Goal: Transaction & Acquisition: Purchase product/service

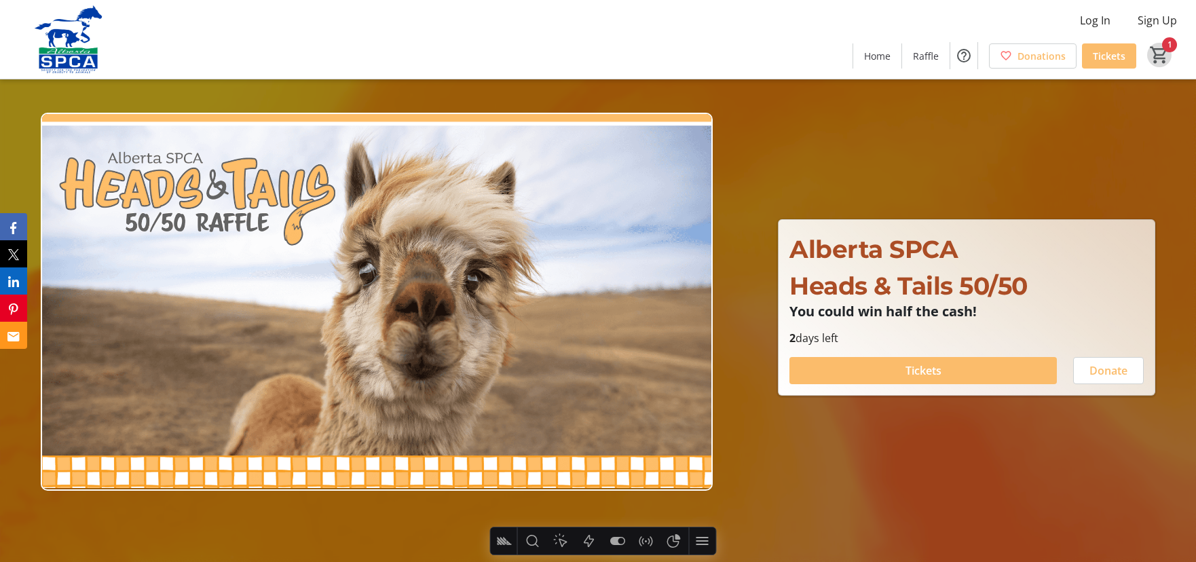
click at [1150, 56] on mat-icon "1" at bounding box center [1159, 55] width 20 height 20
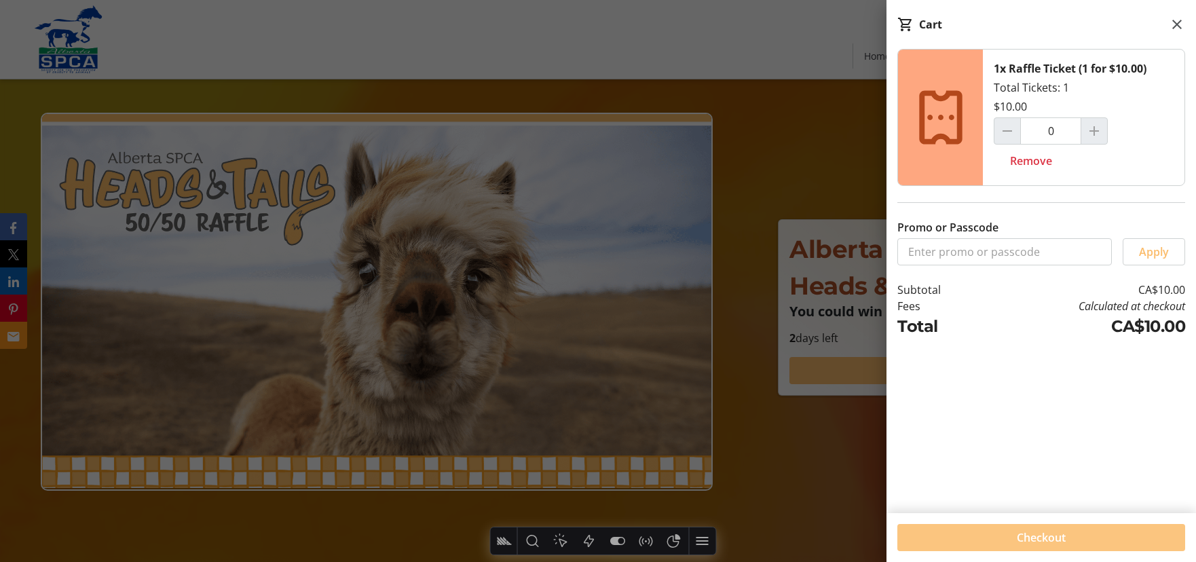
click at [1071, 538] on span at bounding box center [1041, 537] width 288 height 33
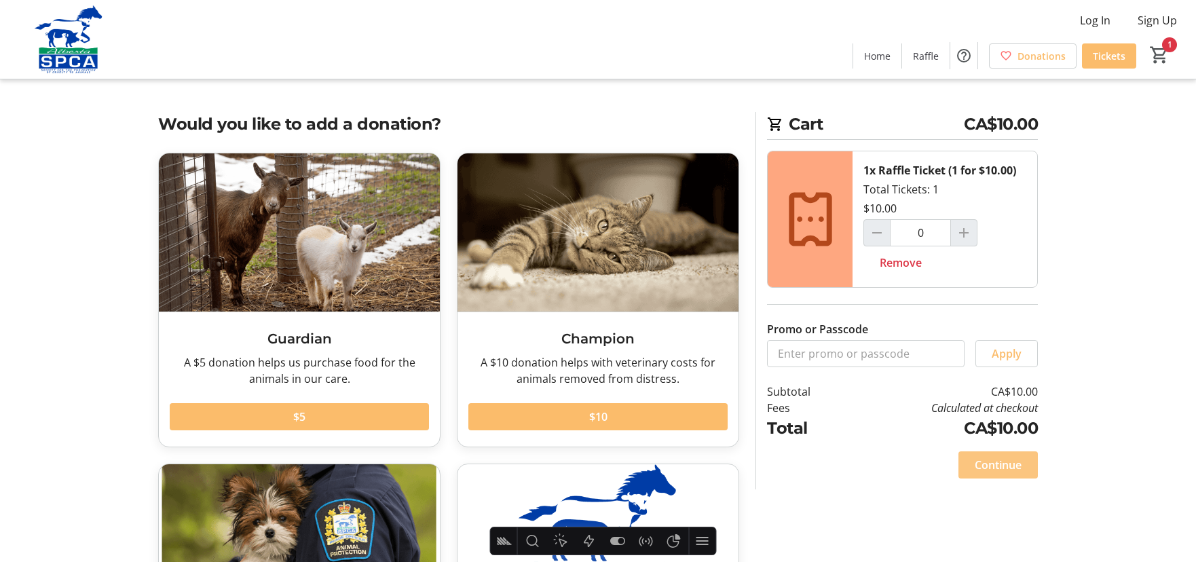
click at [1009, 459] on span "Continue" at bounding box center [998, 465] width 47 height 16
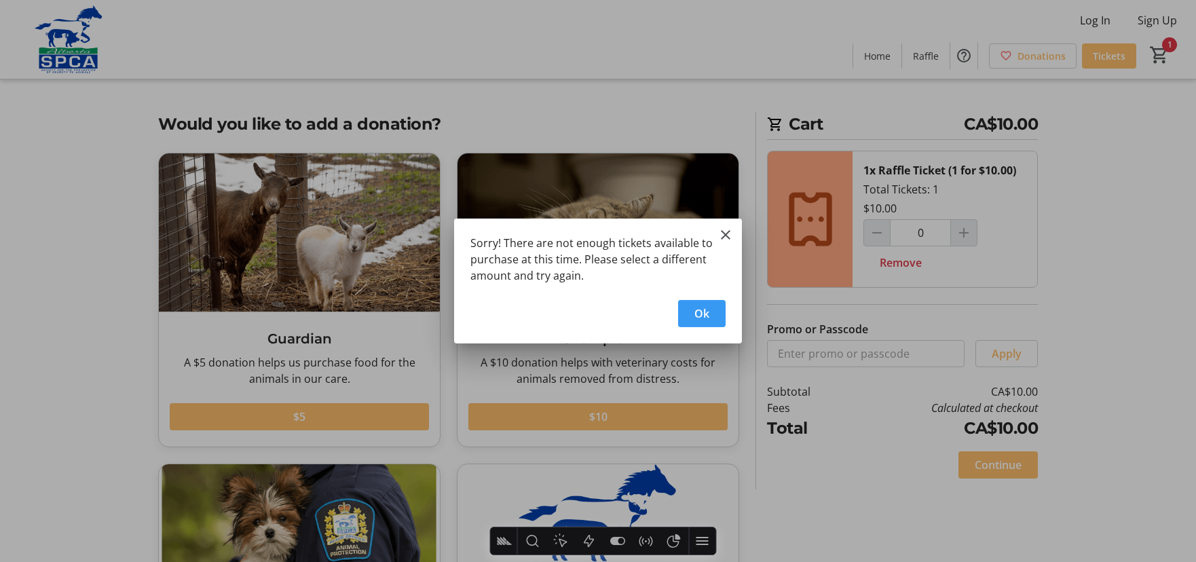
click at [707, 313] on span "Ok" at bounding box center [701, 313] width 15 height 16
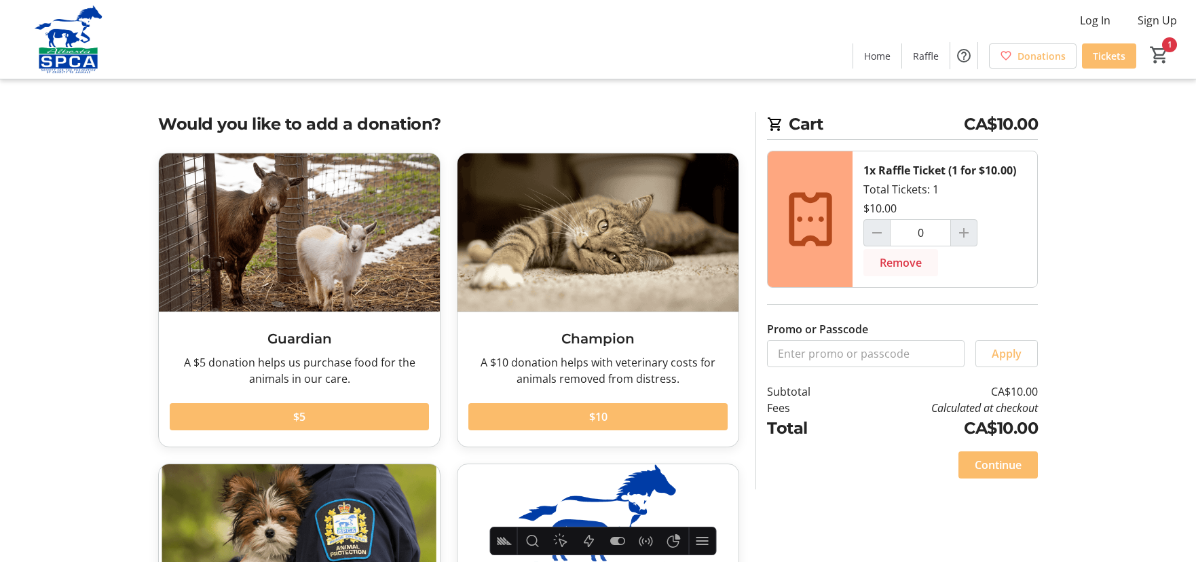
click at [896, 259] on span "Remove" at bounding box center [901, 263] width 42 height 16
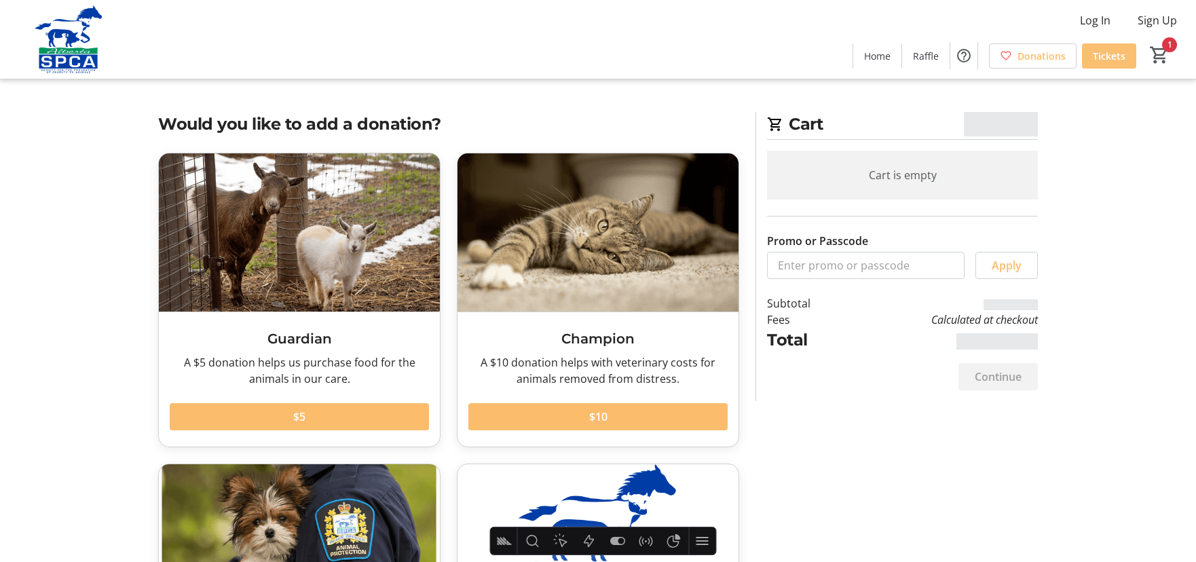
click at [1114, 56] on span "Tickets" at bounding box center [1109, 56] width 33 height 14
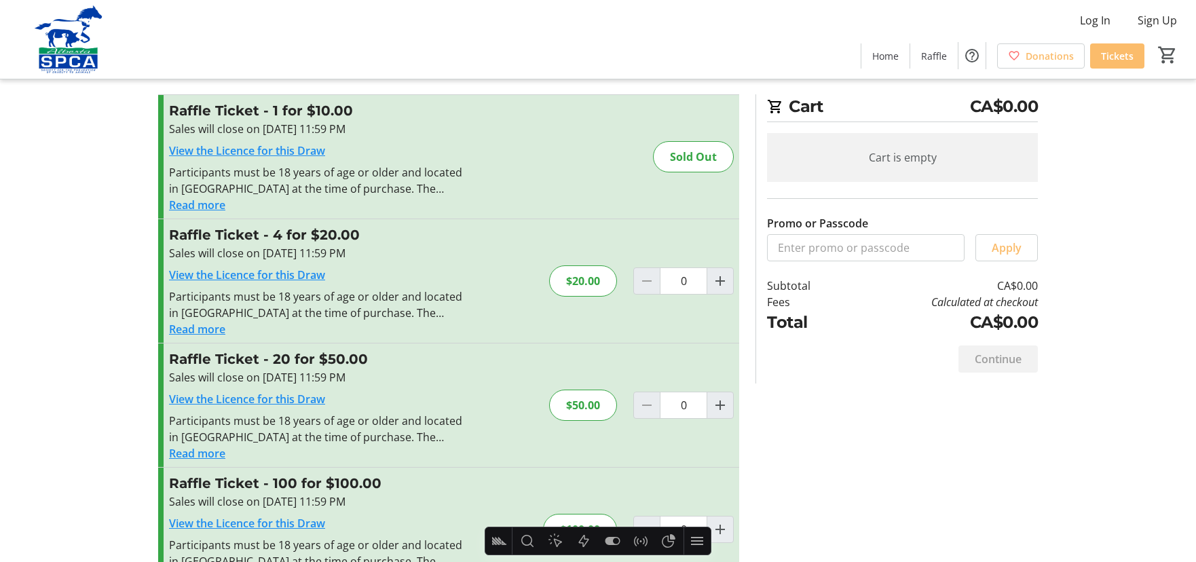
scroll to position [63, 0]
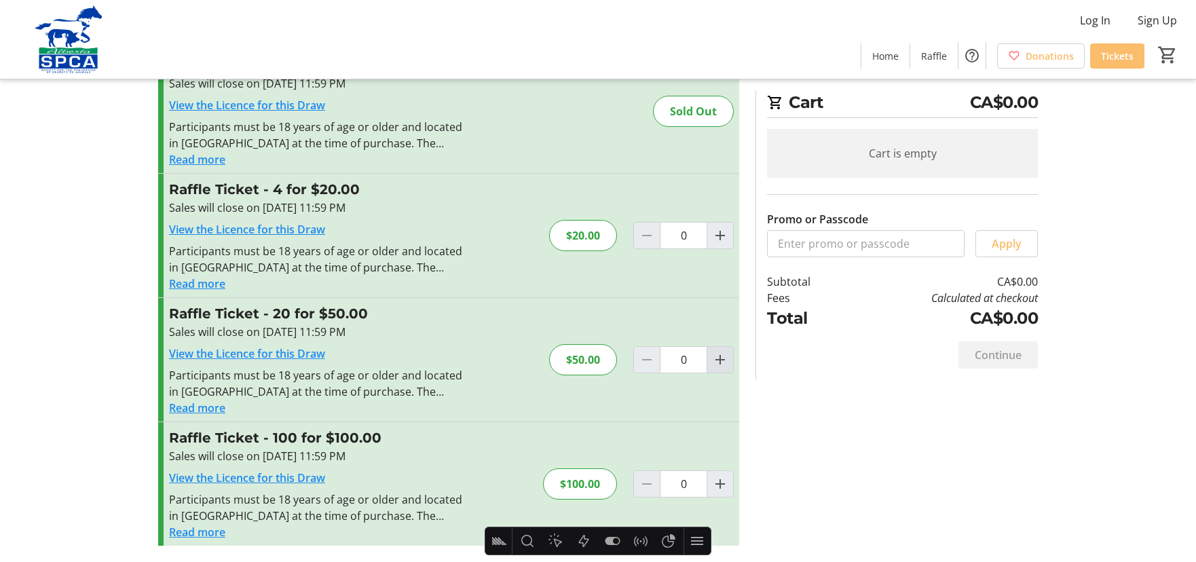
click at [708, 354] on span "Increment by one" at bounding box center [720, 360] width 26 height 26
type input "1"
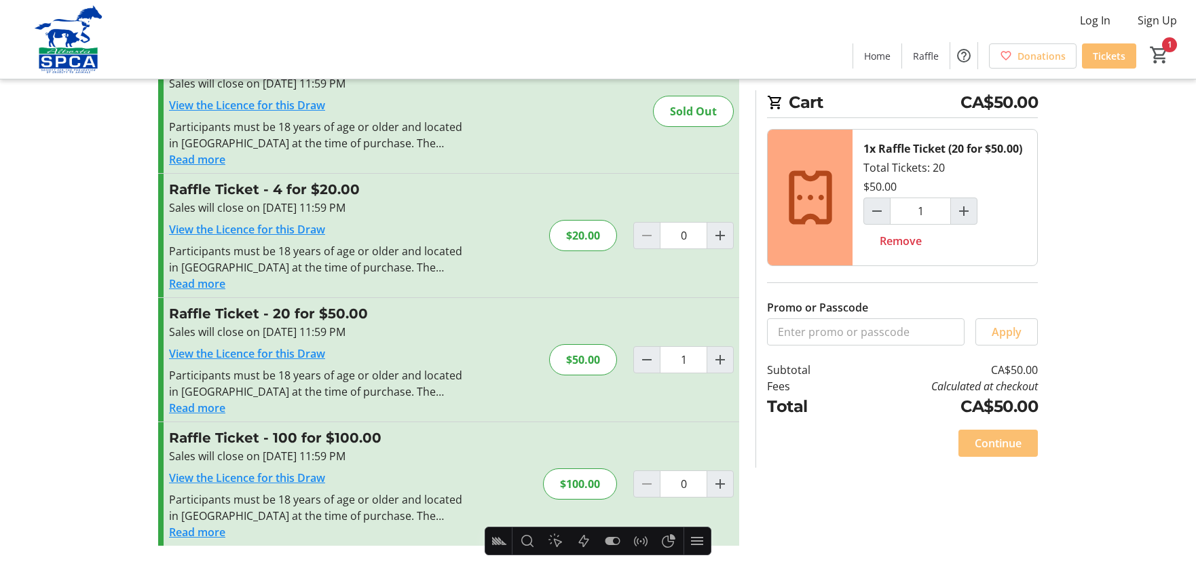
click at [1018, 445] on span "Continue" at bounding box center [998, 443] width 47 height 16
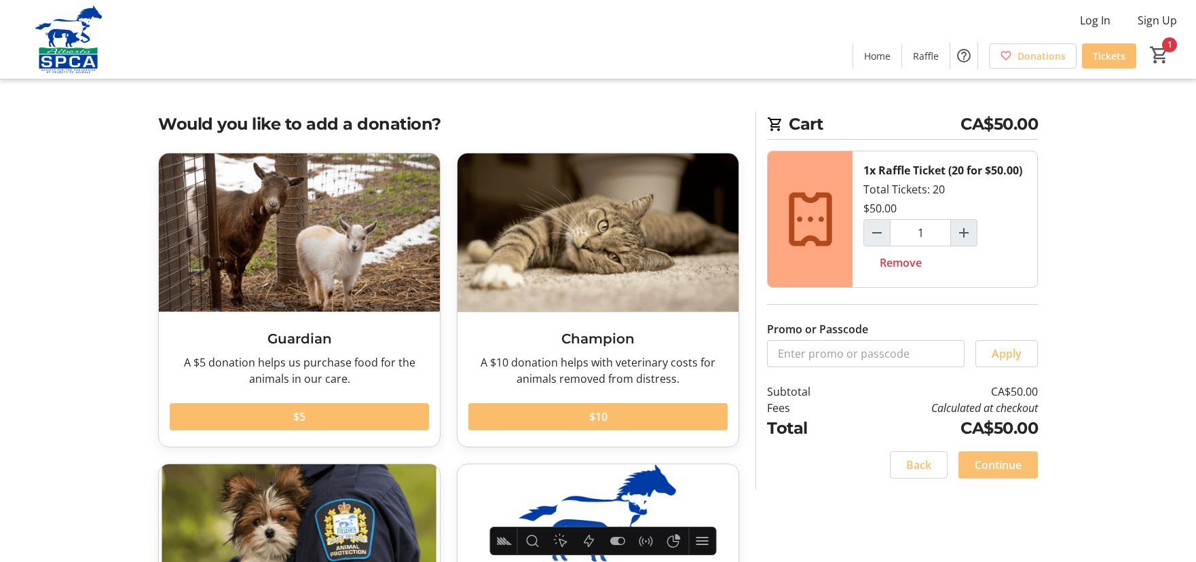
click at [1000, 463] on span "Continue" at bounding box center [998, 465] width 47 height 16
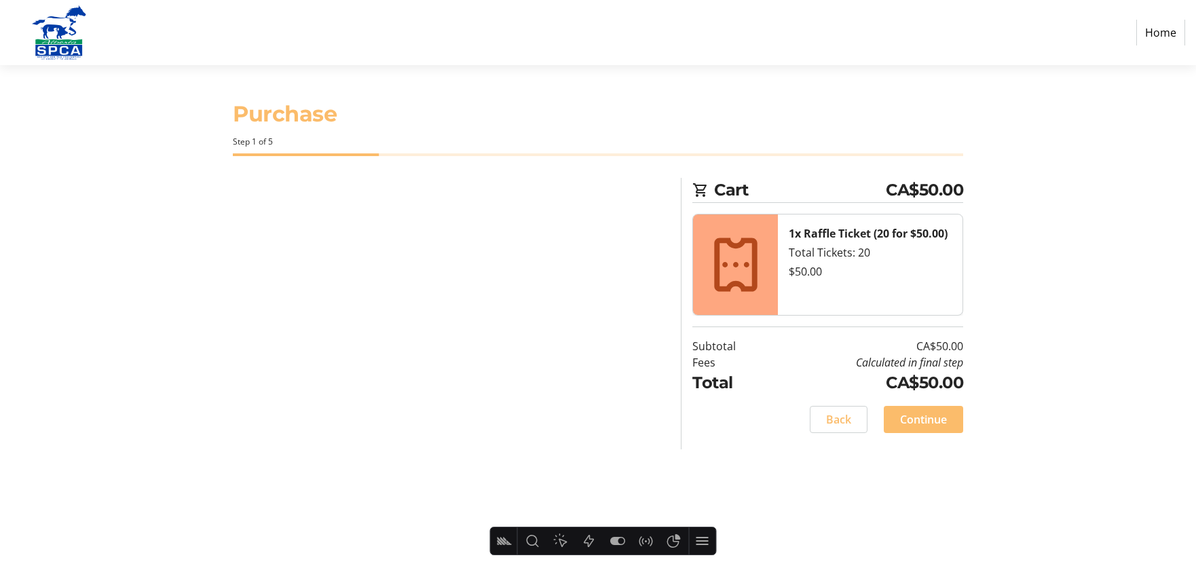
select select "CA"
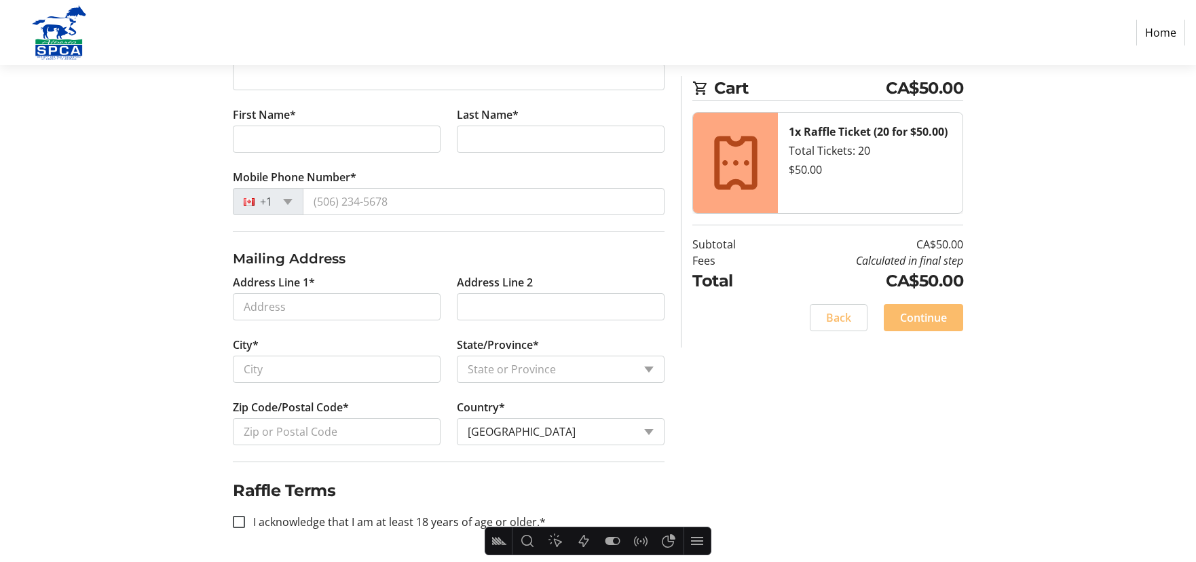
scroll to position [298, 0]
click at [580, 544] on icon "Actions" at bounding box center [584, 541] width 16 height 16
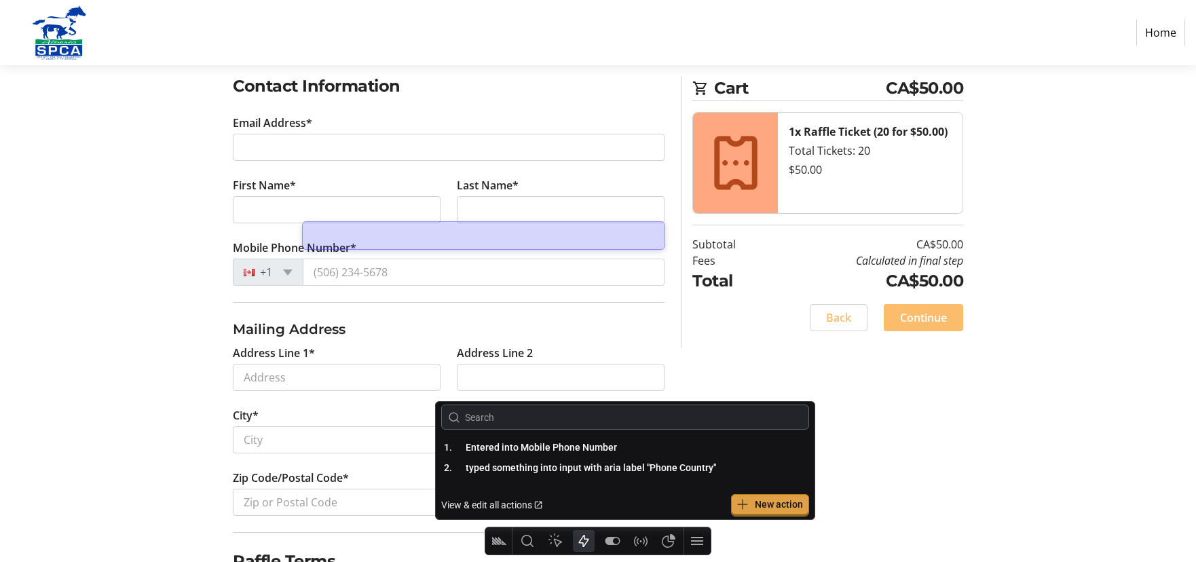
scroll to position [202, 0]
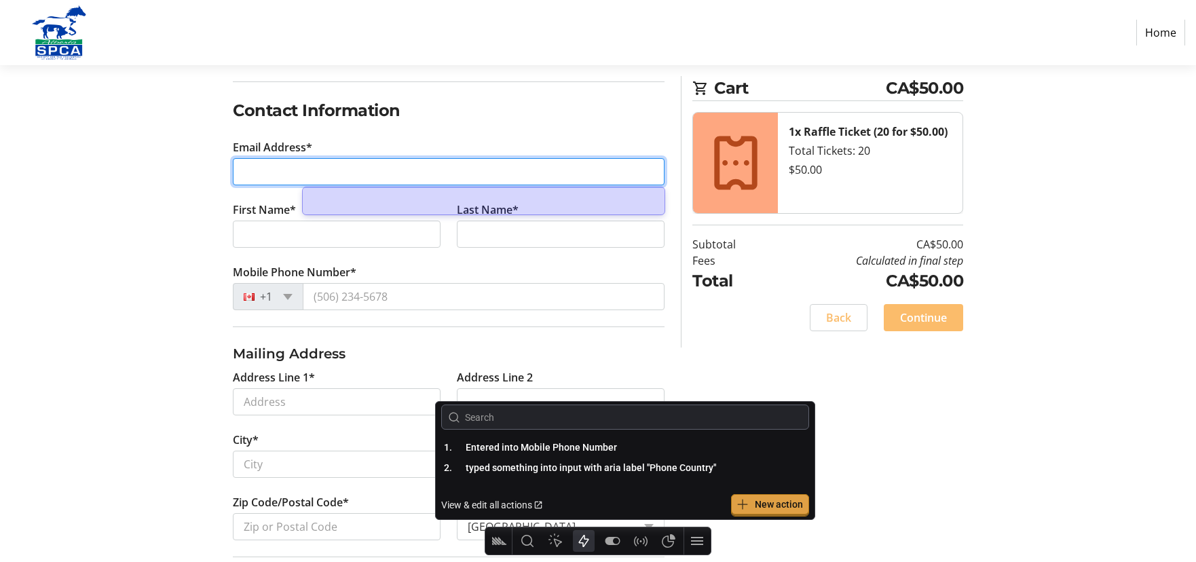
click at [307, 170] on input "Email Address*" at bounding box center [449, 171] width 432 height 27
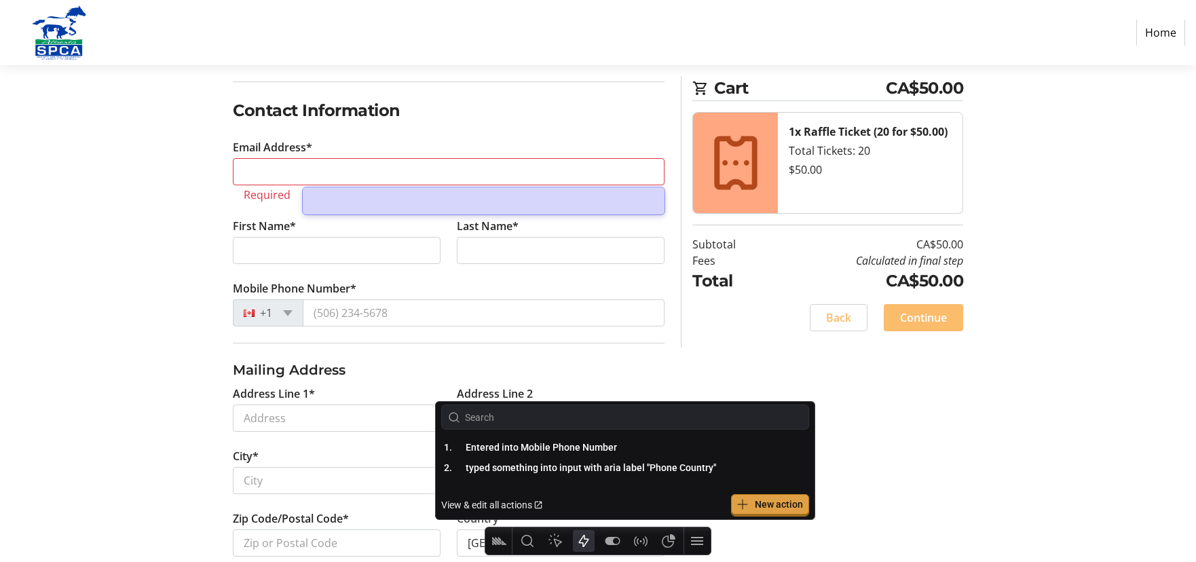
click at [582, 542] on icon "Actions" at bounding box center [584, 541] width 10 height 12
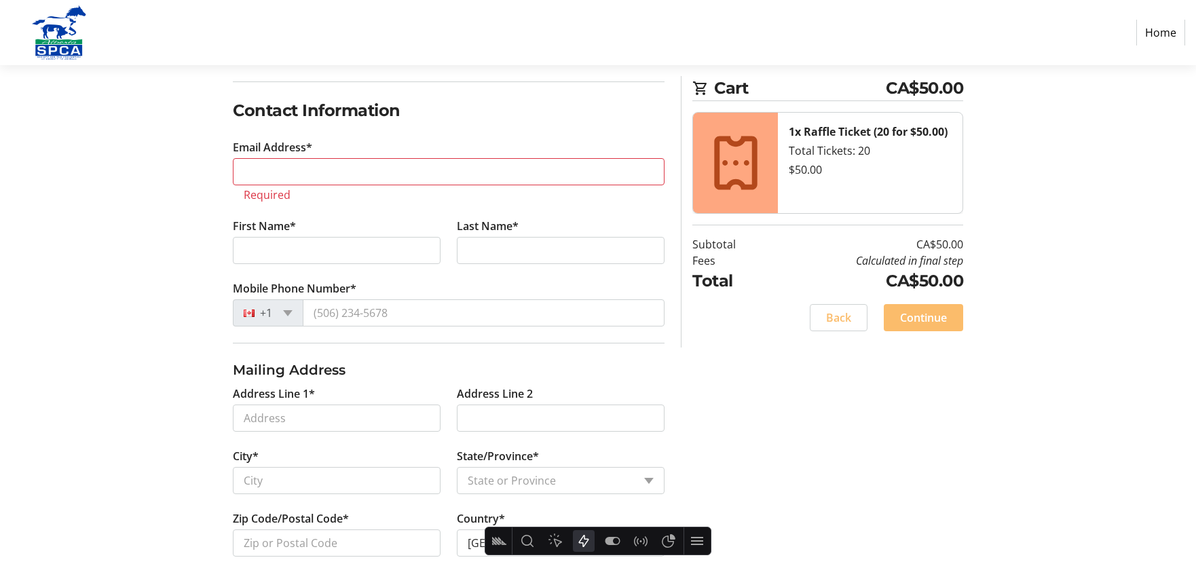
click at [582, 542] on icon "Actions" at bounding box center [584, 541] width 10 height 12
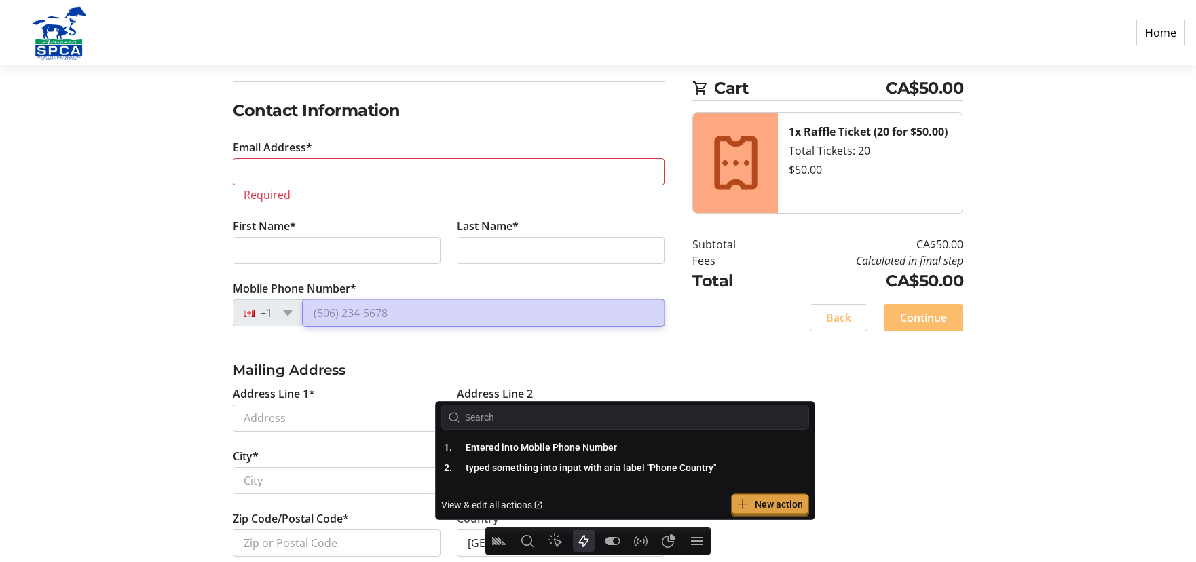
click at [765, 504] on span "New action" at bounding box center [779, 504] width 48 height 11
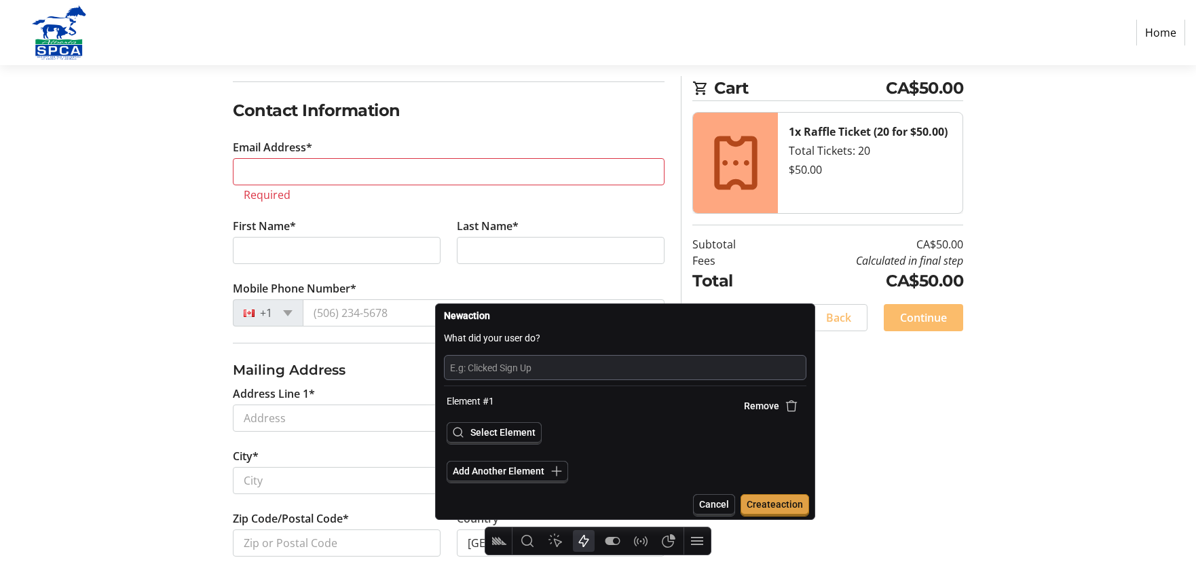
click at [526, 367] on input "text" at bounding box center [625, 367] width 350 height 18
type input "Complete Contact Info in Checkout"
click at [500, 433] on span "Select Element" at bounding box center [502, 432] width 65 height 11
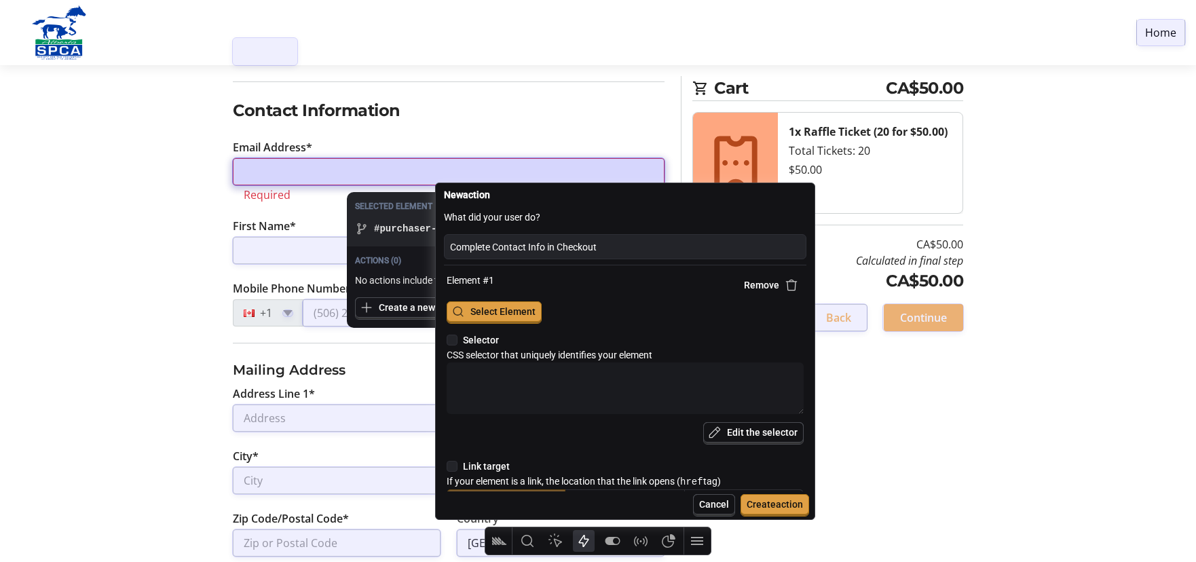
click at [318, 169] on div at bounding box center [449, 171] width 432 height 27
type textarea "x"
type textarea "#purchaser-email"
type input "[URL][DOMAIN_NAME]"
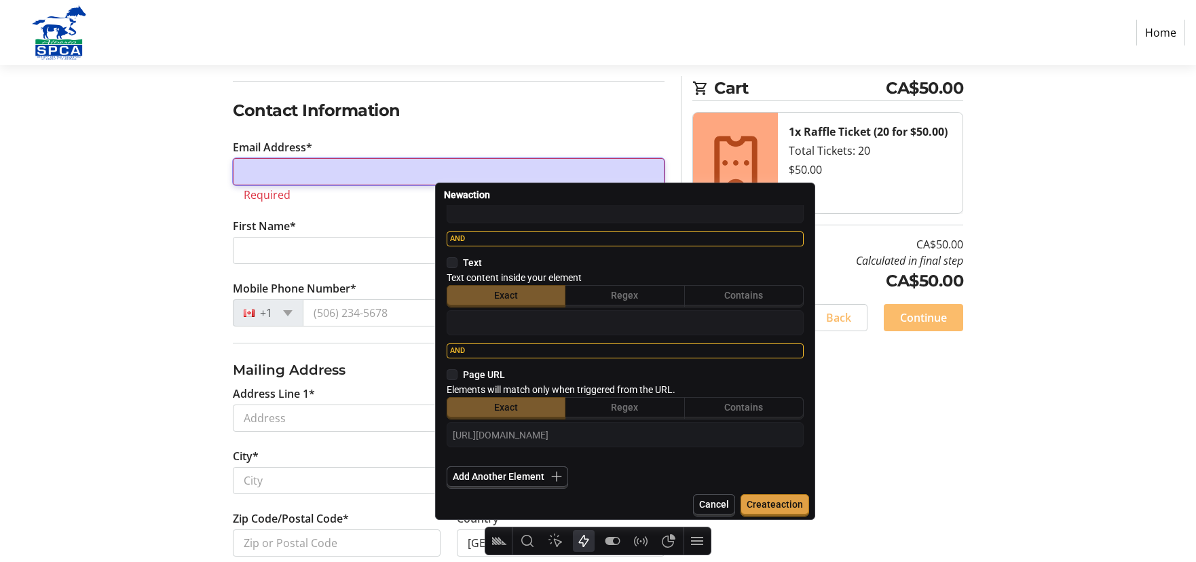
scroll to position [322, 0]
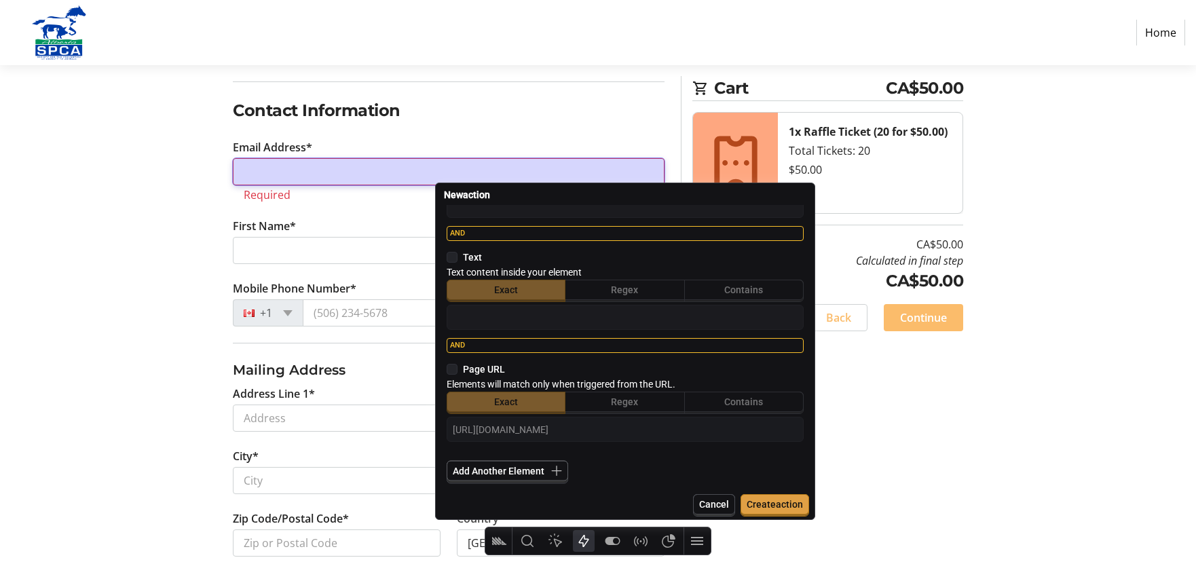
click at [543, 470] on span "Add Another Element" at bounding box center [499, 471] width 92 height 11
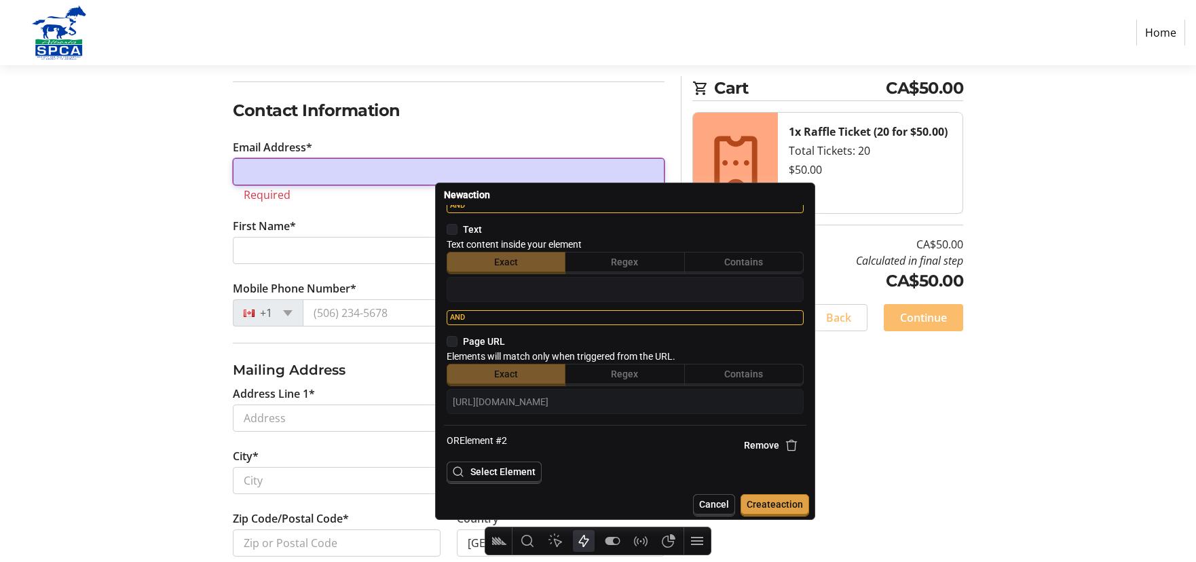
scroll to position [389, 0]
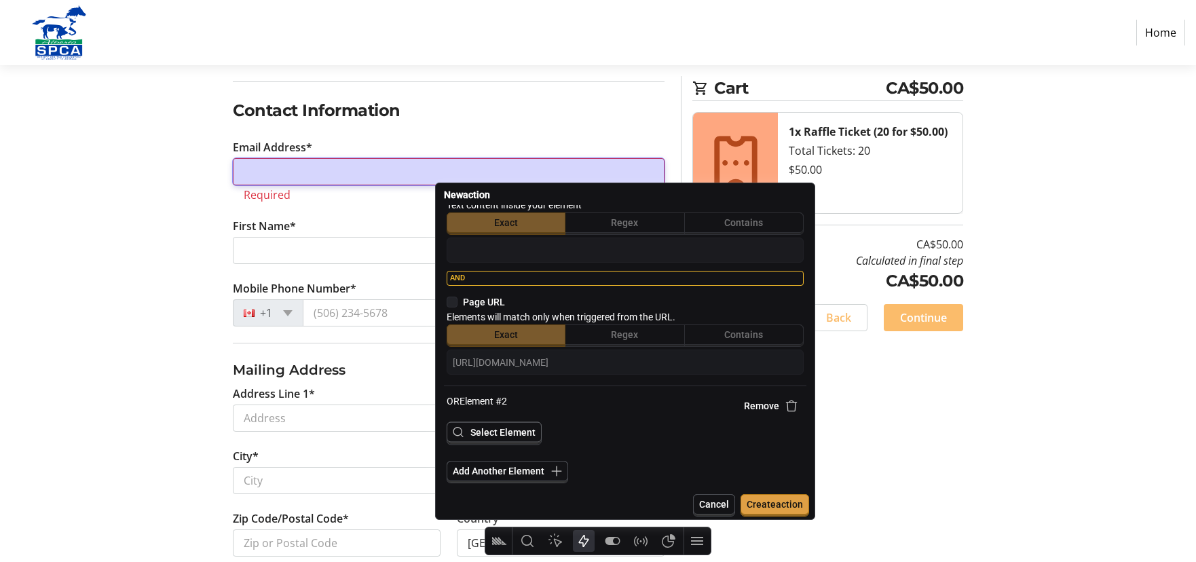
click at [503, 430] on span "Select Element" at bounding box center [502, 432] width 65 height 11
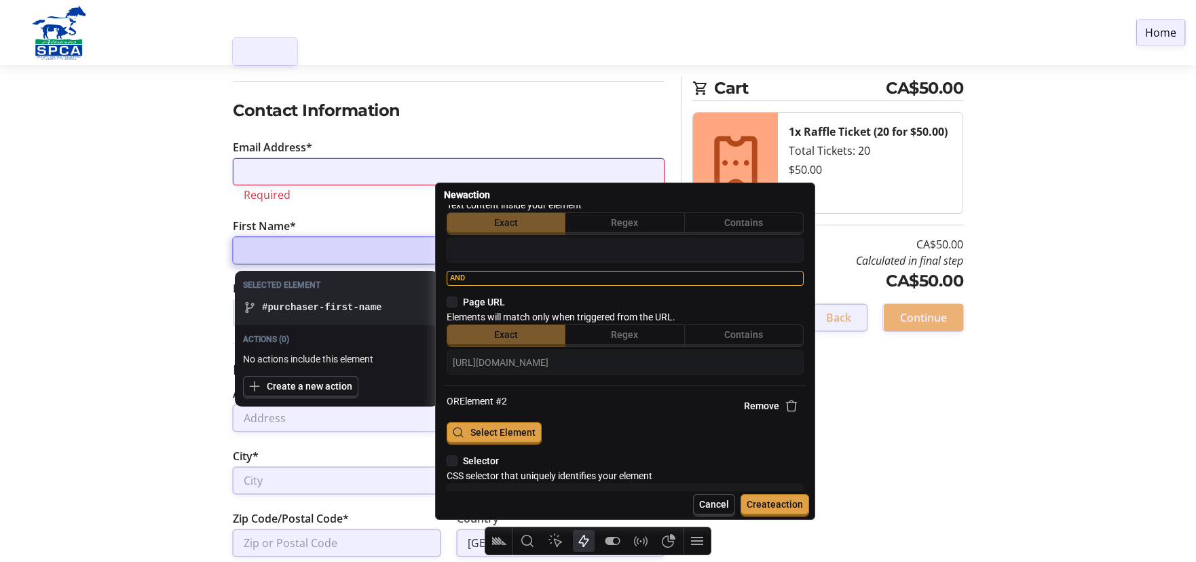
click at [323, 246] on div at bounding box center [337, 250] width 208 height 27
type textarea "x"
type textarea "#purchaser-first-name"
type input "[URL][DOMAIN_NAME]"
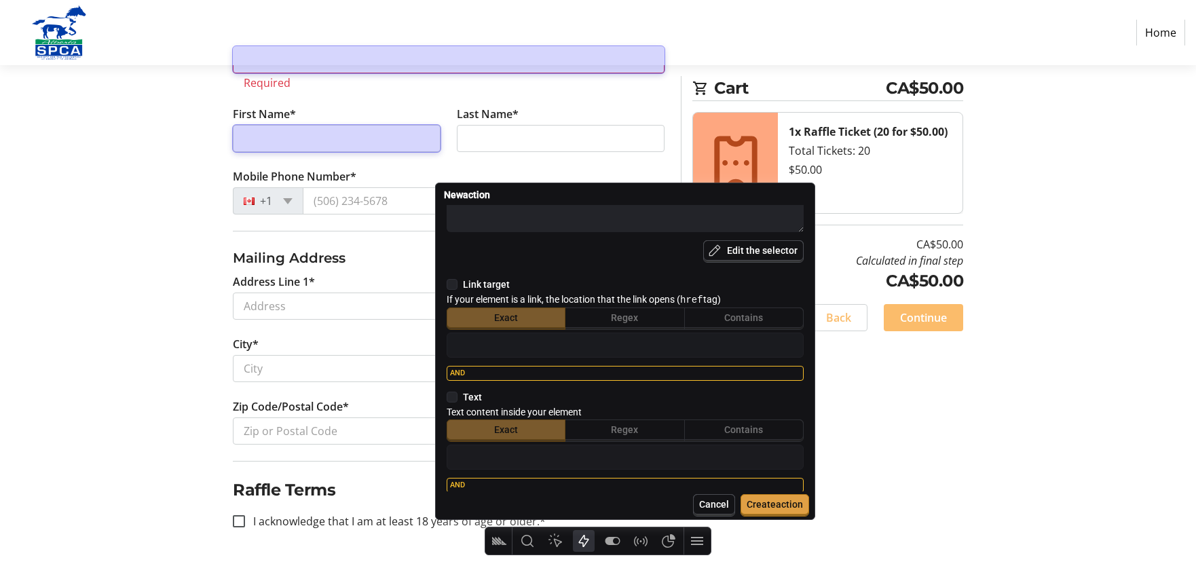
scroll to position [831, 0]
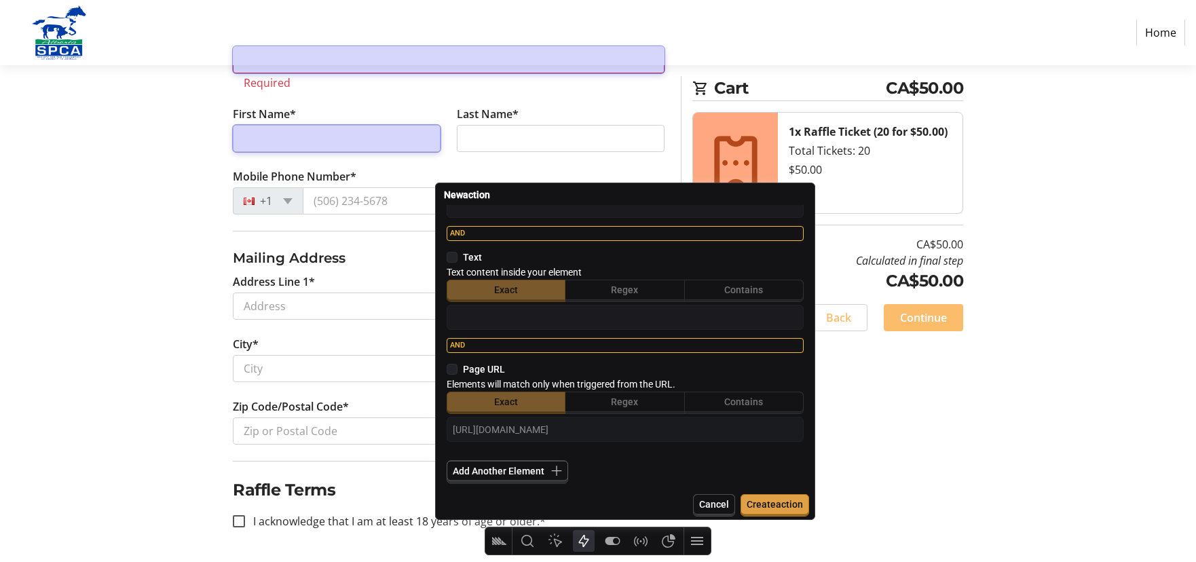
click at [521, 475] on span "Add Another Element" at bounding box center [499, 471] width 92 height 11
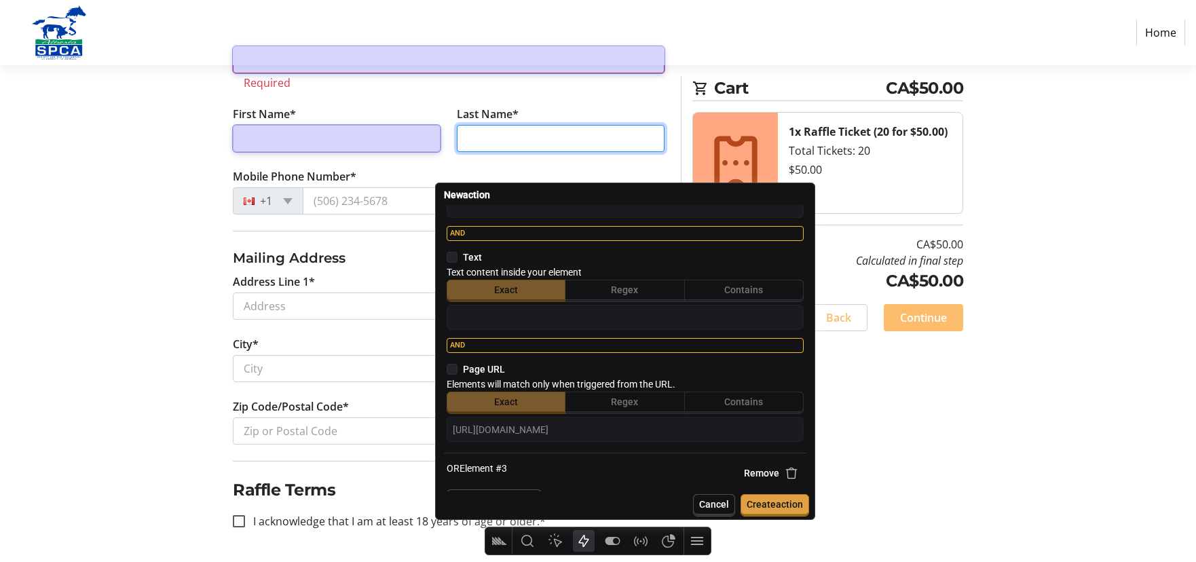
click at [504, 139] on input "Last Name*" at bounding box center [561, 138] width 208 height 27
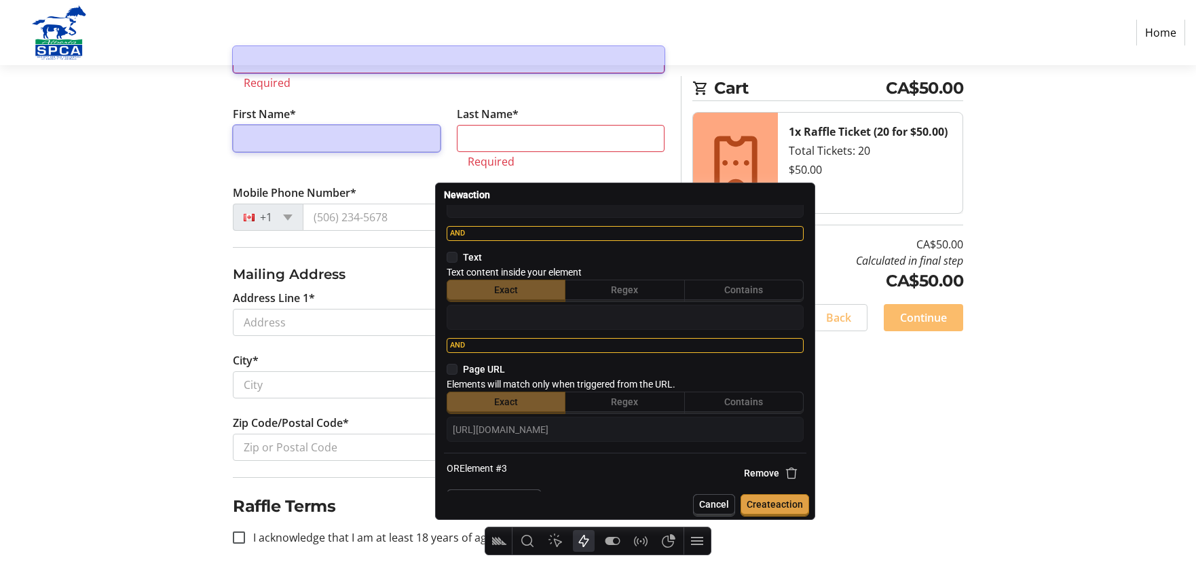
click at [590, 542] on icon "Actions" at bounding box center [584, 541] width 16 height 16
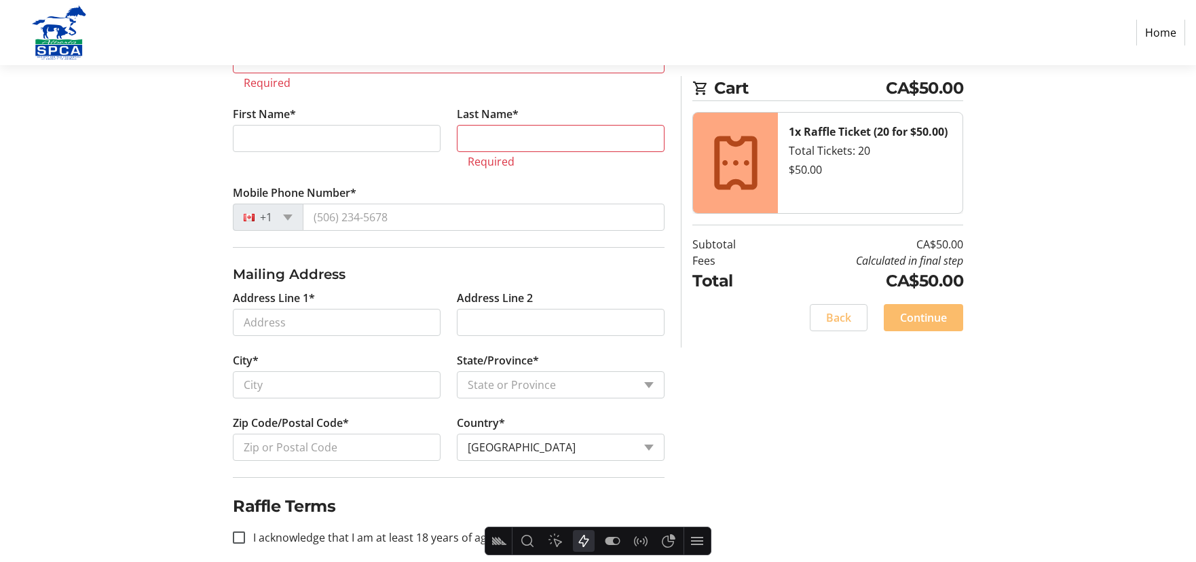
click at [582, 536] on icon "Actions" at bounding box center [584, 541] width 16 height 16
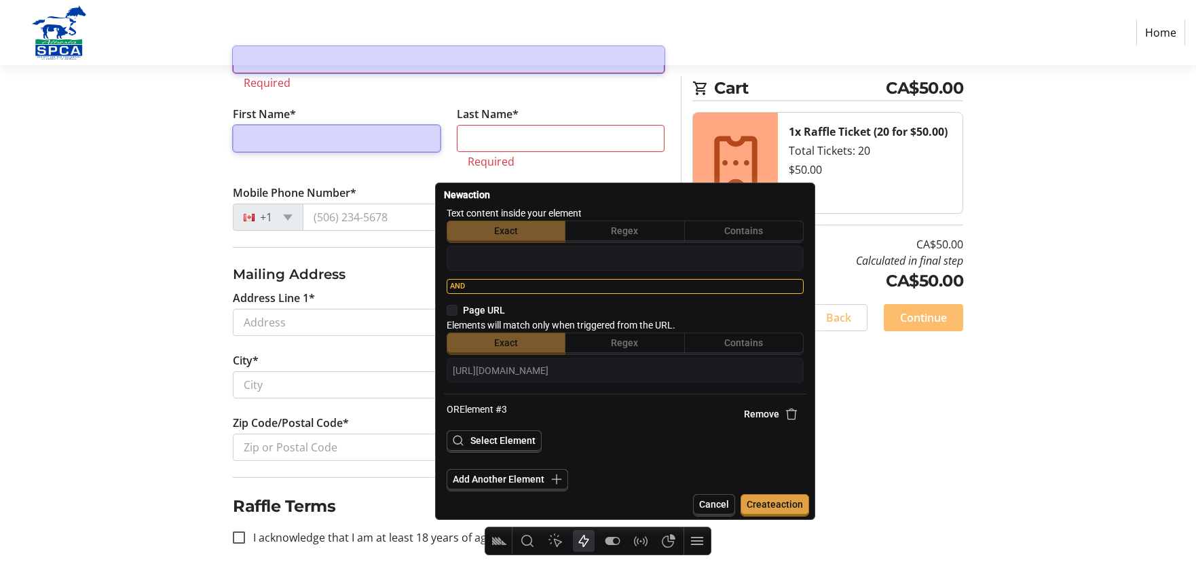
scroll to position [899, 0]
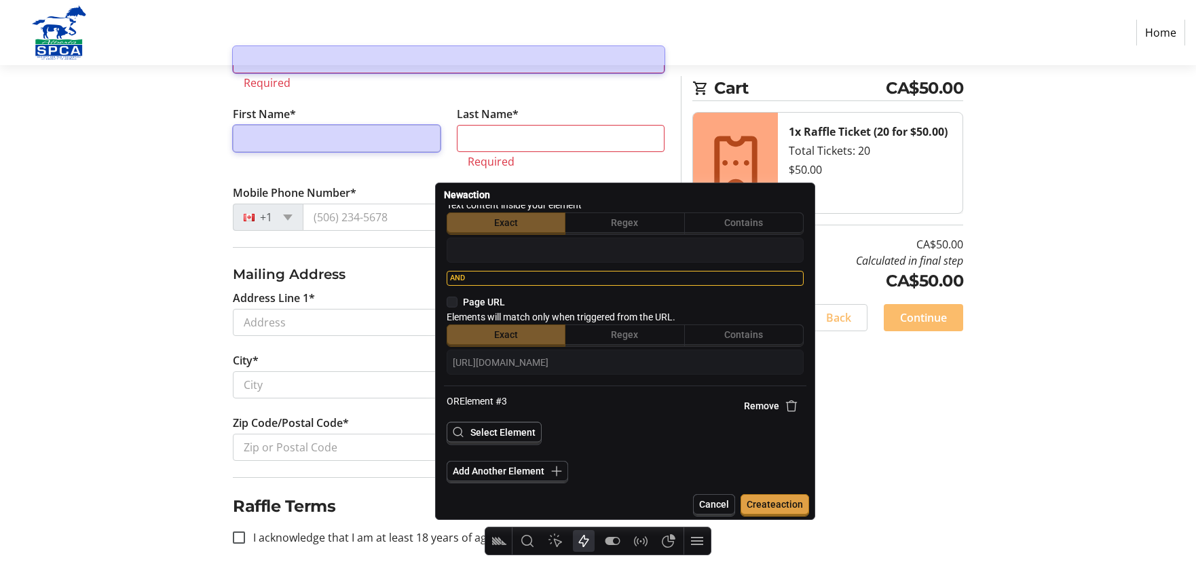
click at [526, 434] on span "Select Element" at bounding box center [502, 432] width 65 height 11
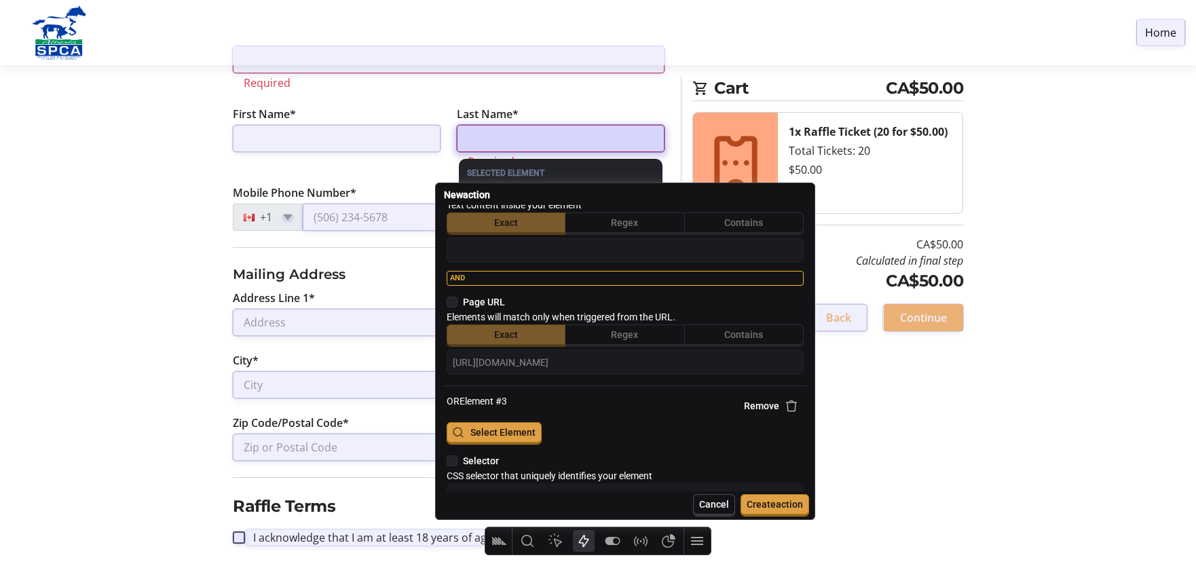
click at [520, 134] on div at bounding box center [561, 138] width 208 height 27
type textarea "x"
type textarea "#purchaser-last-name"
type input "[URL][DOMAIN_NAME]"
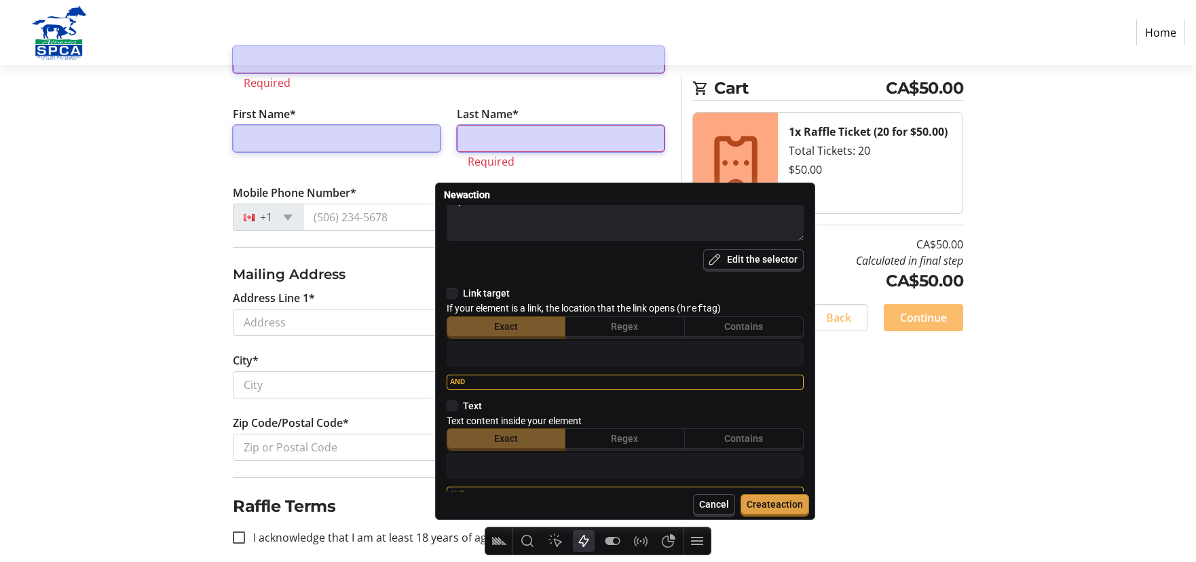
scroll to position [1341, 0]
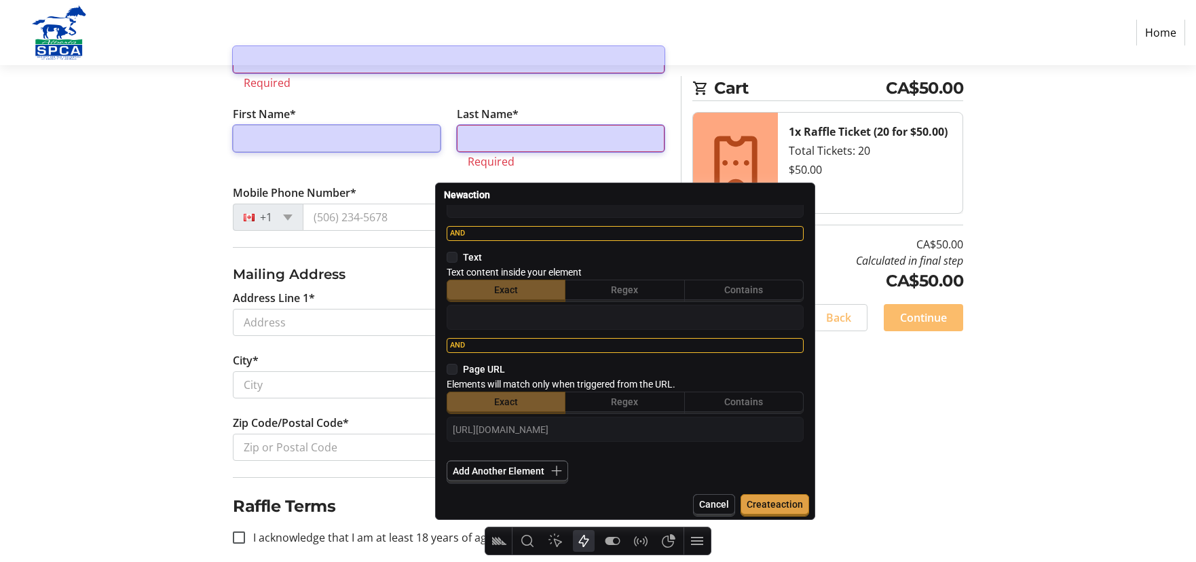
click at [540, 476] on span "Add Another Element" at bounding box center [499, 471] width 92 height 11
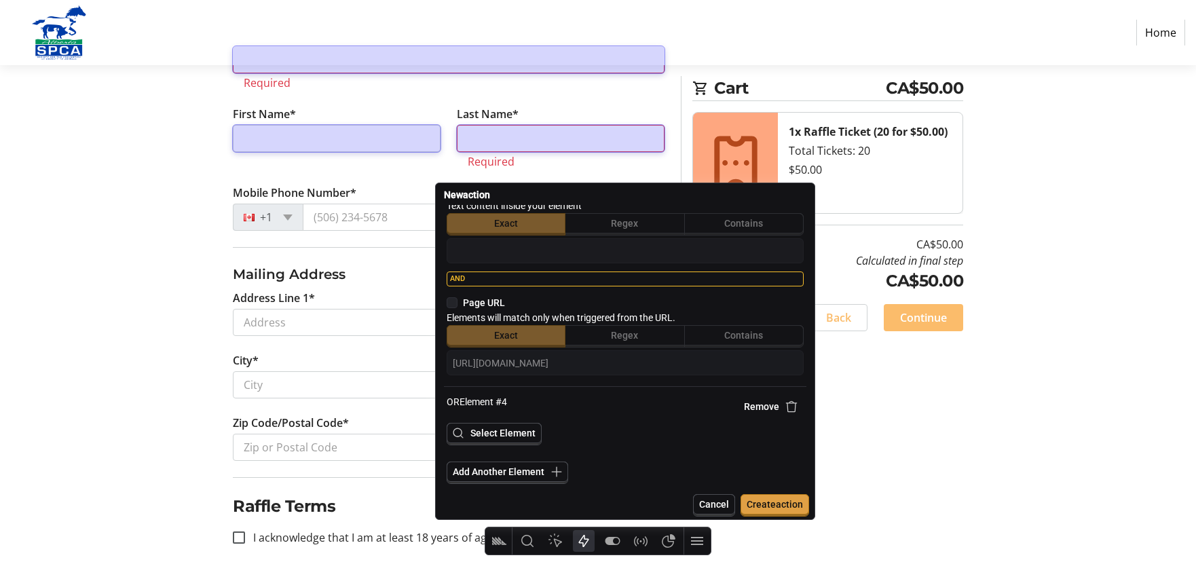
scroll to position [1408, 0]
click at [512, 435] on span "Select Element" at bounding box center [502, 432] width 65 height 11
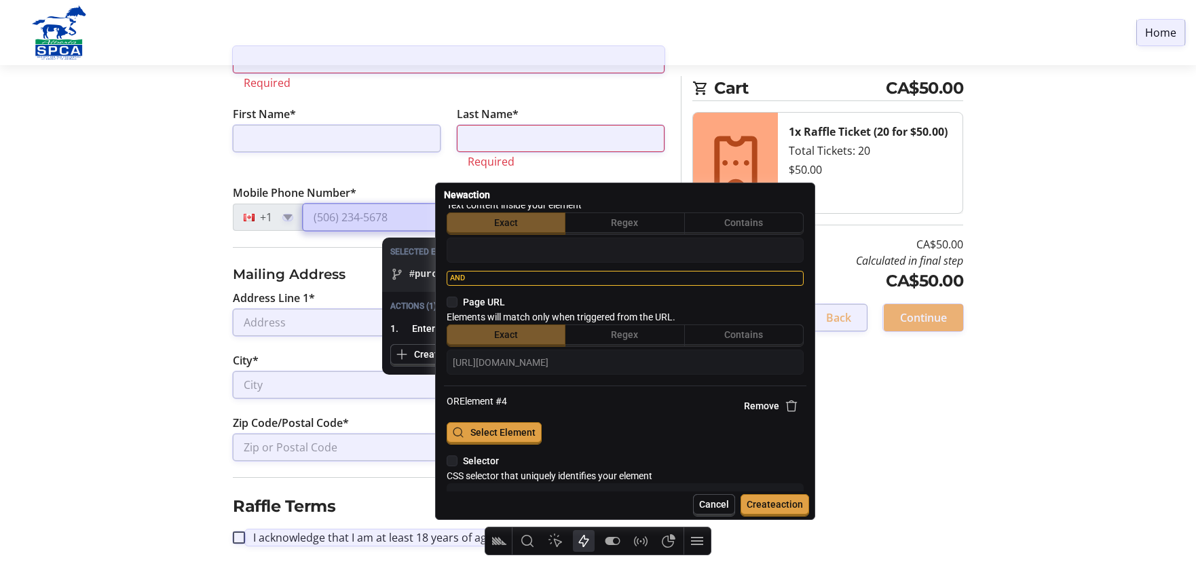
click at [354, 217] on div at bounding box center [484, 217] width 362 height 27
type textarea "x"
type textarea "#purchaser-phone"
type input "[URL][DOMAIN_NAME]"
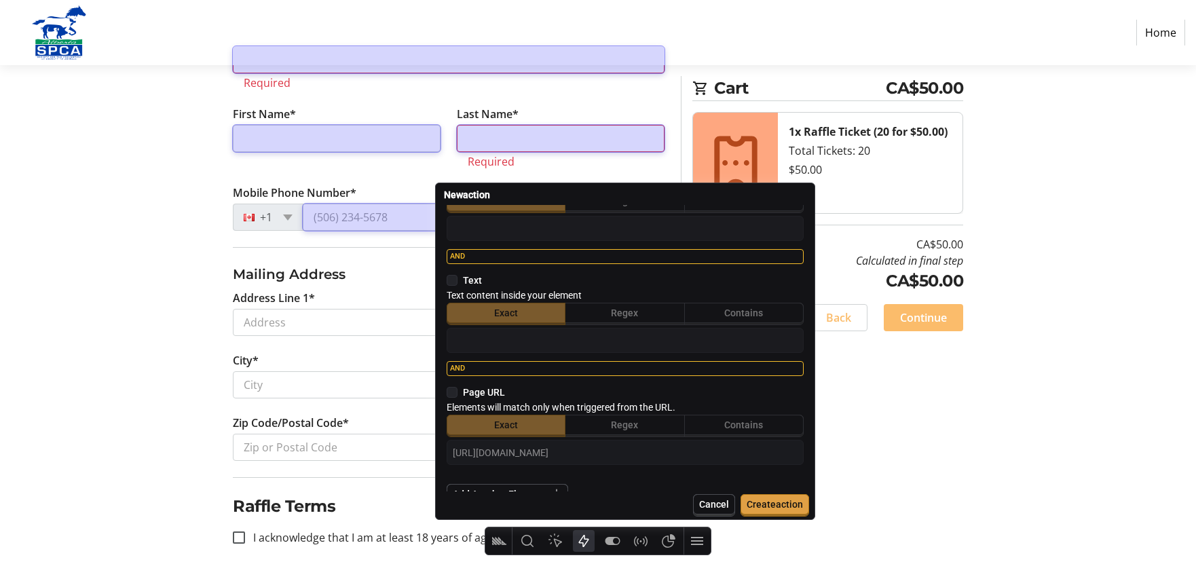
scroll to position [1851, 0]
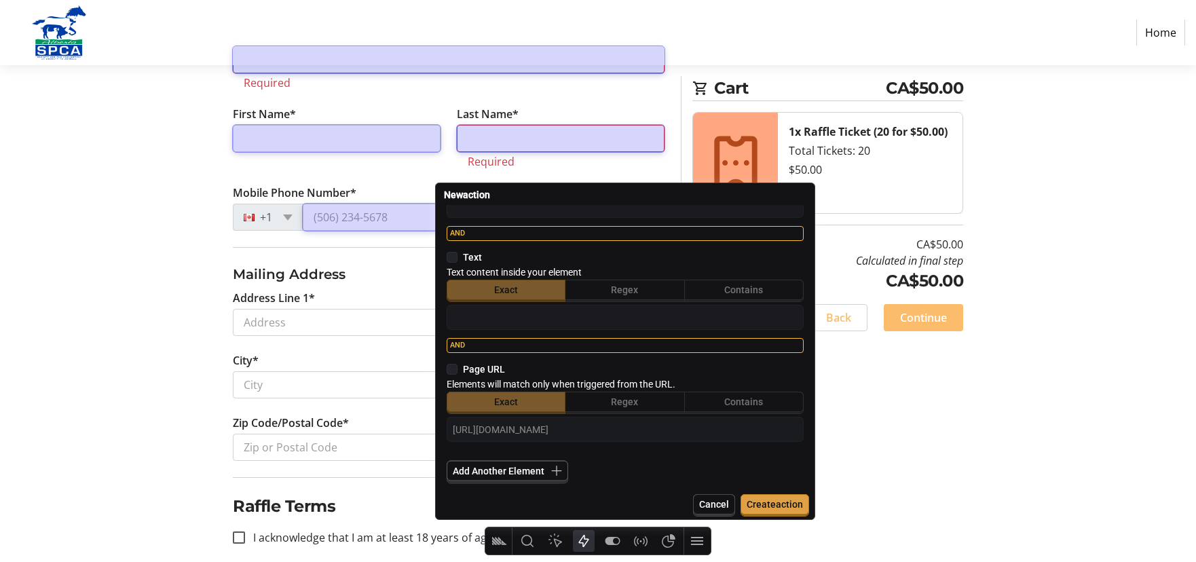
click at [540, 472] on span "Add Another Element" at bounding box center [499, 471] width 92 height 11
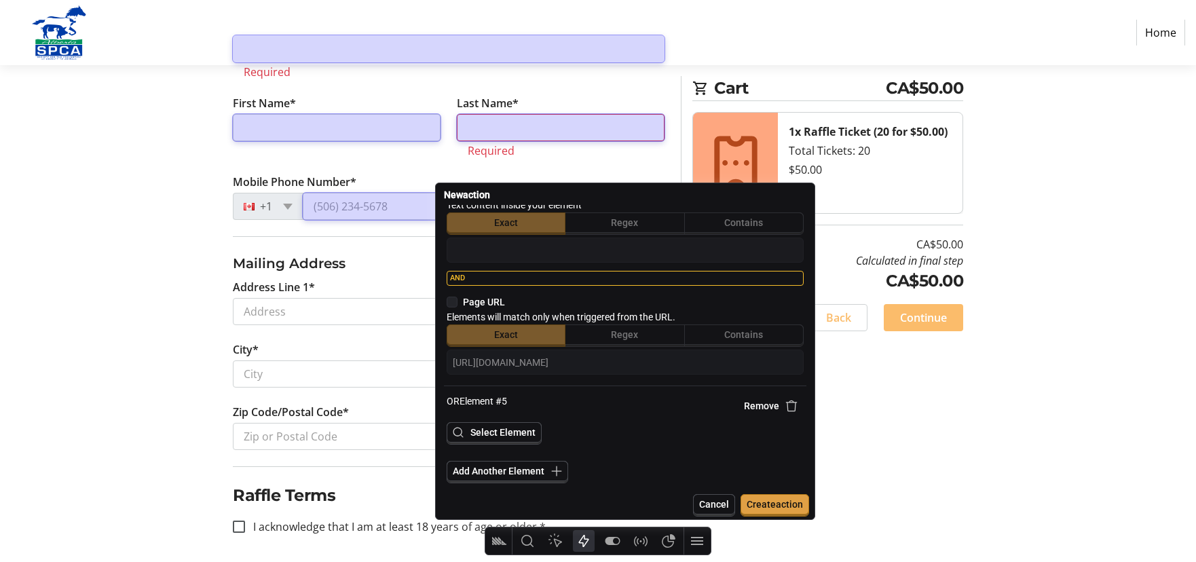
scroll to position [331, 0]
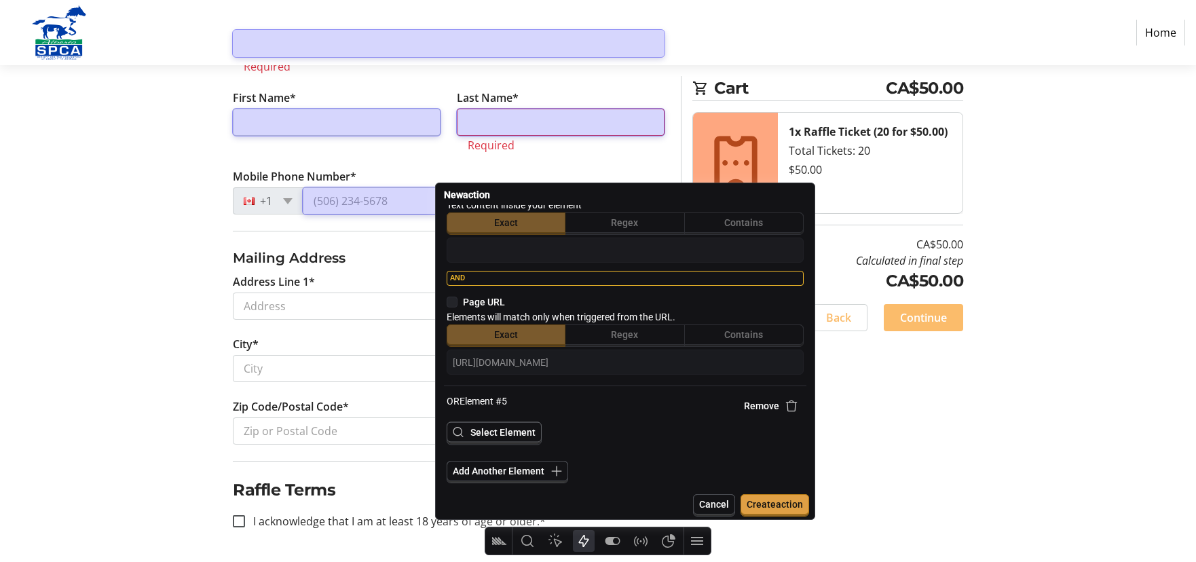
click at [531, 434] on span "Select Element" at bounding box center [502, 432] width 65 height 11
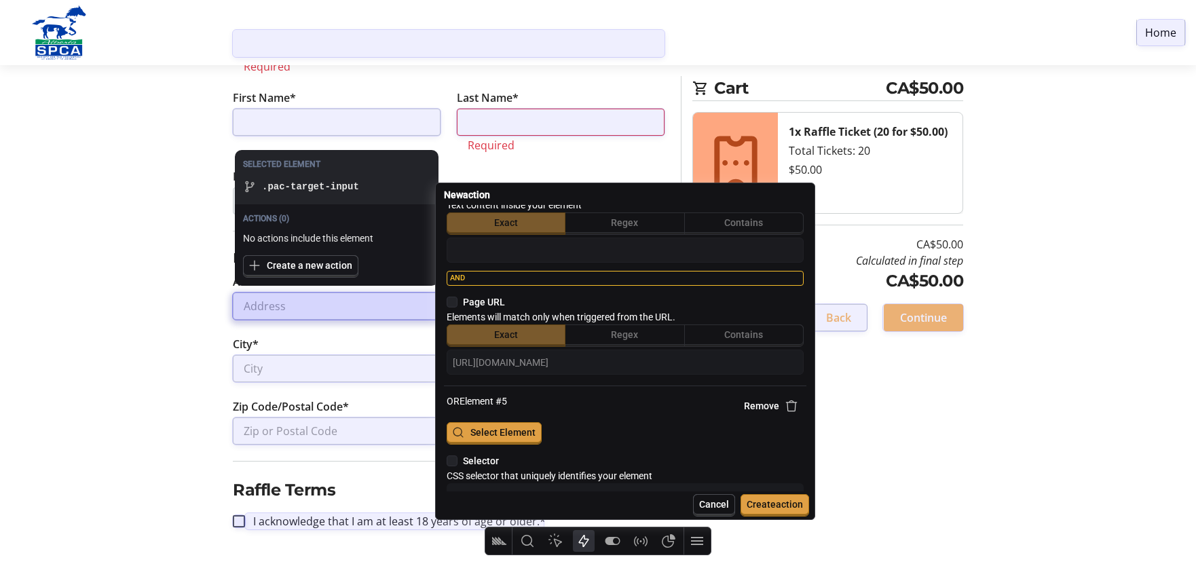
click at [282, 307] on div at bounding box center [337, 306] width 208 height 27
type textarea "x"
type textarea ".pac-target-input"
type input "[URL][DOMAIN_NAME]"
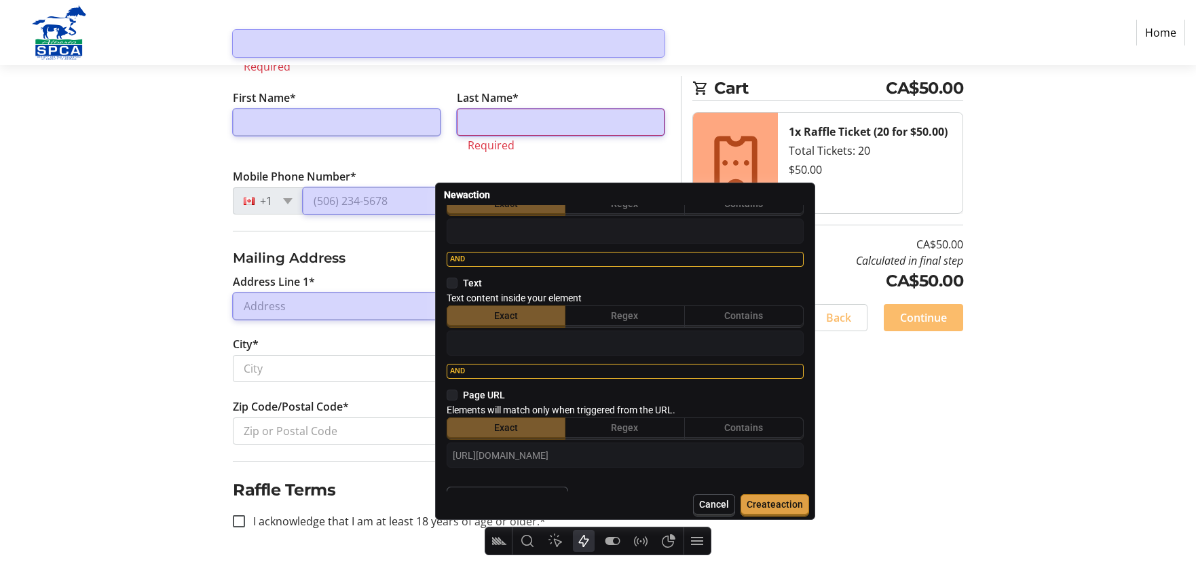
scroll to position [2361, 0]
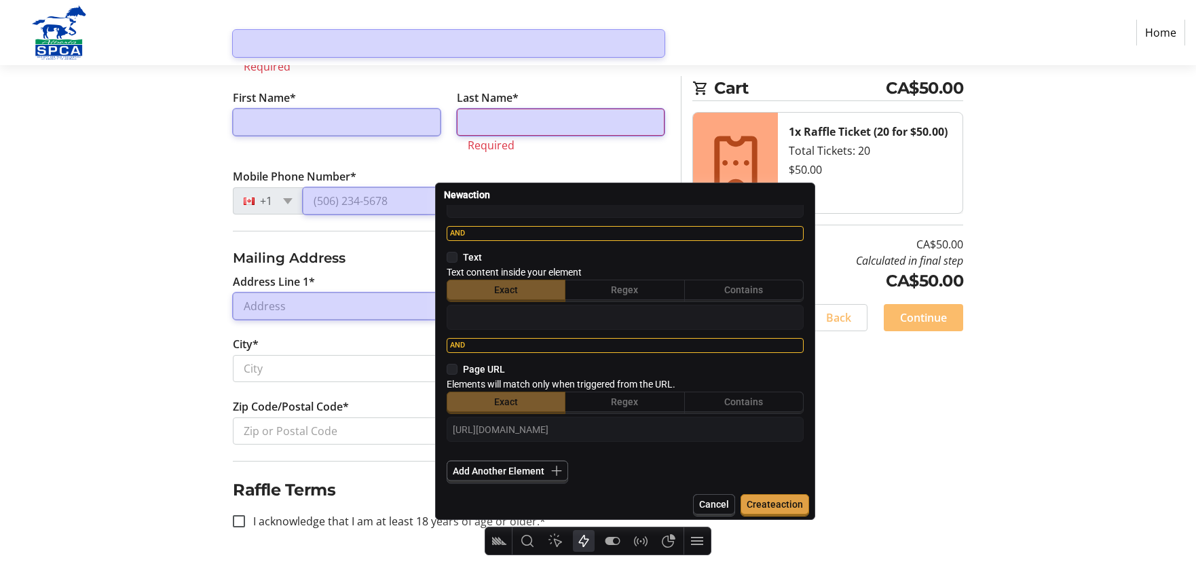
click at [530, 471] on span "Add Another Element" at bounding box center [499, 471] width 92 height 11
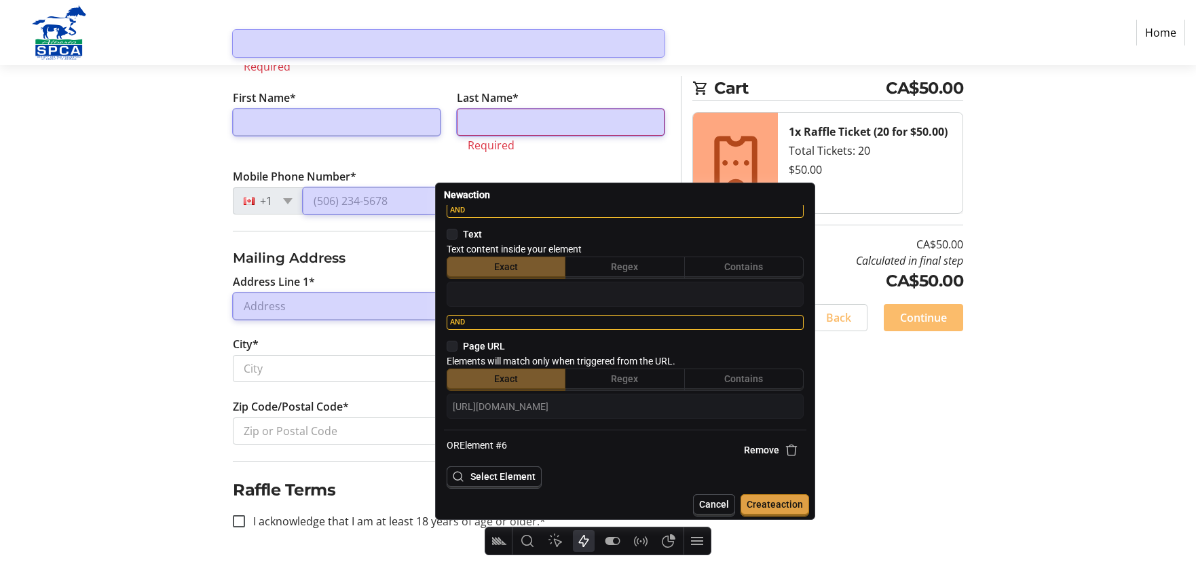
scroll to position [2428, 0]
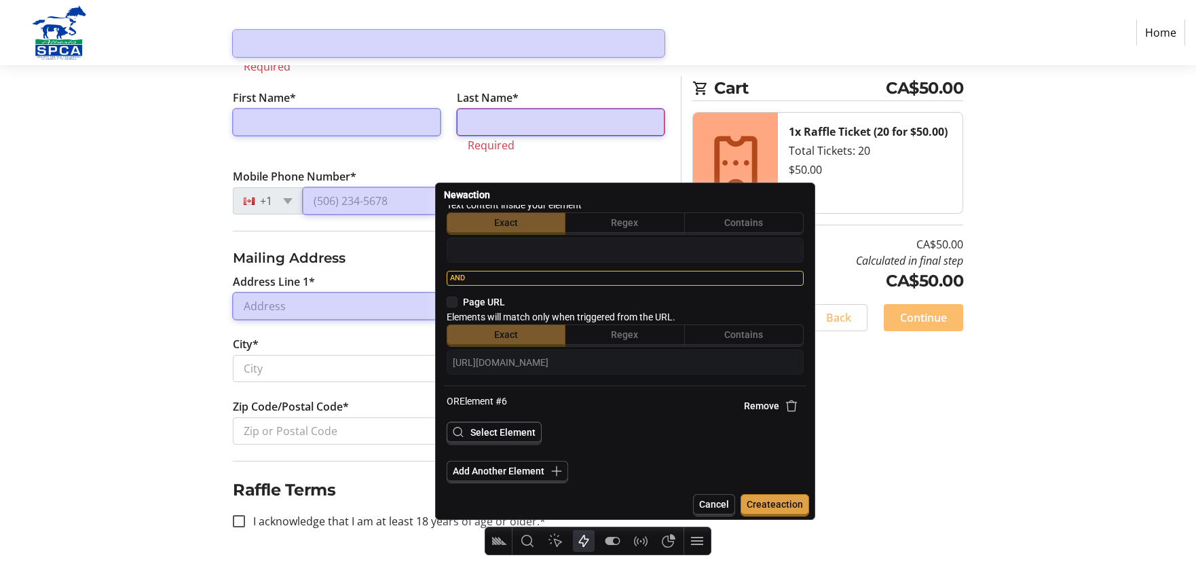
click at [507, 433] on span "Select Element" at bounding box center [502, 432] width 65 height 11
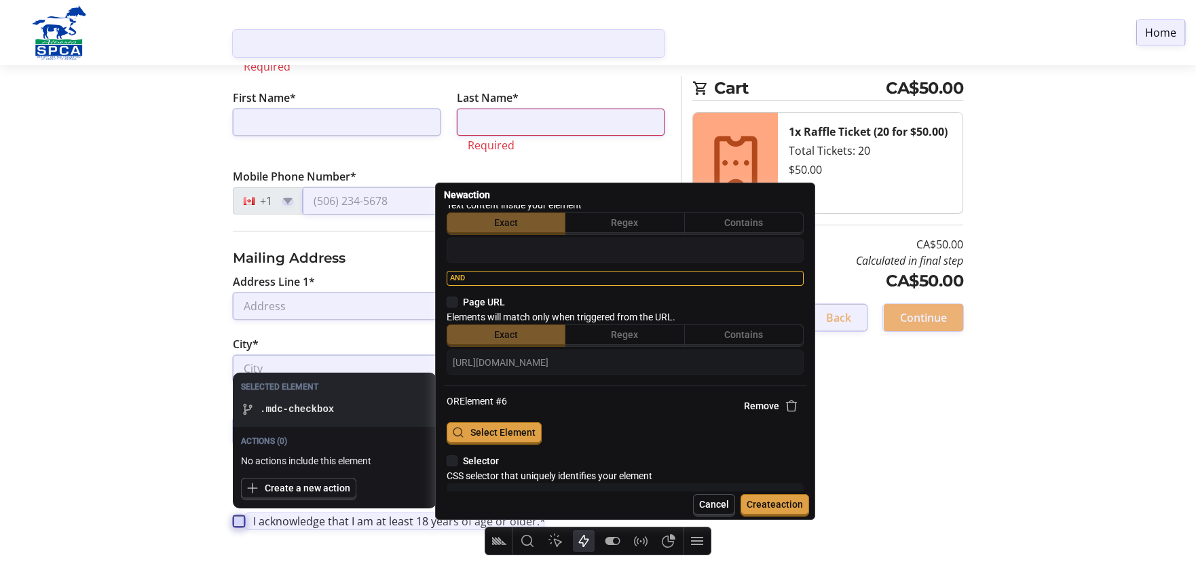
click at [238, 523] on div at bounding box center [239, 521] width 12 height 12
type textarea "x"
type textarea ".mdc-checkbox"
type input "[URL][DOMAIN_NAME]"
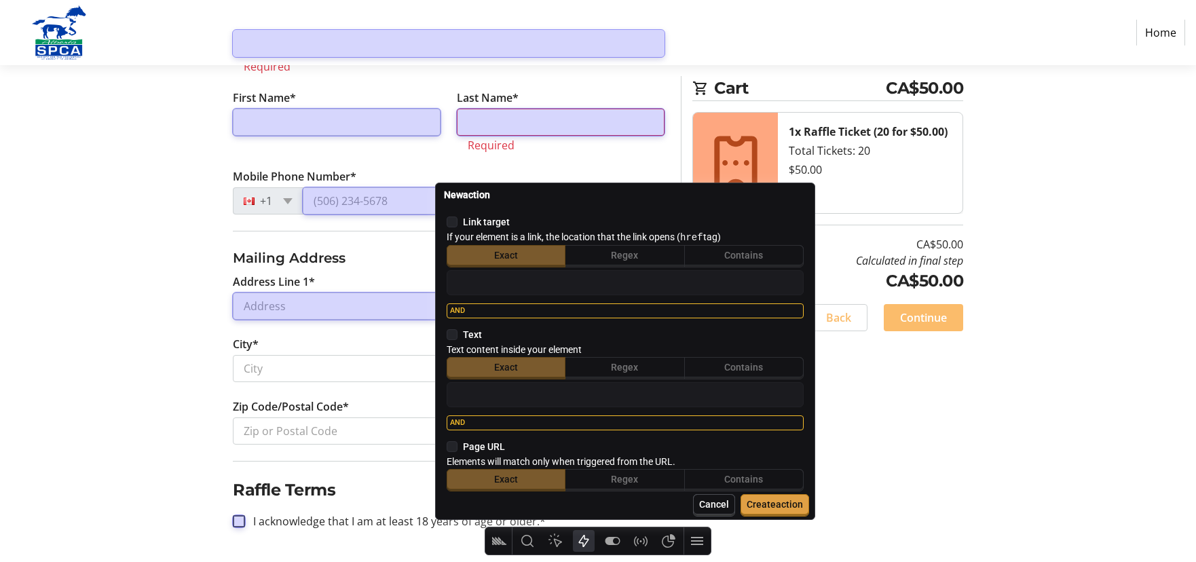
scroll to position [2870, 0]
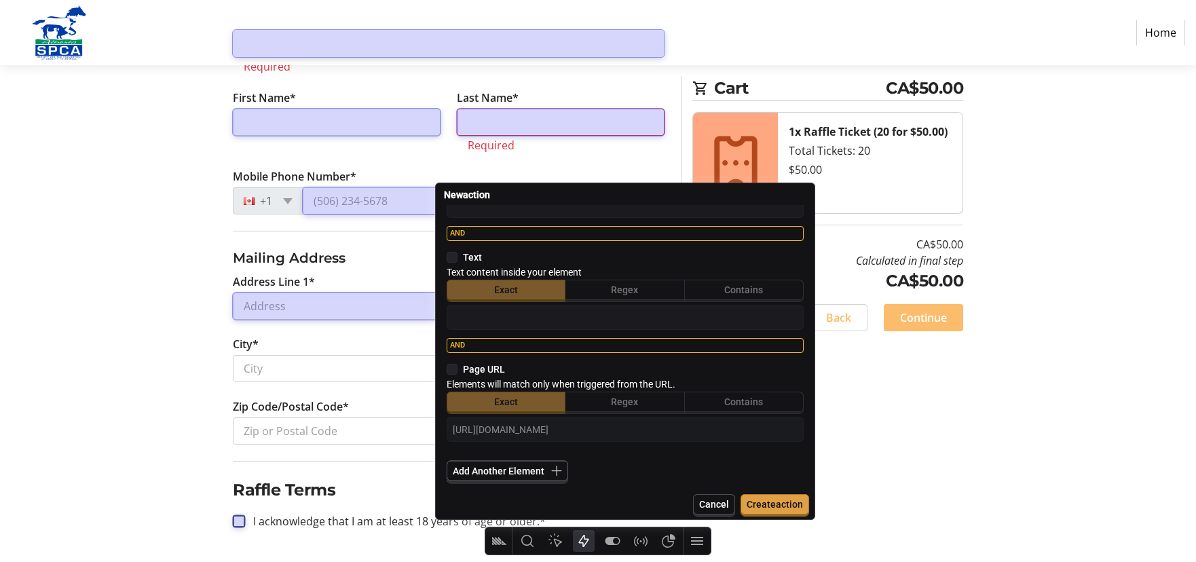
click at [527, 470] on span "Add Another Element" at bounding box center [499, 471] width 92 height 11
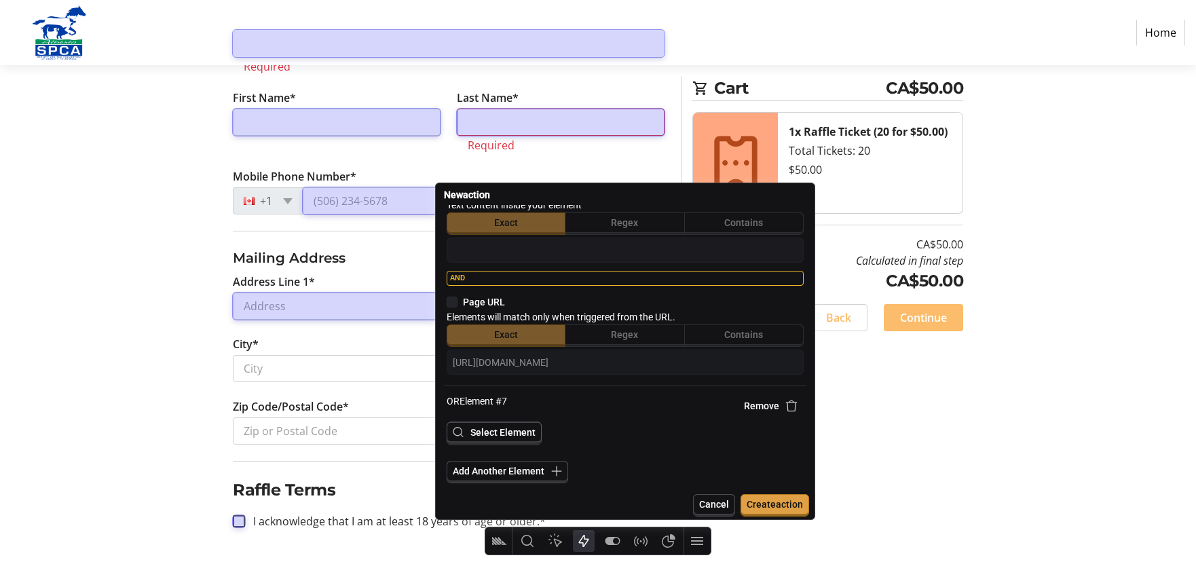
click at [517, 435] on span "Select Element" at bounding box center [502, 432] width 65 height 11
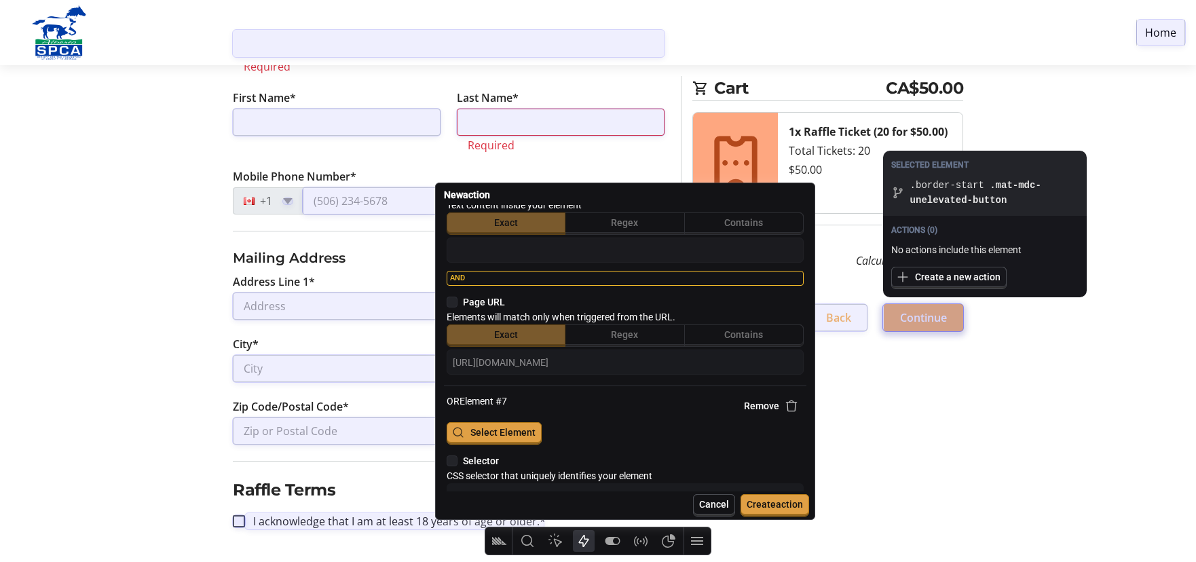
click at [934, 316] on div at bounding box center [923, 317] width 80 height 27
type textarea "x"
type textarea ".border-start .mat-mdc-unelevated-button"
type input "[URL][DOMAIN_NAME]"
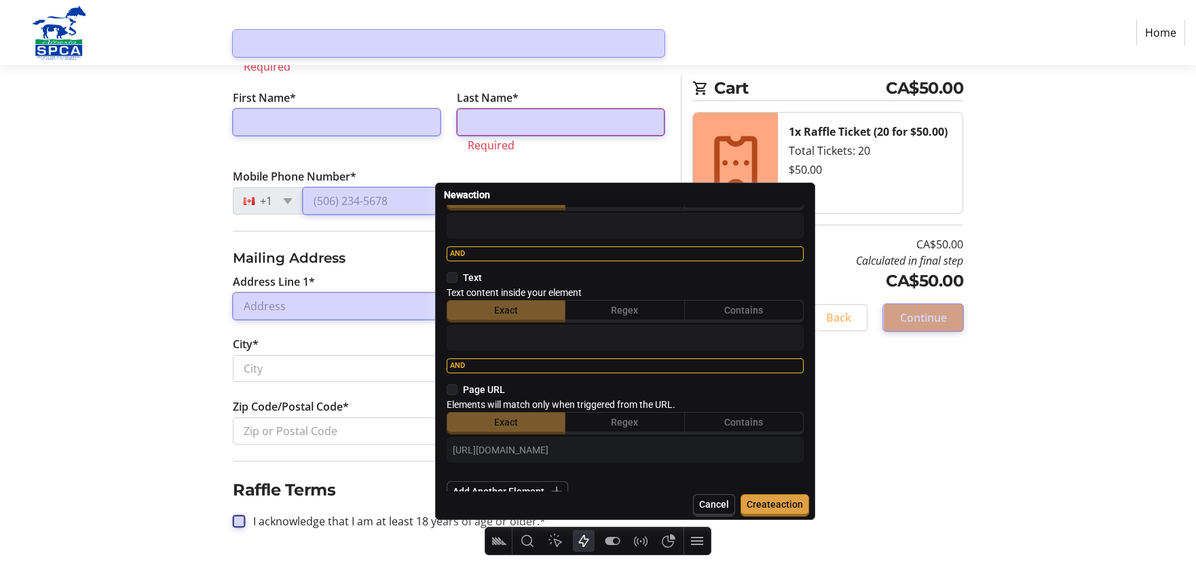
scroll to position [3380, 0]
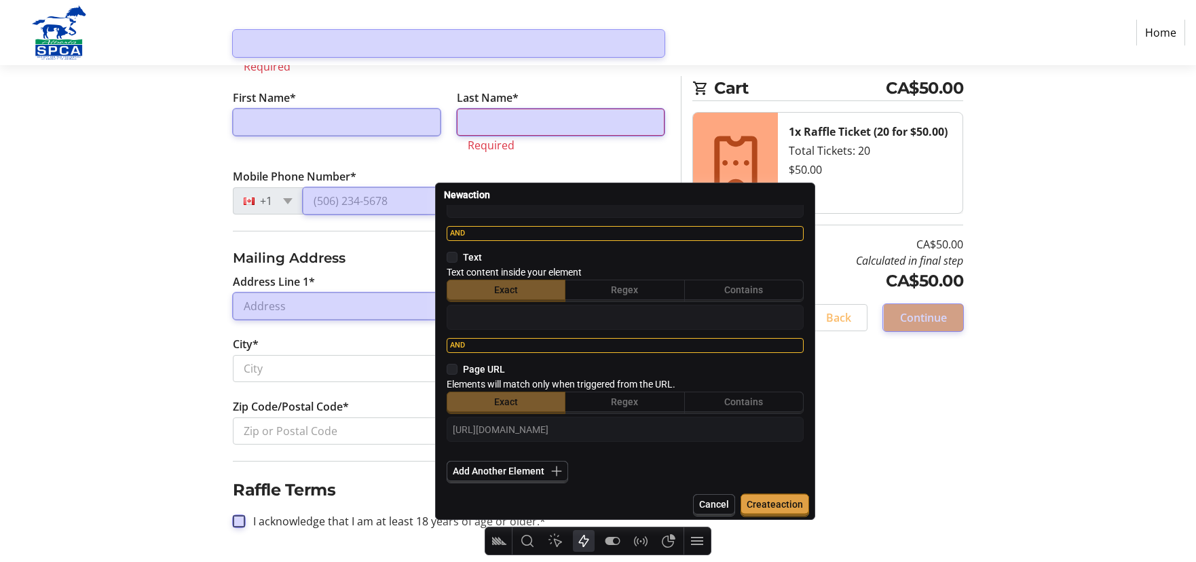
click at [784, 508] on span "Create action" at bounding box center [775, 504] width 56 height 11
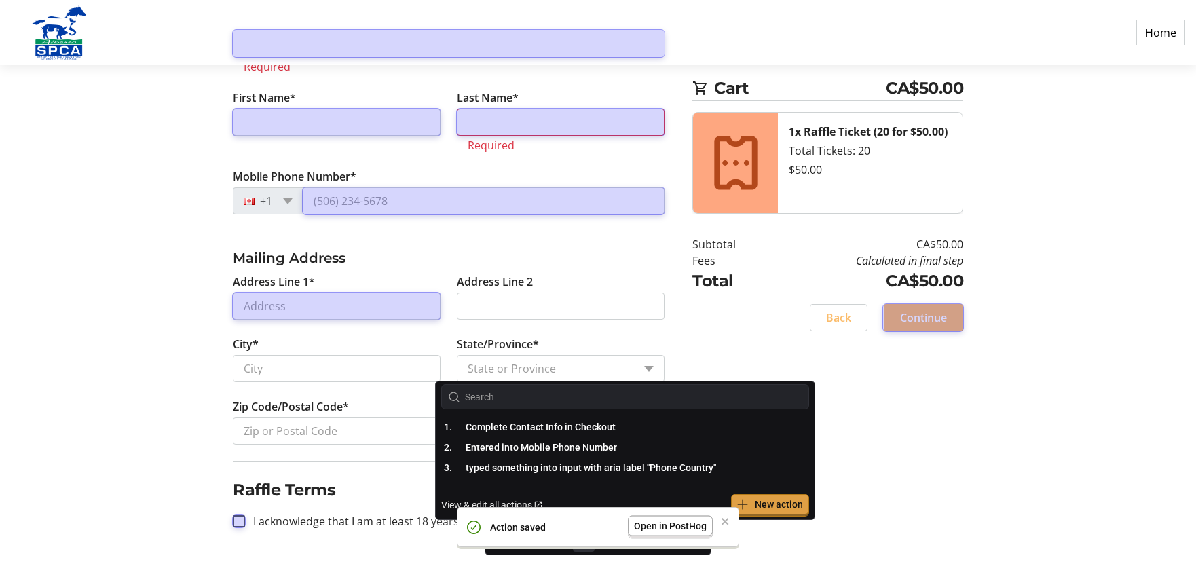
click at [669, 526] on span "Open in PostHog" at bounding box center [670, 526] width 73 height 11
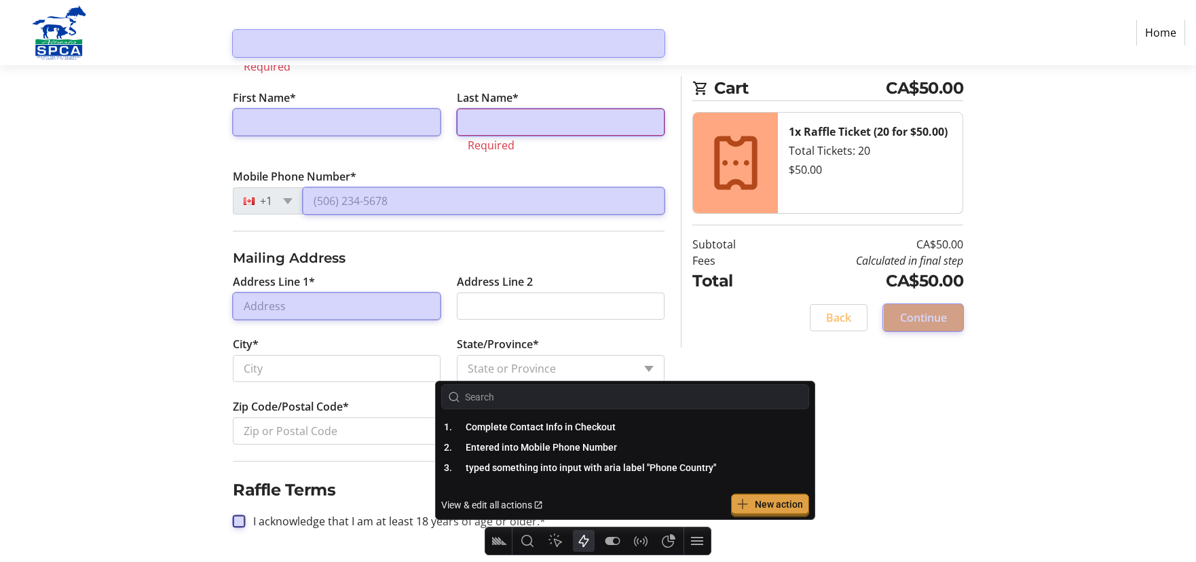
click at [751, 504] on span "New action" at bounding box center [770, 505] width 78 height 22
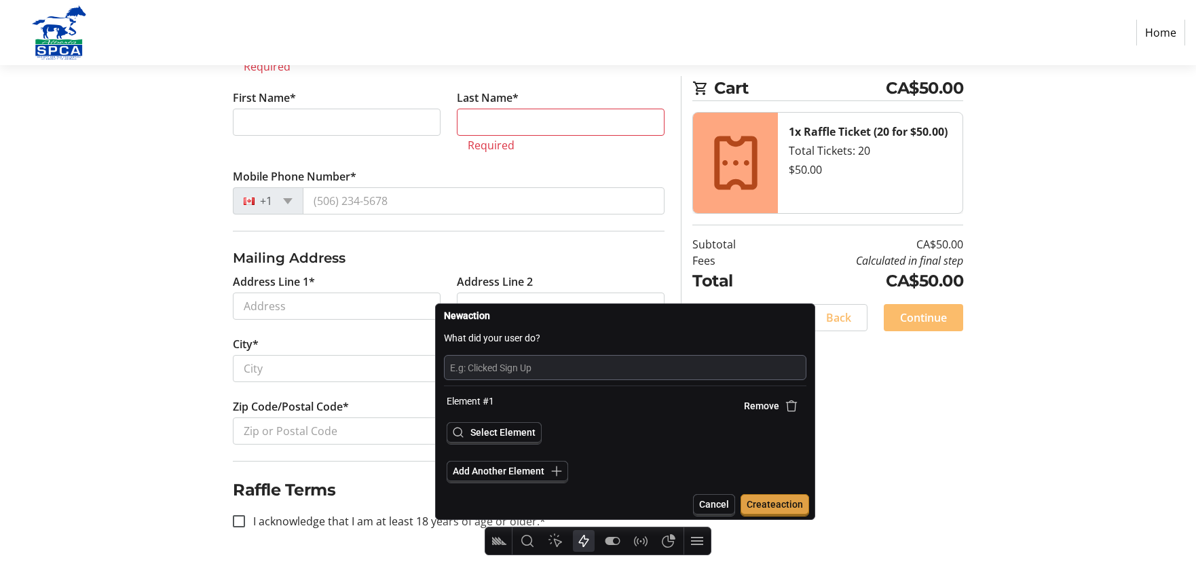
click at [599, 369] on input "text" at bounding box center [625, 367] width 350 height 18
click at [577, 370] on input "Clicked Continue After Purchaser Step" at bounding box center [625, 367] width 350 height 18
type input "Clicked Continue After Contact Info Step"
click at [509, 430] on span "Select Element" at bounding box center [502, 432] width 65 height 11
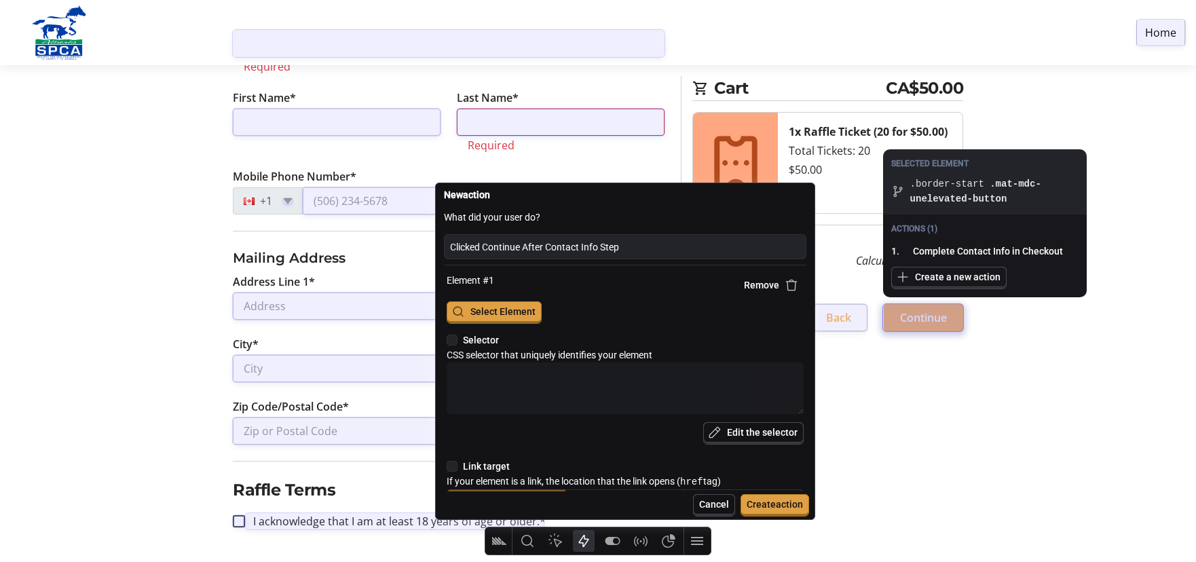
click at [956, 307] on div at bounding box center [923, 317] width 80 height 27
type textarea "x"
type textarea ".border-start .mat-mdc-unelevated-button"
type input "[URL][DOMAIN_NAME]"
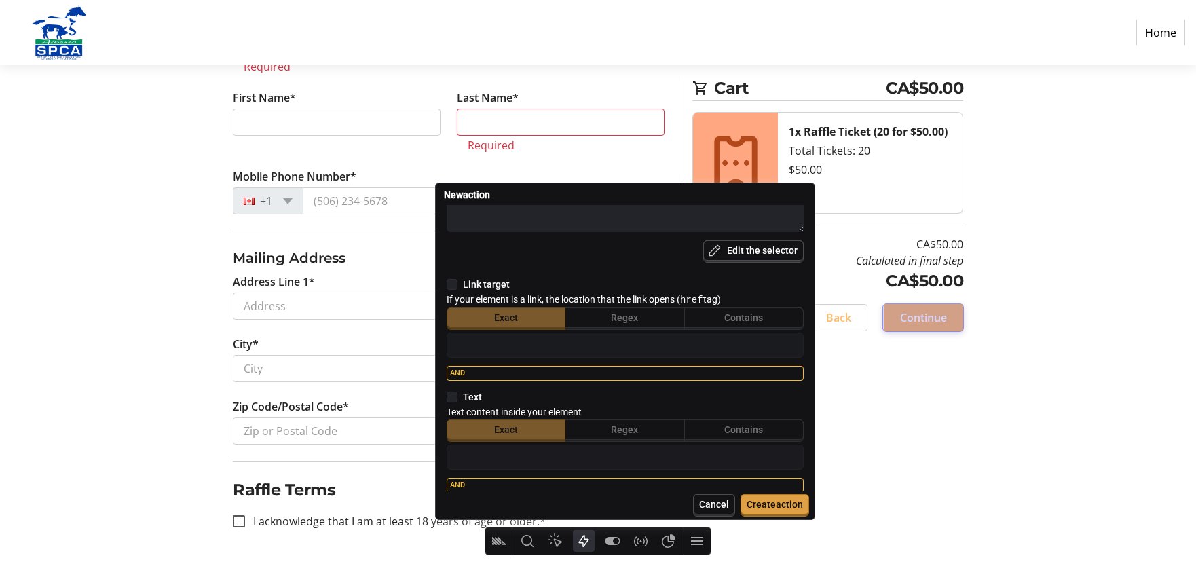
scroll to position [322, 0]
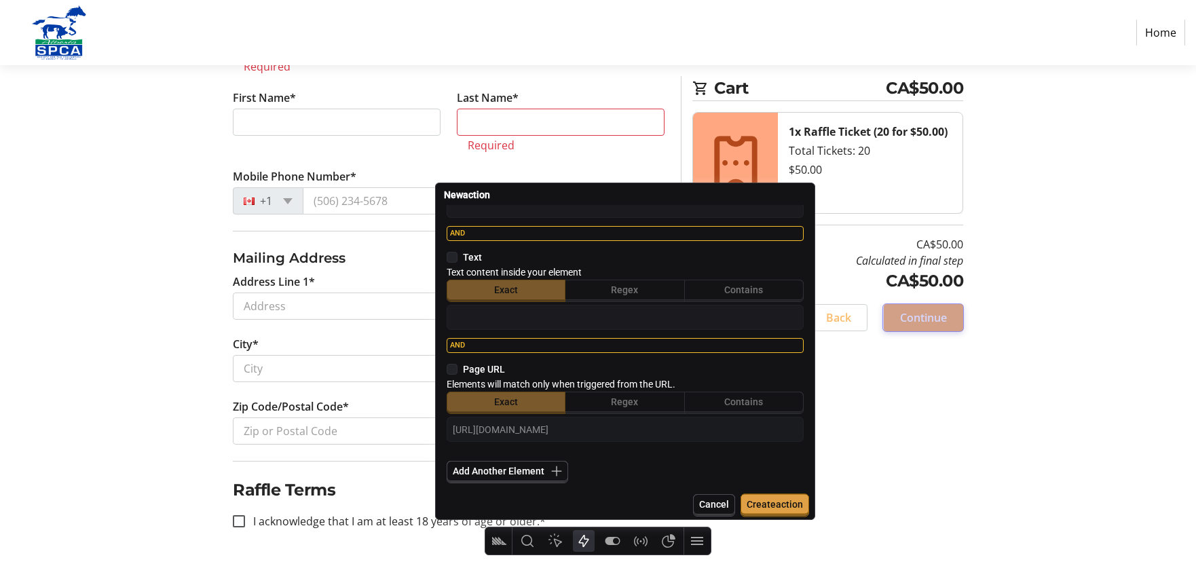
click at [762, 504] on span "Create action" at bounding box center [775, 504] width 56 height 11
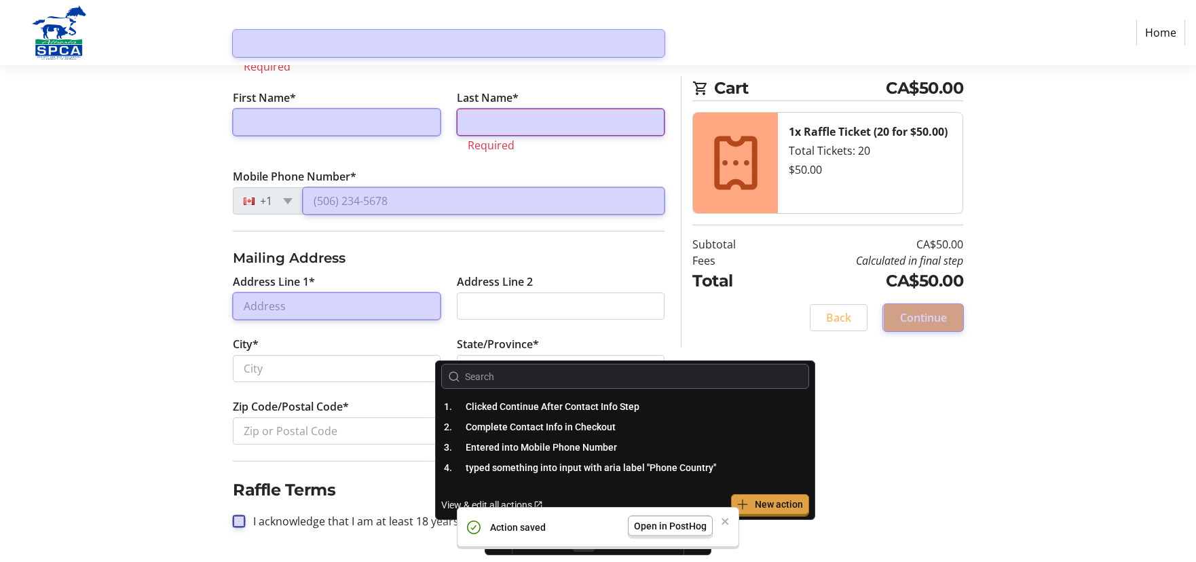
click at [661, 525] on span "Open in PostHog" at bounding box center [670, 526] width 73 height 11
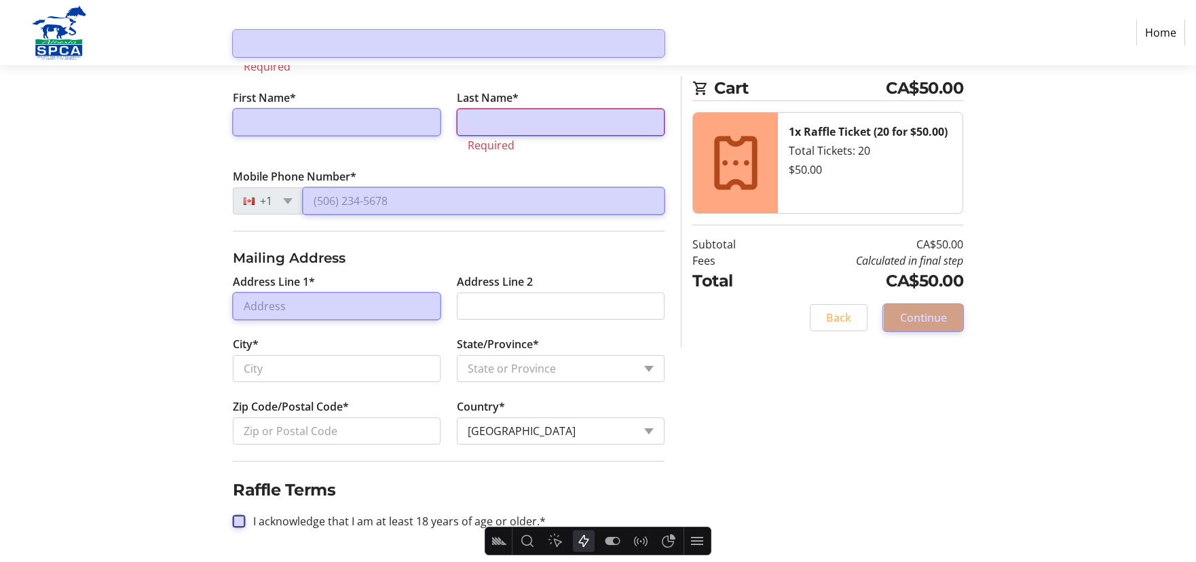
click at [880, 464] on div "Log In to Your Account (Optional) Or continue below to checkout as a guest. Log…" at bounding box center [598, 204] width 896 height 715
click at [755, 351] on div "Log In to Your Account (Optional) Or continue below to checkout as a guest. Log…" at bounding box center [598, 204] width 896 height 715
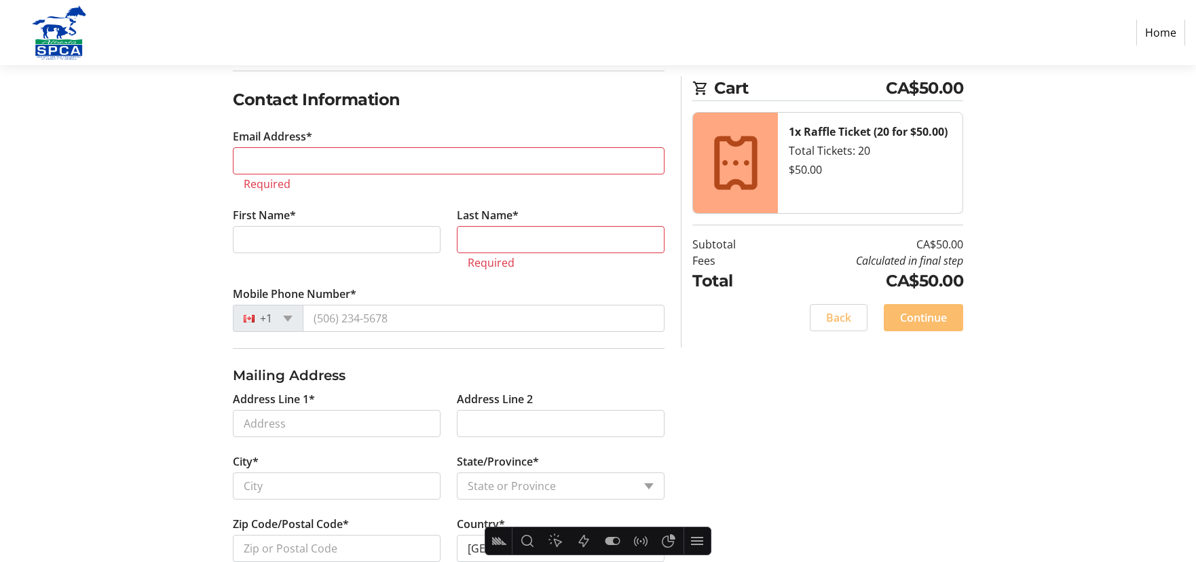
scroll to position [58, 0]
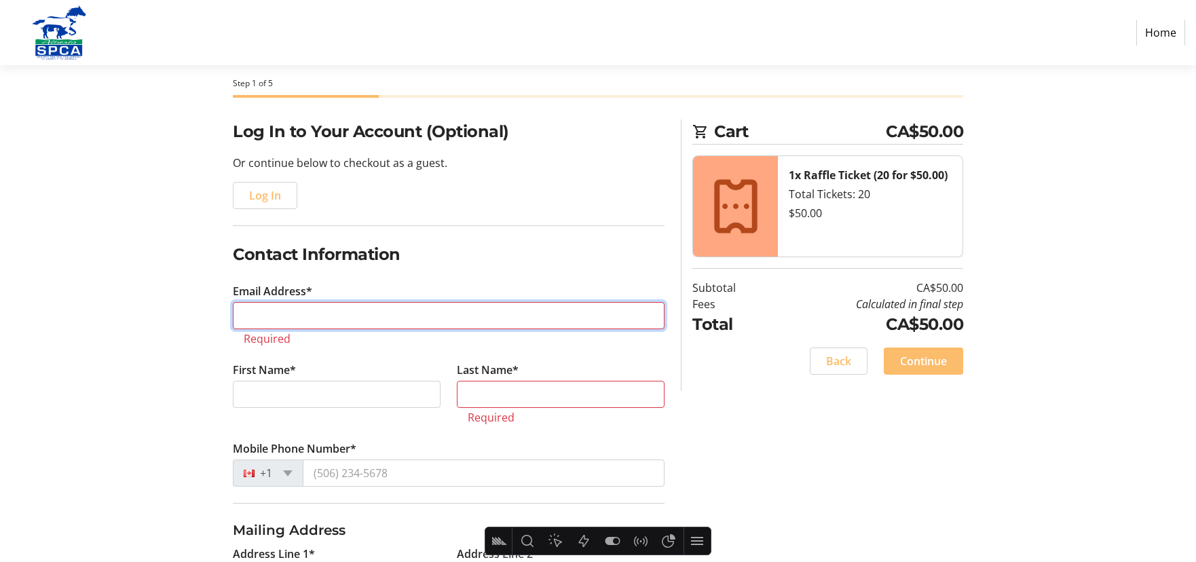
click at [305, 308] on input "Email Address*" at bounding box center [449, 315] width 432 height 27
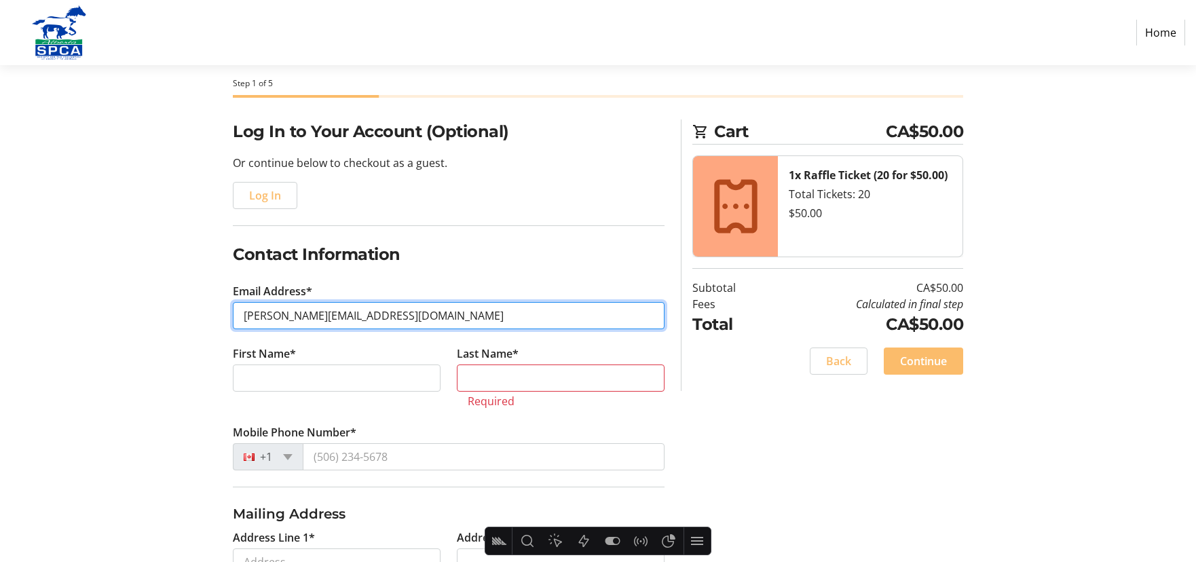
type input "[PERSON_NAME][EMAIL_ADDRESS][DOMAIN_NAME]"
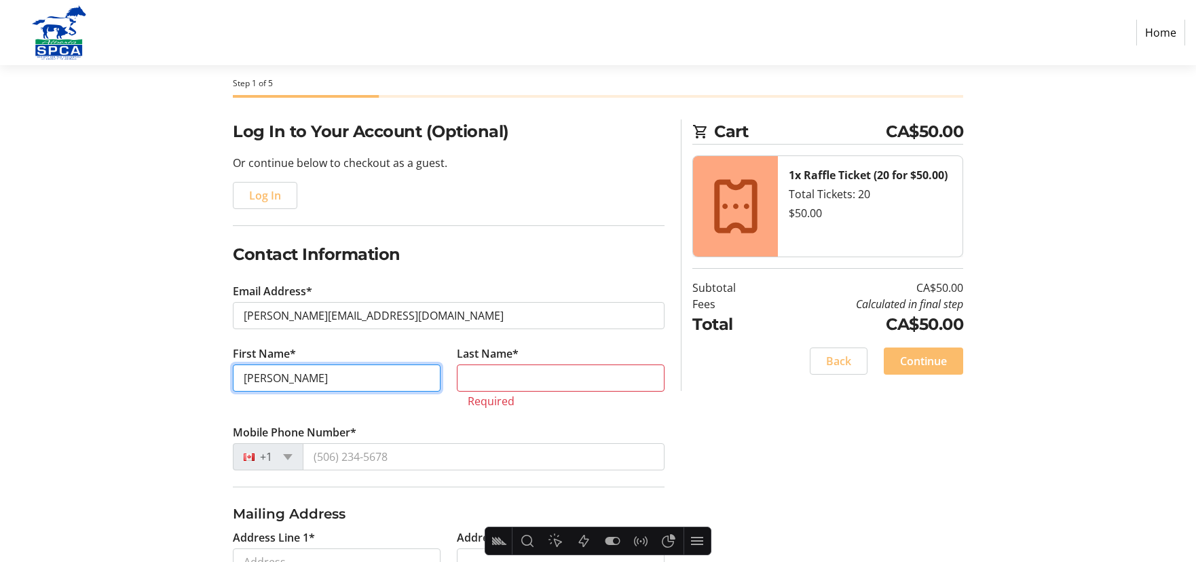
type input "[PERSON_NAME]"
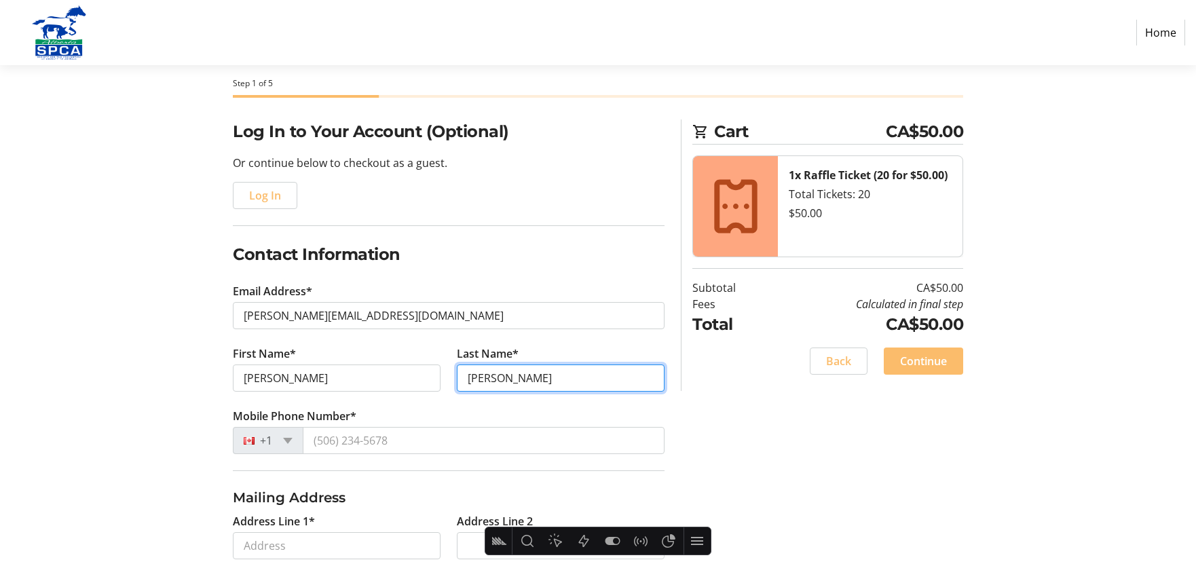
type input "[PERSON_NAME]"
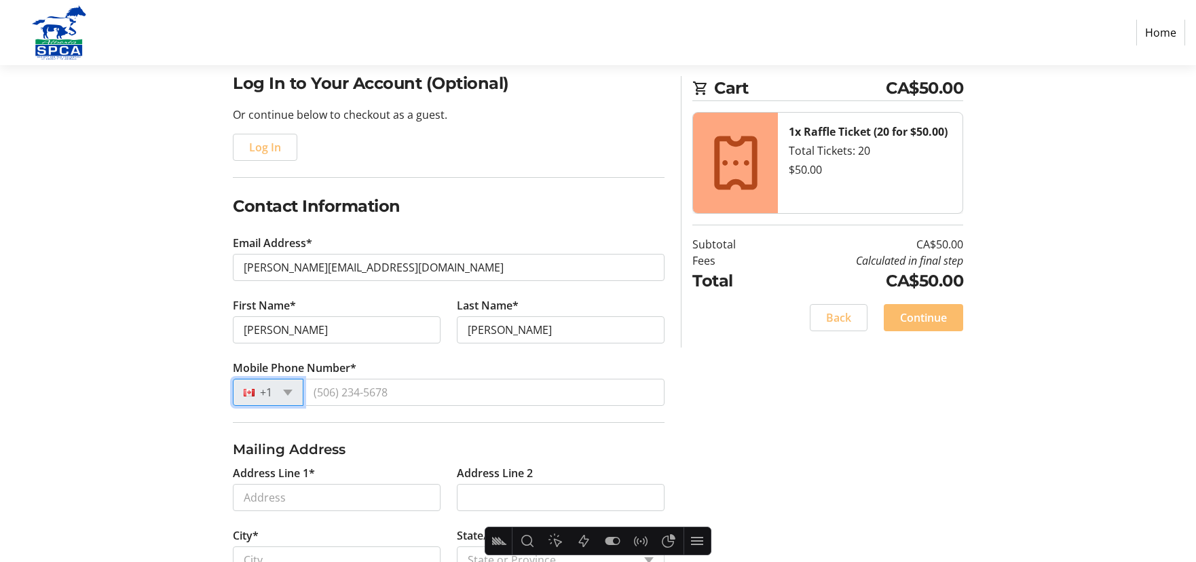
scroll to position [298, 0]
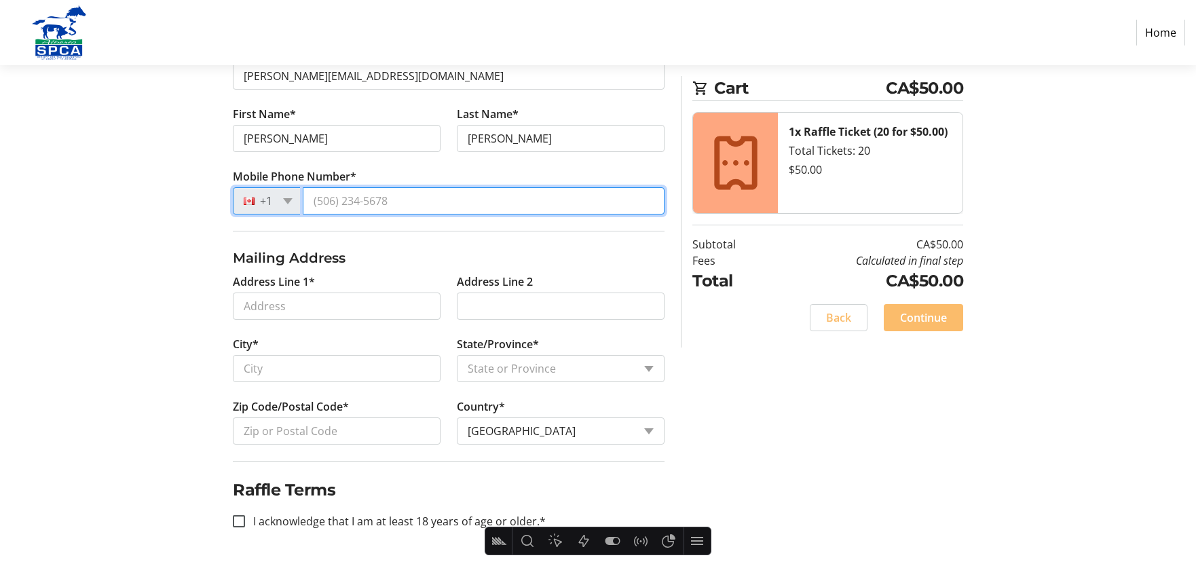
click at [333, 202] on input "Mobile Phone Number*" at bounding box center [484, 200] width 362 height 27
type input "[PHONE_NUMBER]"
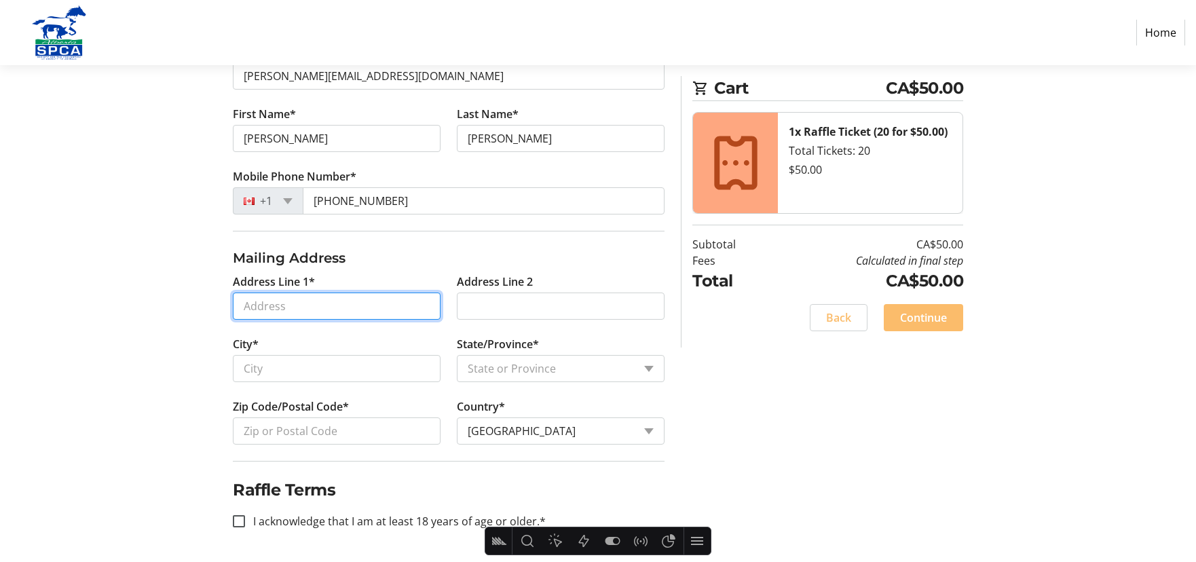
click at [265, 303] on input "Address Line 1*" at bounding box center [337, 306] width 208 height 27
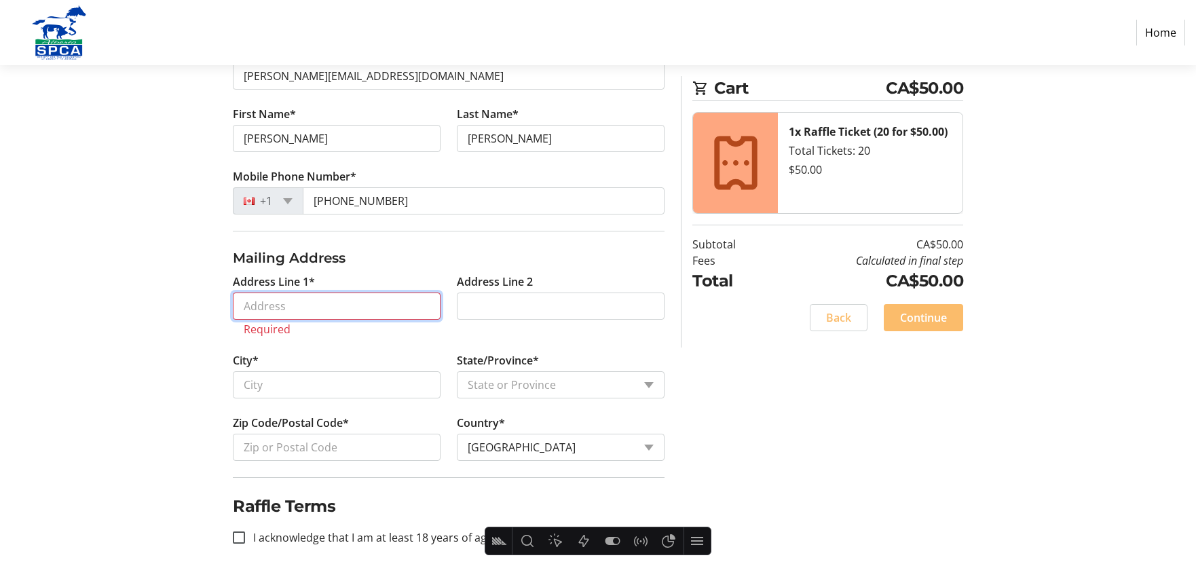
click at [272, 306] on input "Address Line 1*" at bounding box center [337, 306] width 208 height 27
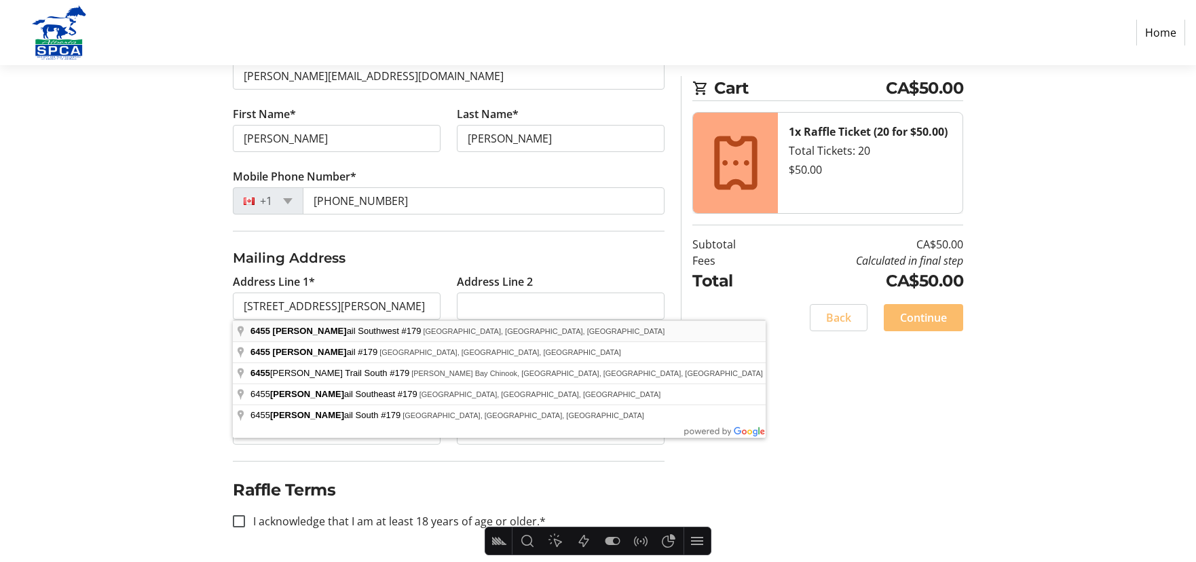
type input "[STREET_ADDRESS][PERSON_NAME]"
type input "[GEOGRAPHIC_DATA]"
select select "AB"
type input "T2H 0K8"
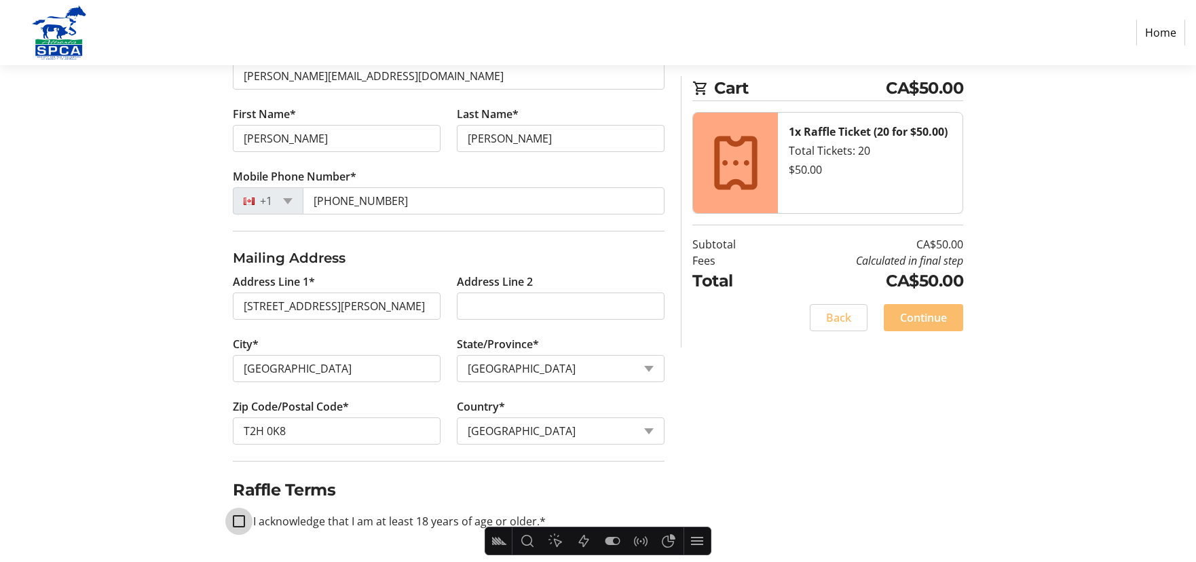
click at [236, 525] on input "I acknowledge that I am at least 18 years of age or older.*" at bounding box center [239, 521] width 12 height 12
checkbox input "true"
click at [917, 320] on span "Continue" at bounding box center [923, 317] width 47 height 16
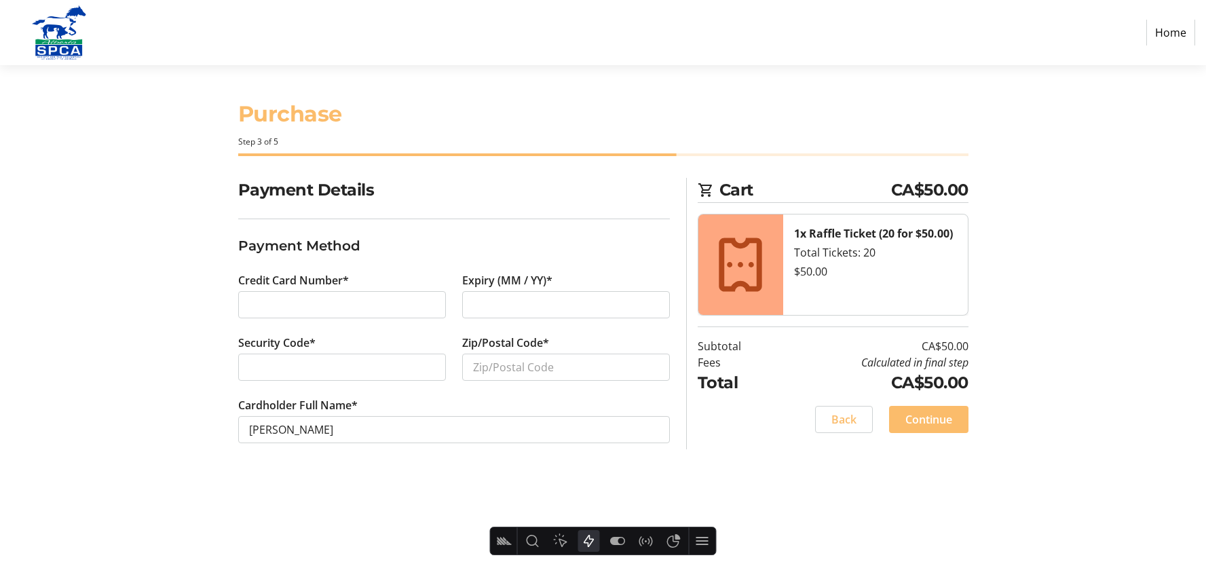
click at [588, 542] on icon "Actions" at bounding box center [589, 541] width 16 height 16
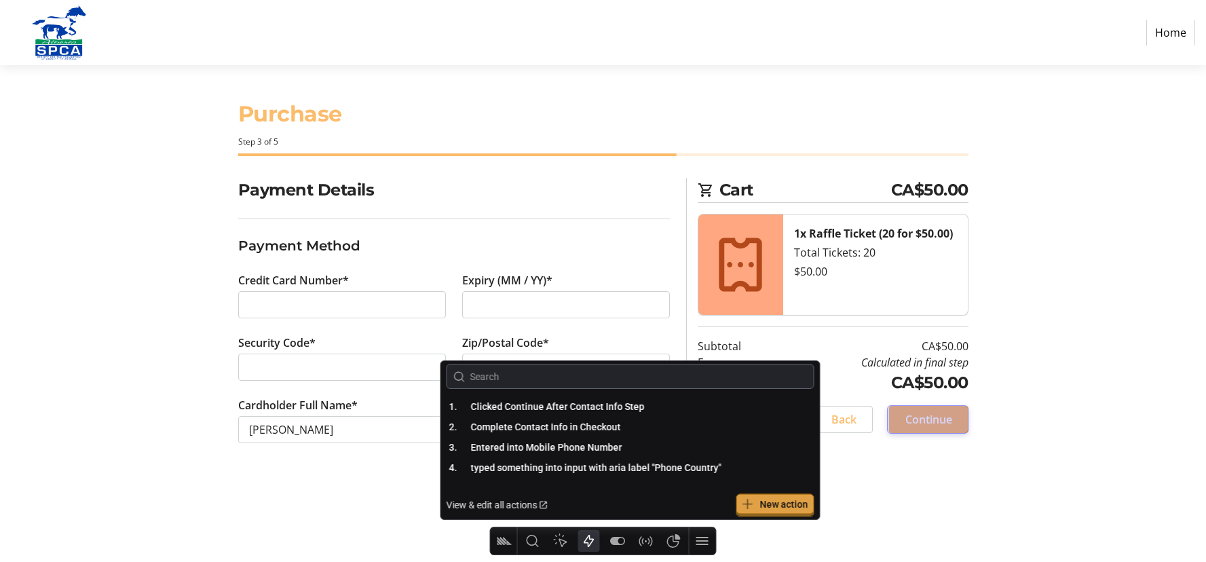
click at [774, 508] on span "New action" at bounding box center [784, 504] width 48 height 11
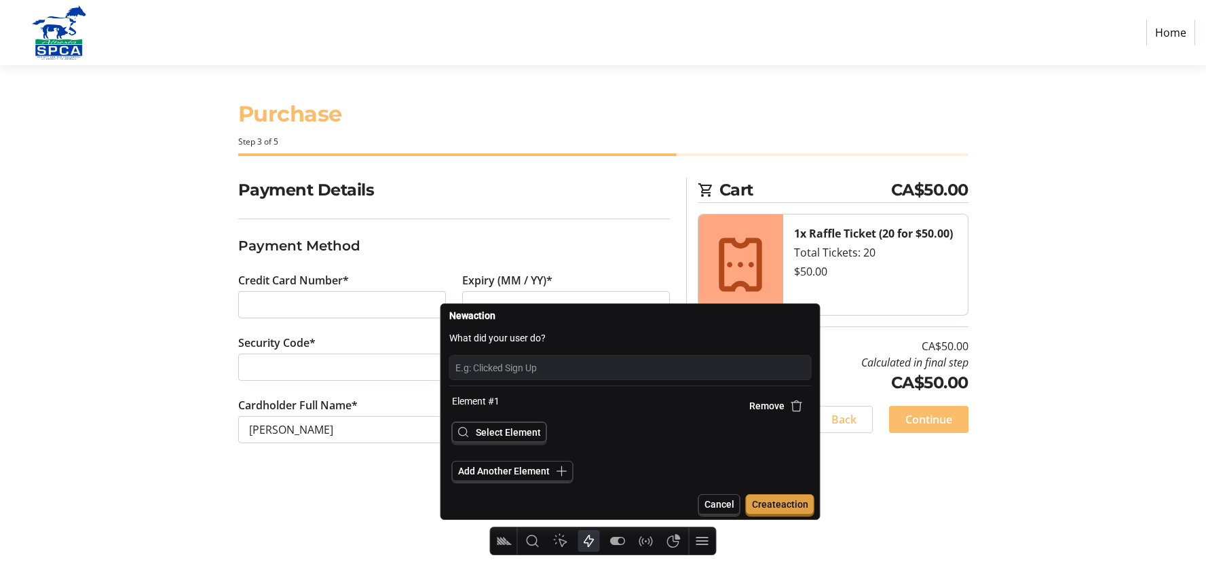
click at [516, 434] on span "Select Element" at bounding box center [508, 432] width 65 height 11
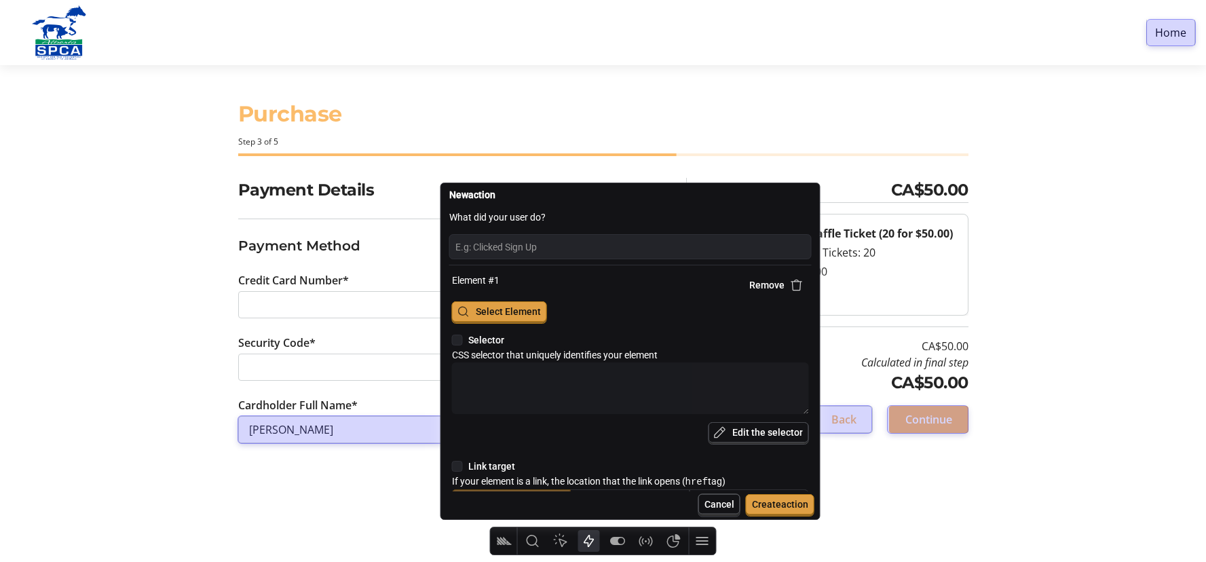
click at [709, 503] on span "Cancel" at bounding box center [720, 504] width 30 height 11
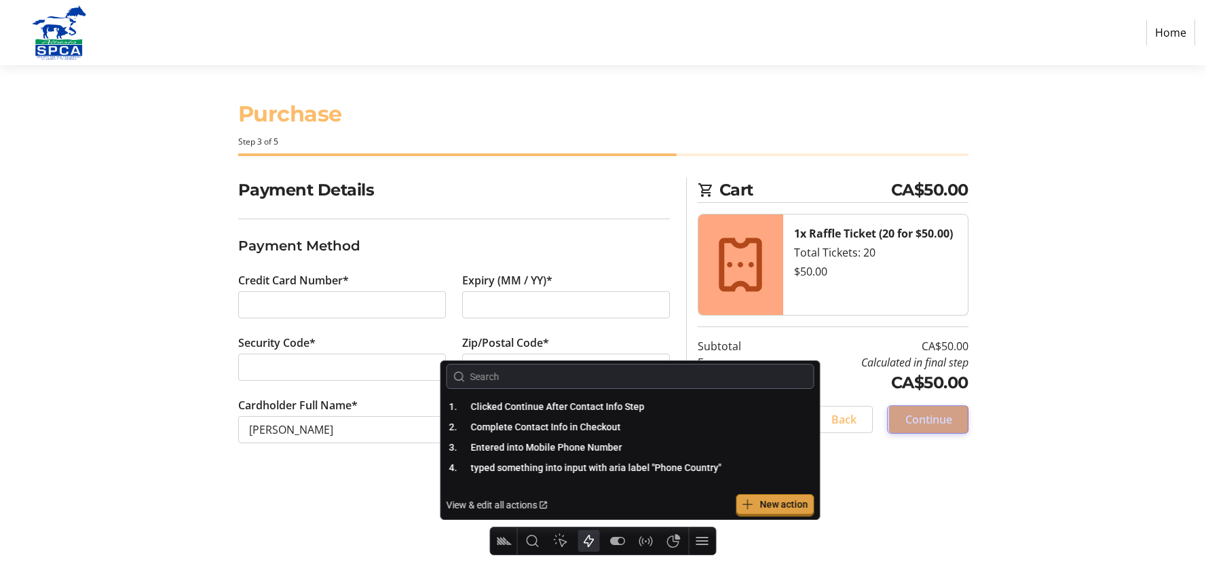
drag, startPoint x: 817, startPoint y: 389, endPoint x: 780, endPoint y: 381, distance: 37.4
click at [780, 381] on div "1 . Clicked Continue After Contact Info Step 2 . Complete Contact Info in Check…" at bounding box center [630, 440] width 379 height 158
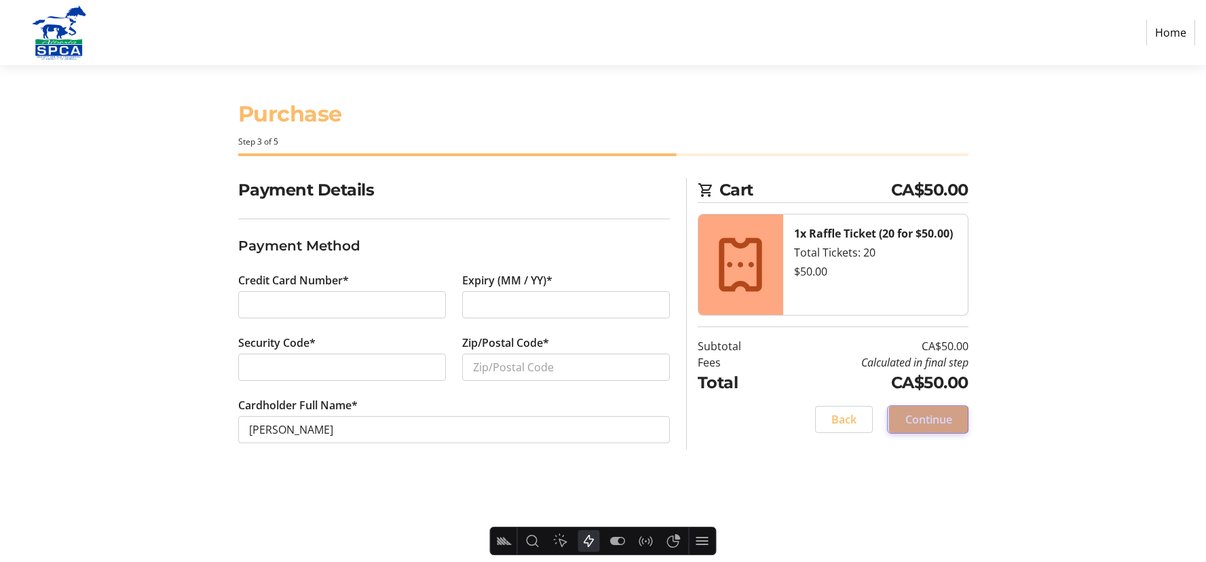
click at [660, 224] on section "Payment Details Payment Method Credit Card Number* Expiry (MM / YY)* Security C…" at bounding box center [454, 327] width 432 height 298
click at [829, 422] on button "Back" at bounding box center [844, 419] width 58 height 27
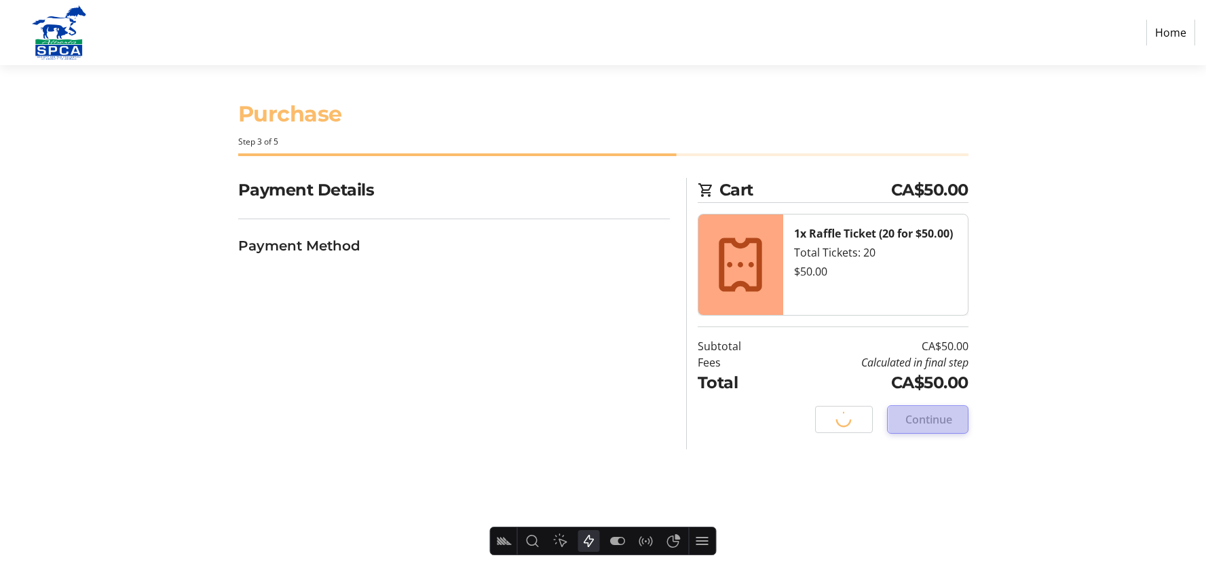
select select "AB"
select select "CA"
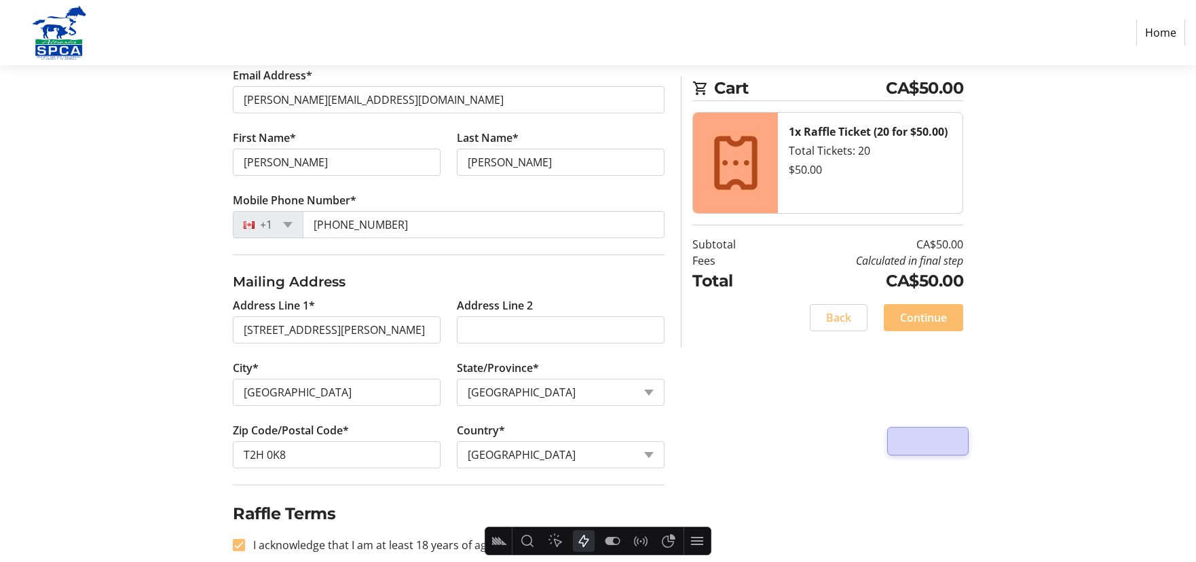
scroll to position [298, 0]
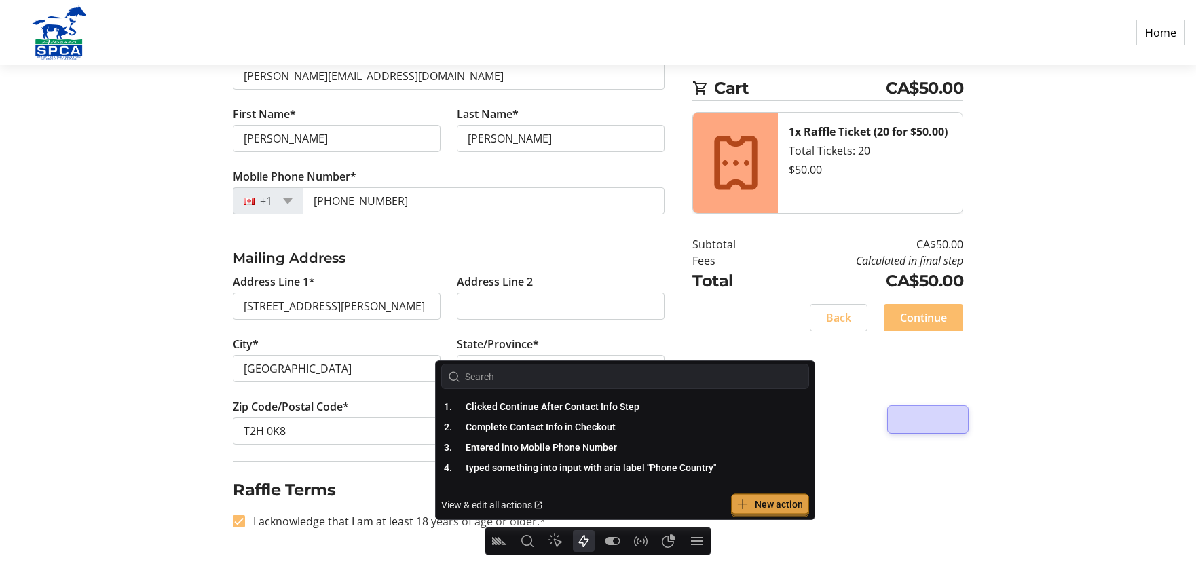
click at [766, 505] on span "New action" at bounding box center [779, 504] width 48 height 11
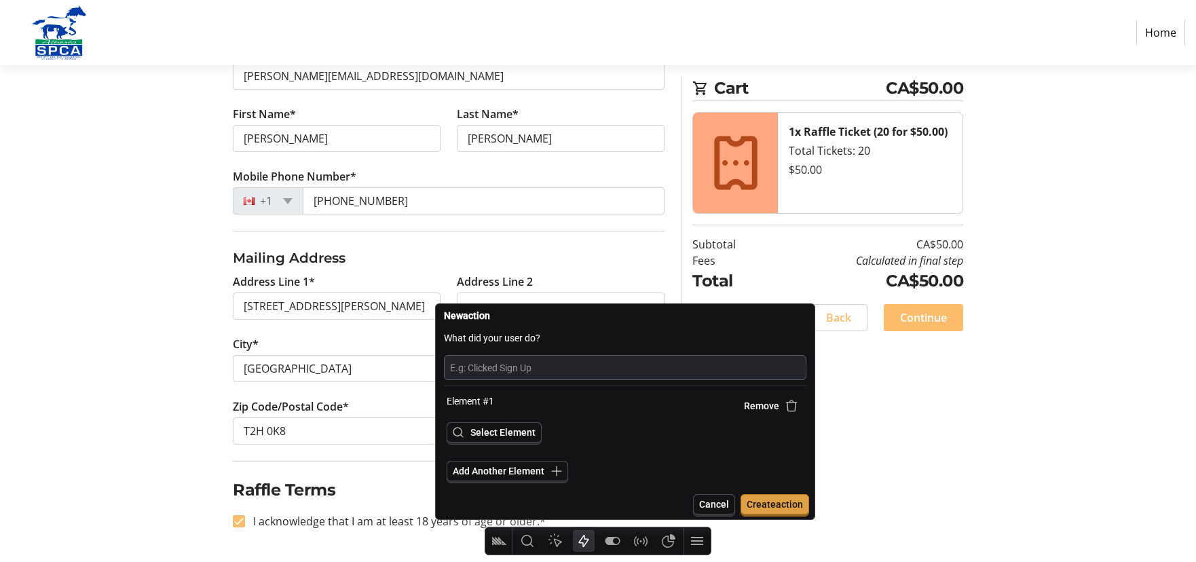
click at [506, 367] on input "text" at bounding box center [625, 367] width 350 height 18
type input "Accept Raffle Terms"
click at [512, 436] on span "Select Element" at bounding box center [502, 432] width 65 height 11
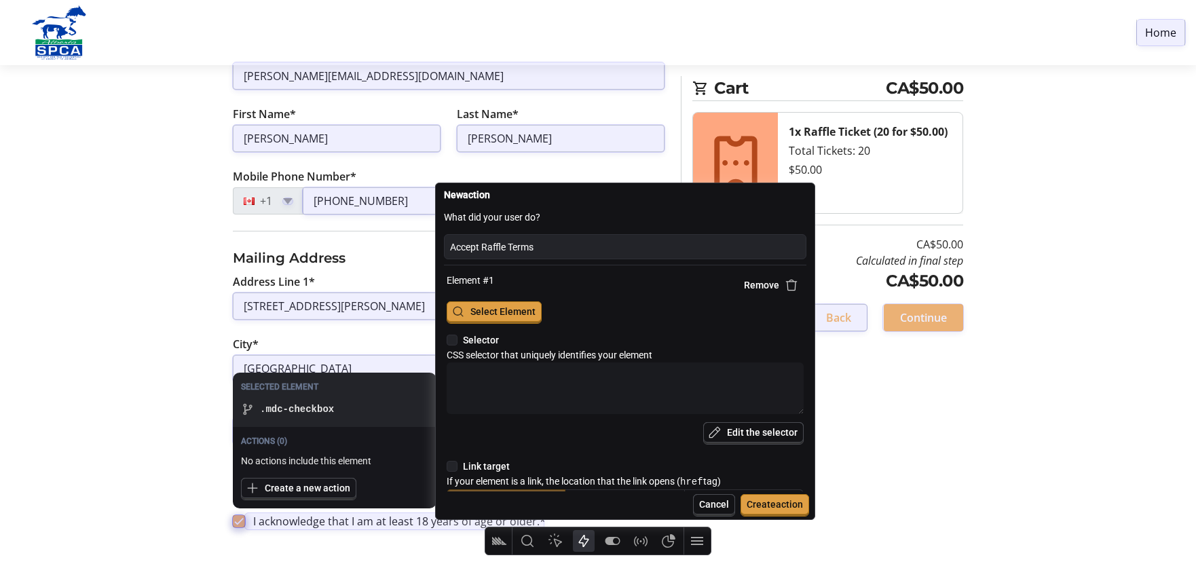
click at [240, 523] on div at bounding box center [239, 521] width 12 height 12
type textarea "x"
type textarea ".mdc-checkbox"
type input "[URL][DOMAIN_NAME]"
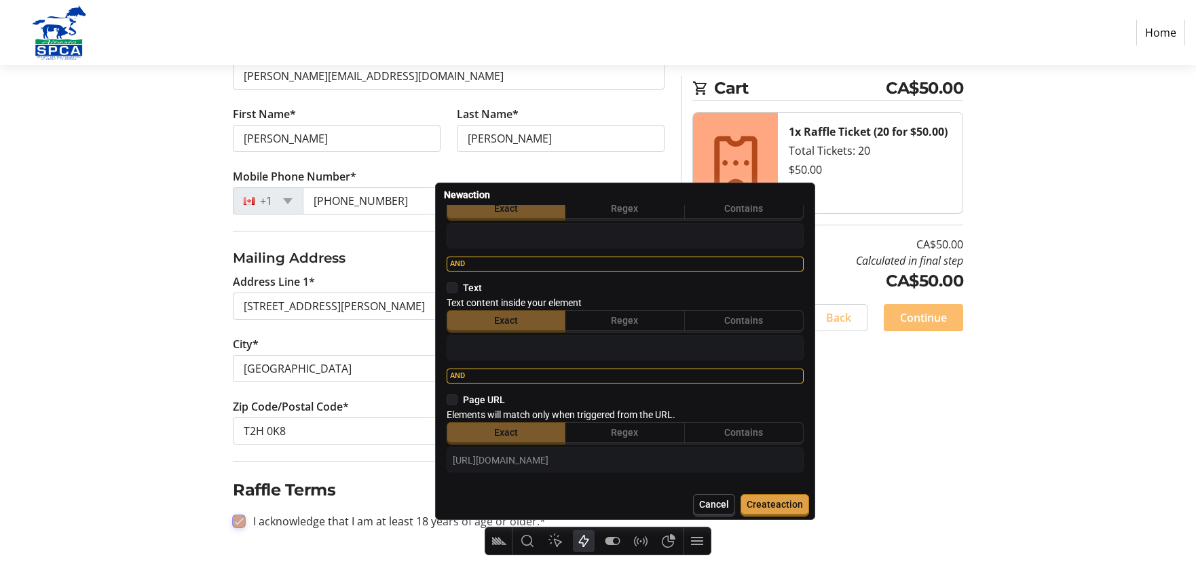
scroll to position [322, 0]
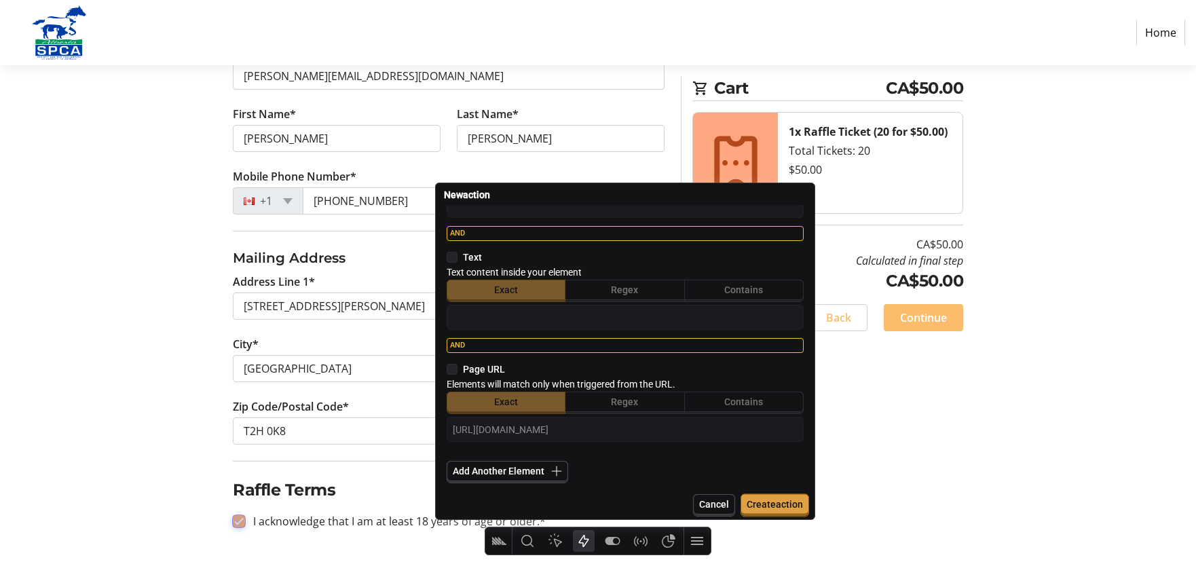
click at [768, 505] on span "Create action" at bounding box center [775, 504] width 56 height 11
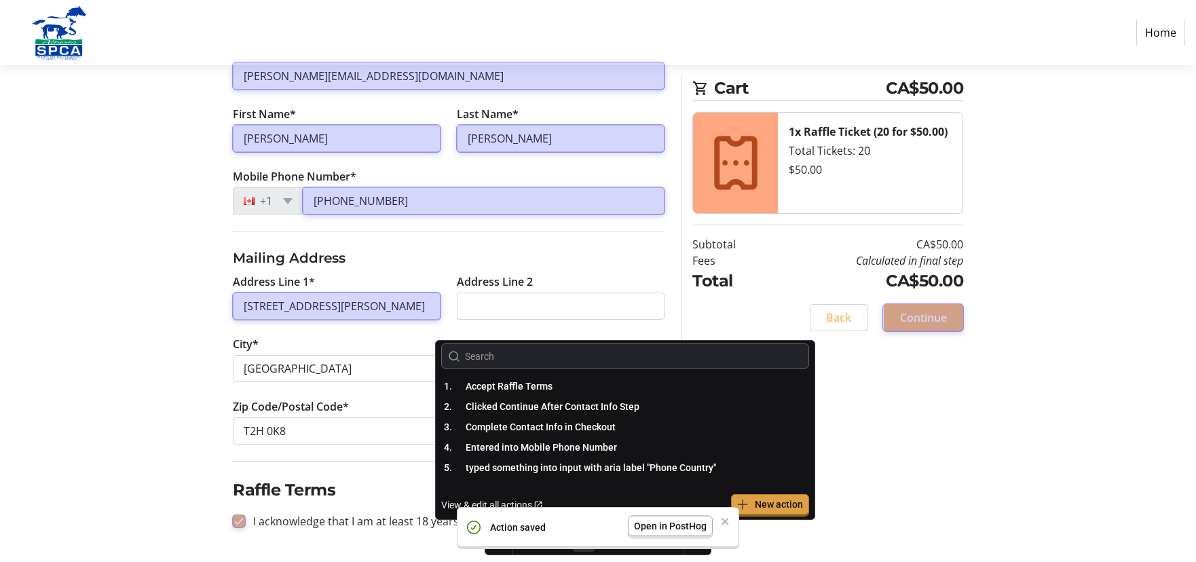
click at [661, 525] on span "Open in PostHog" at bounding box center [670, 526] width 73 height 11
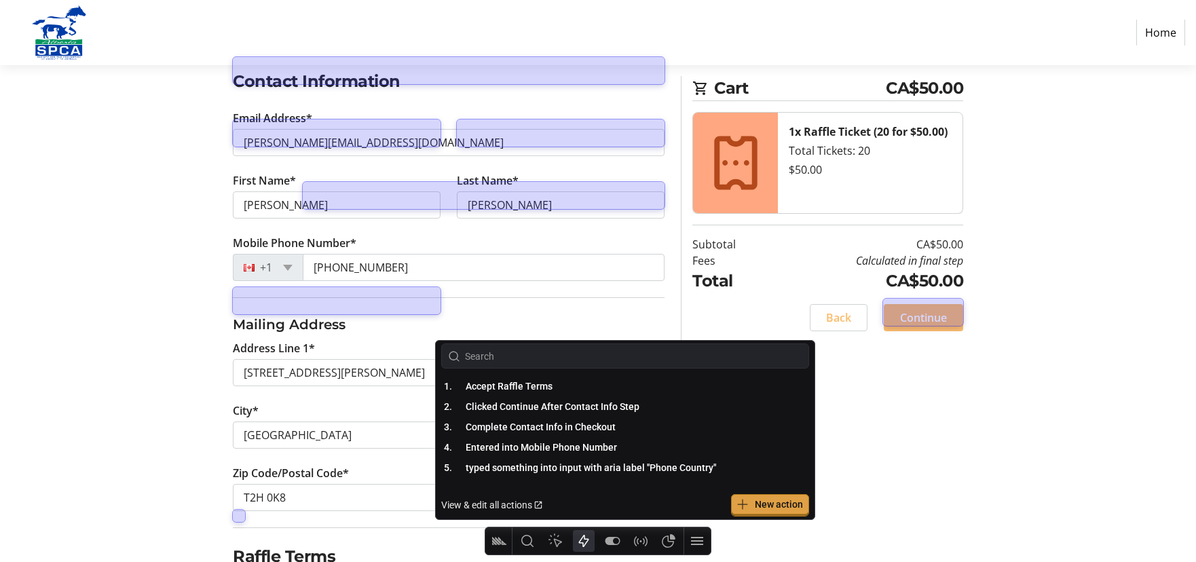
scroll to position [221, 0]
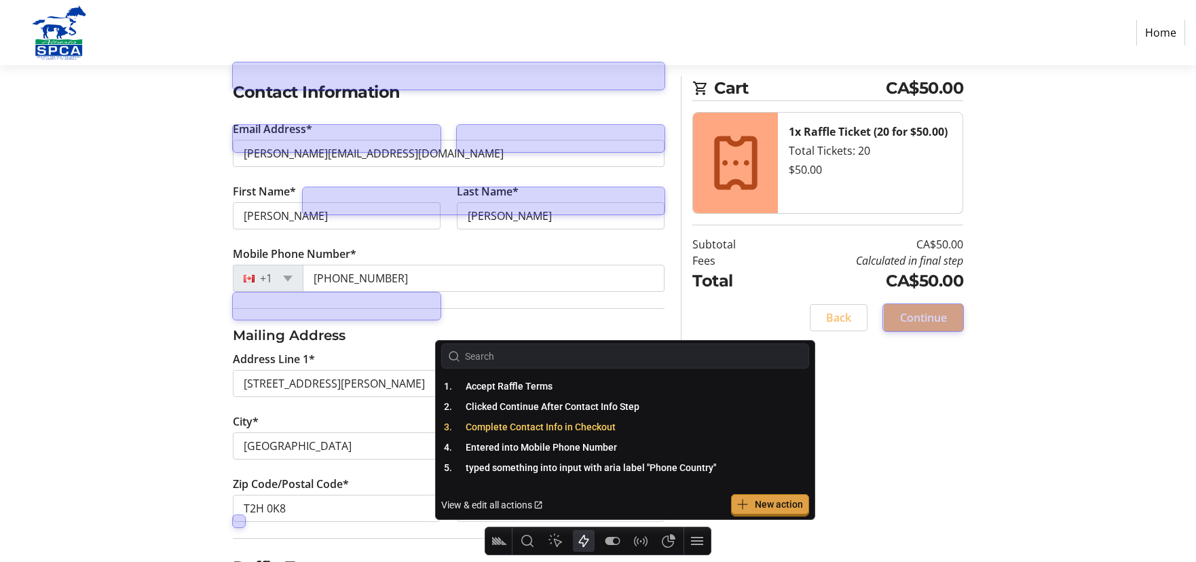
click at [555, 429] on span "Complete Contact Info in Checkout" at bounding box center [541, 426] width 150 height 11
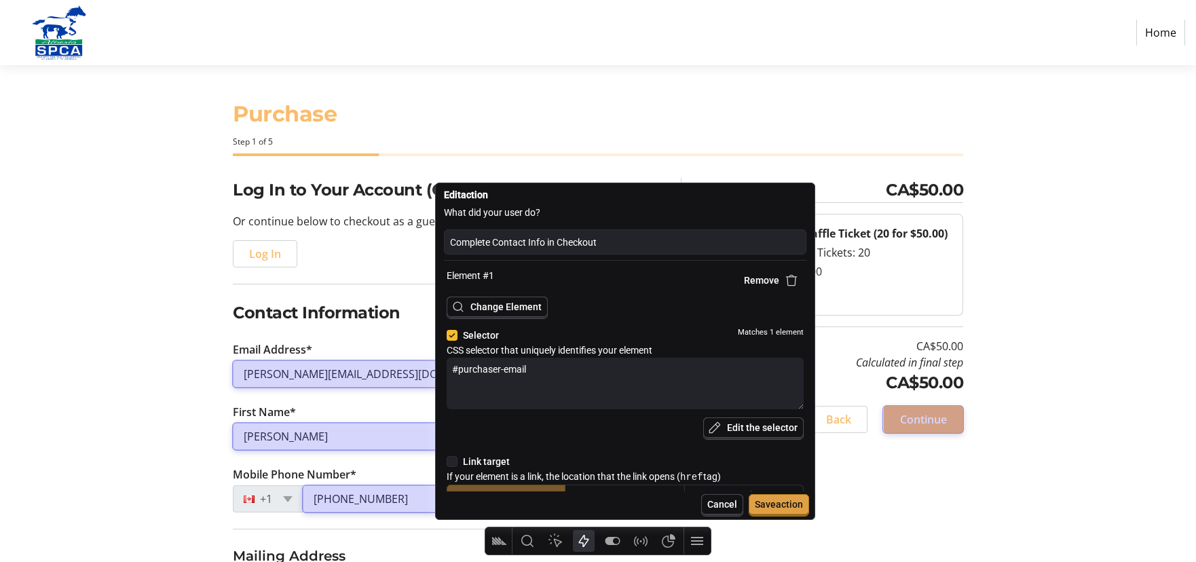
scroll to position [0, 0]
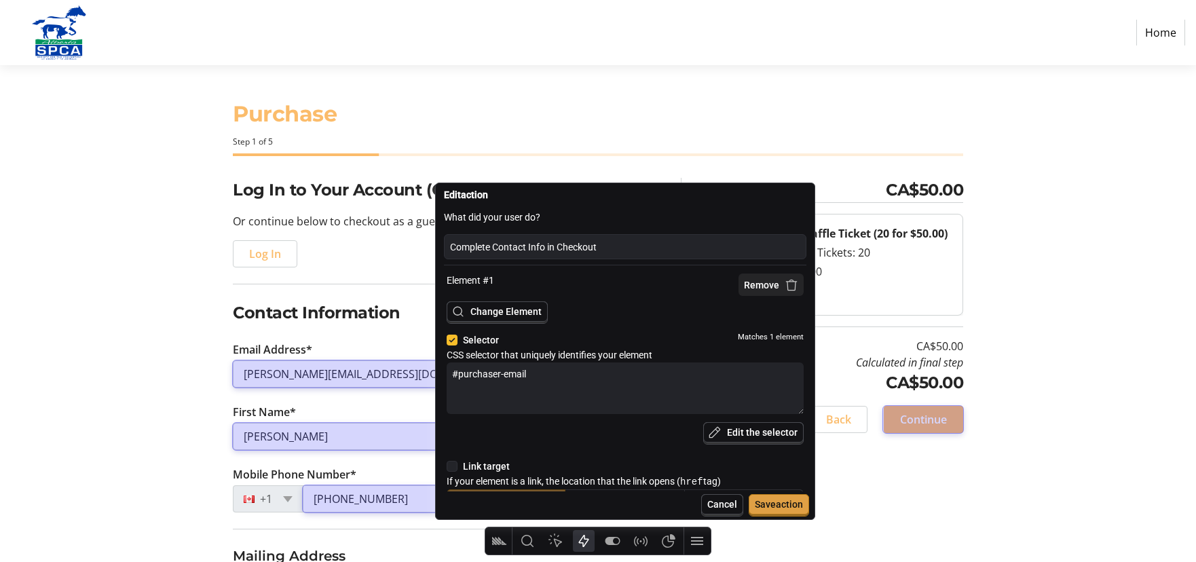
click at [785, 282] on icon "button" at bounding box center [792, 285] width 14 height 14
type textarea "x"
type textarea "#purchaser-first-name"
type textarea "#purchaser-last-name"
type textarea "#purchaser-phone"
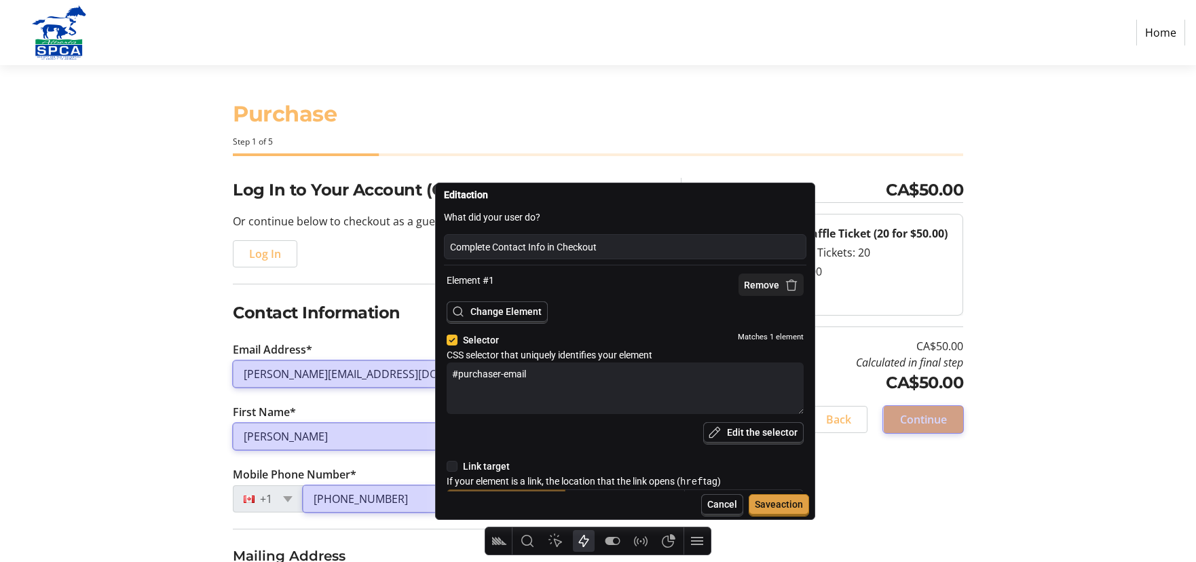
type textarea ".pac-target-input"
type textarea ".mdc-checkbox"
type textarea ".border-start .mat-mdc-unelevated-button"
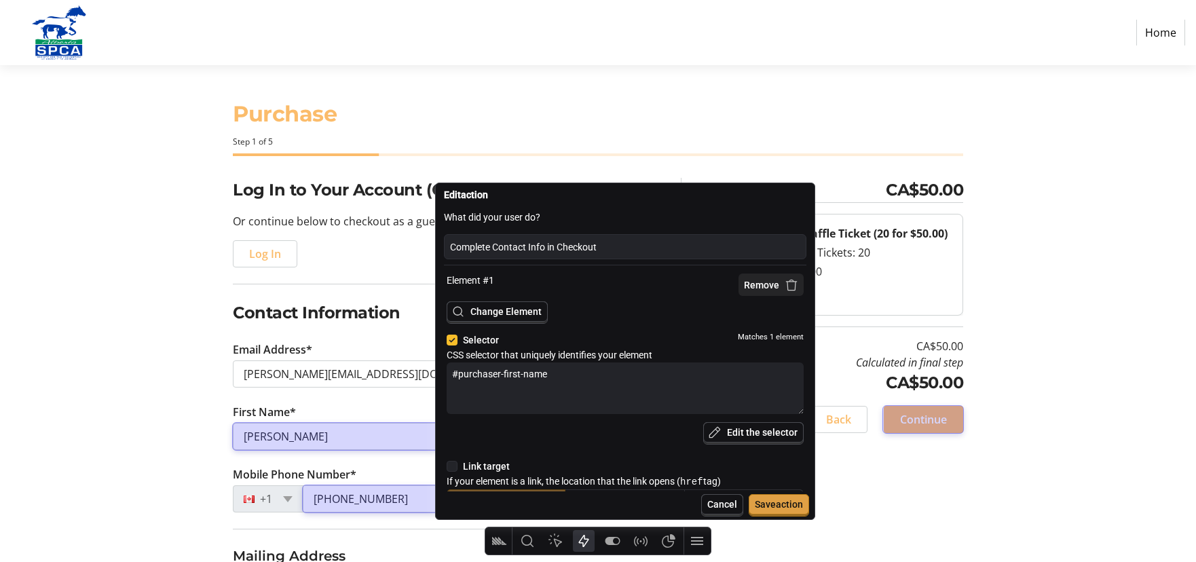
click at [789, 289] on icon "button" at bounding box center [792, 285] width 12 height 12
type textarea "x"
type textarea "#purchaser-last-name"
type textarea "#purchaser-phone"
type textarea ".pac-target-input"
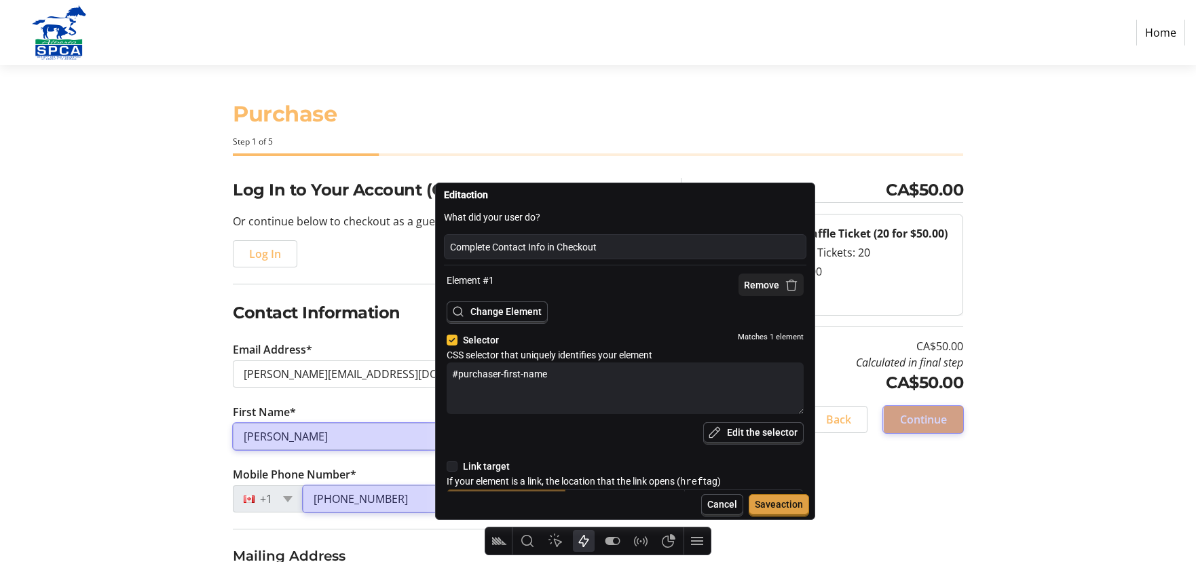
type textarea ".mdc-checkbox"
type textarea ".border-start .mat-mdc-unelevated-button"
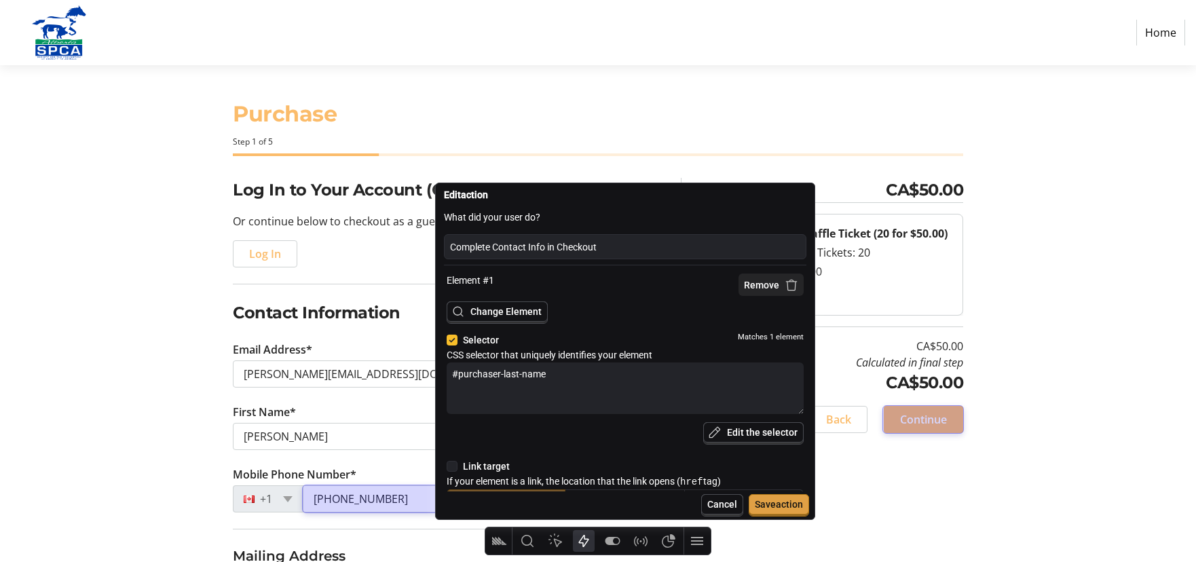
click at [789, 289] on icon "button" at bounding box center [792, 285] width 12 height 12
type textarea "x"
type textarea "#purchaser-phone"
type textarea ".pac-target-input"
type textarea ".mdc-checkbox"
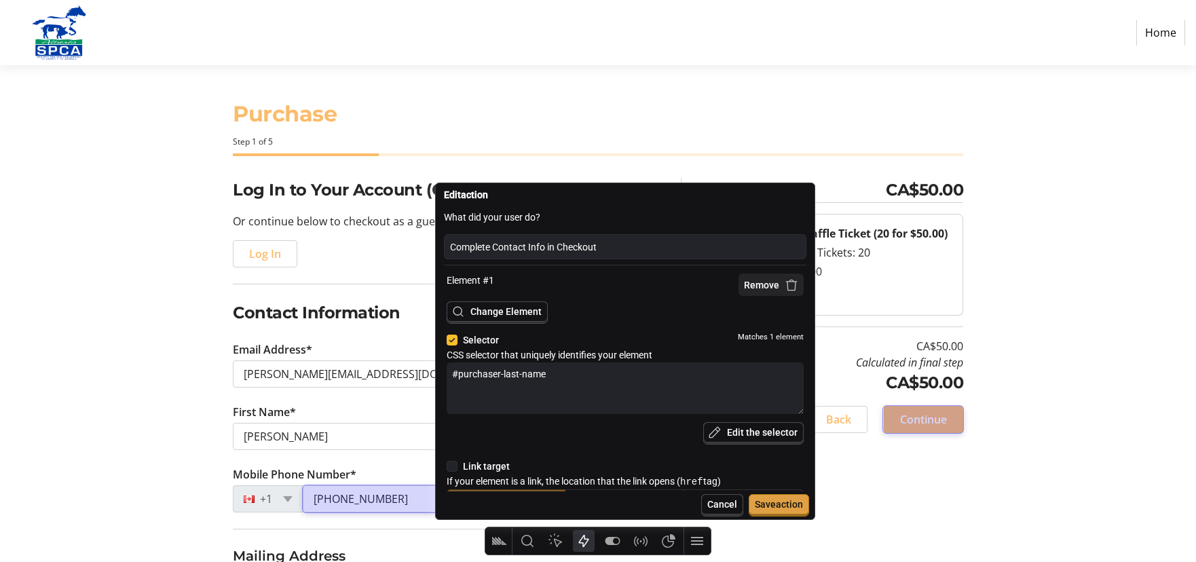
type textarea ".border-start .mat-mdc-unelevated-button"
click at [789, 289] on icon "button" at bounding box center [792, 285] width 14 height 14
type textarea "x"
type textarea ".pac-target-input"
type textarea ".mdc-checkbox"
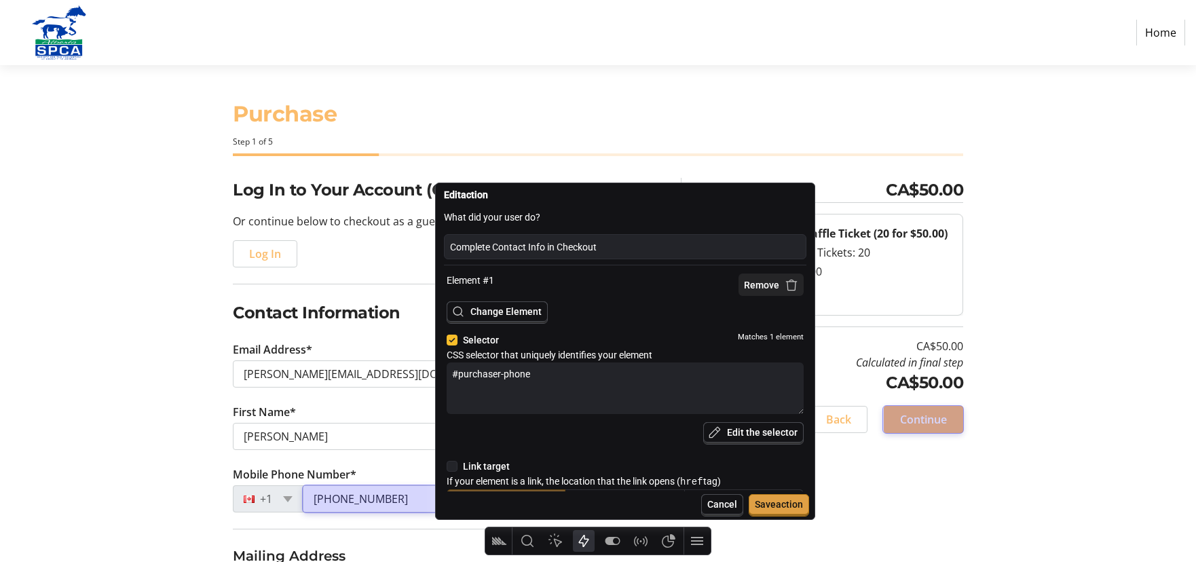
type textarea ".border-start .mat-mdc-unelevated-button"
click at [789, 289] on icon "button" at bounding box center [792, 285] width 14 height 14
type textarea "x"
type textarea ".mdc-checkbox"
type textarea ".border-start .mat-mdc-unelevated-button"
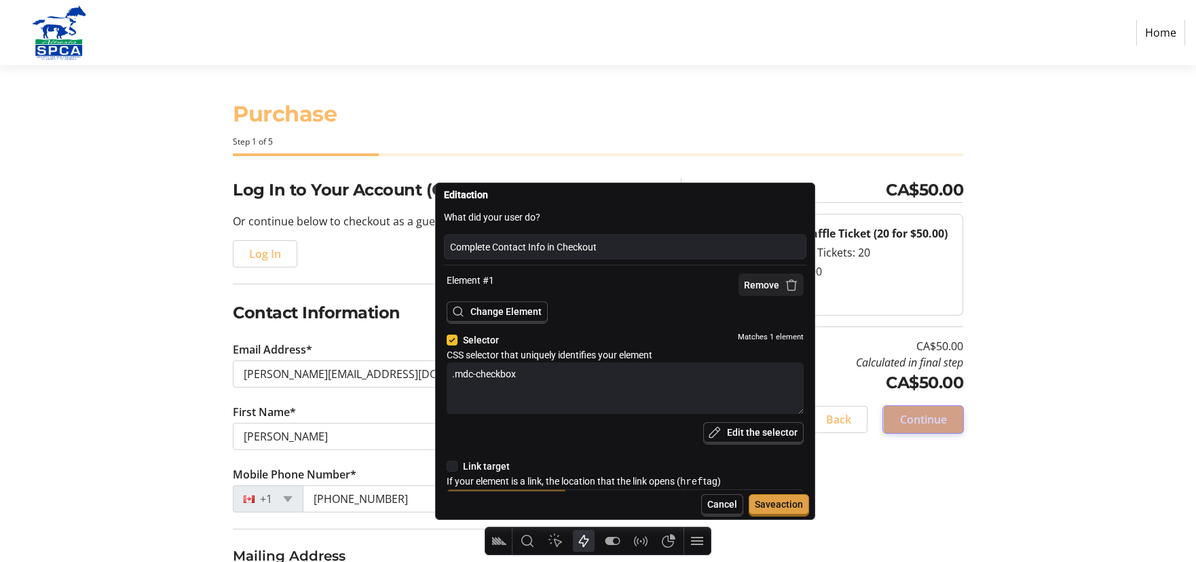
click at [789, 289] on icon "button" at bounding box center [792, 285] width 12 height 12
type textarea "x"
type textarea ".border-start .mat-mdc-unelevated-button"
click at [789, 289] on icon "button" at bounding box center [792, 285] width 12 height 12
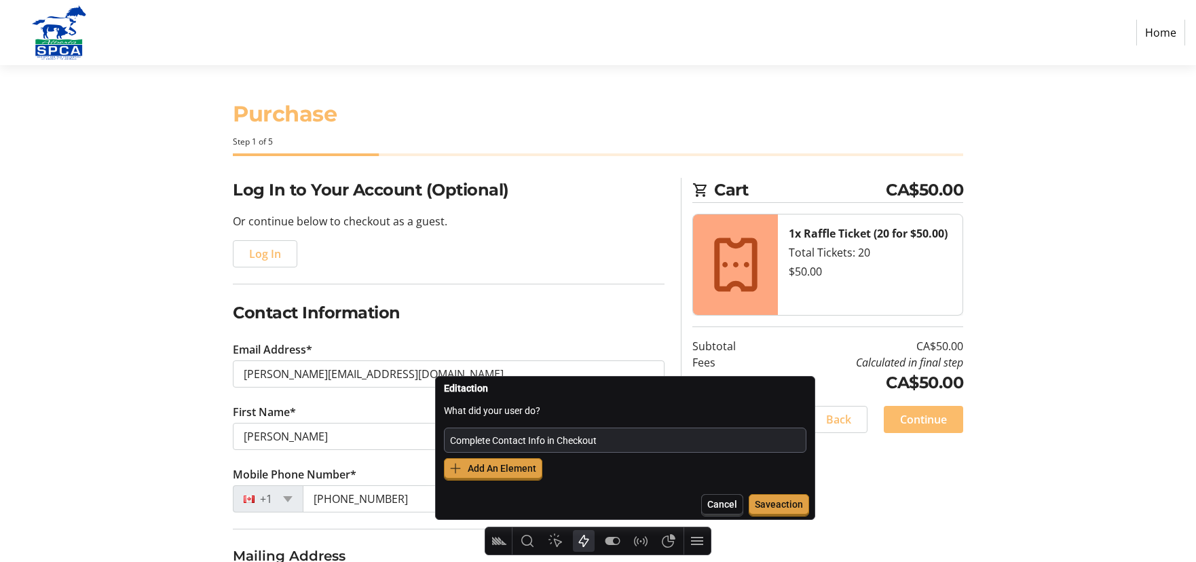
click at [574, 444] on input "Complete Contact Info in Checkout" at bounding box center [625, 440] width 350 height 18
type input "E"
type input "Contact Info: Enter Email Address"
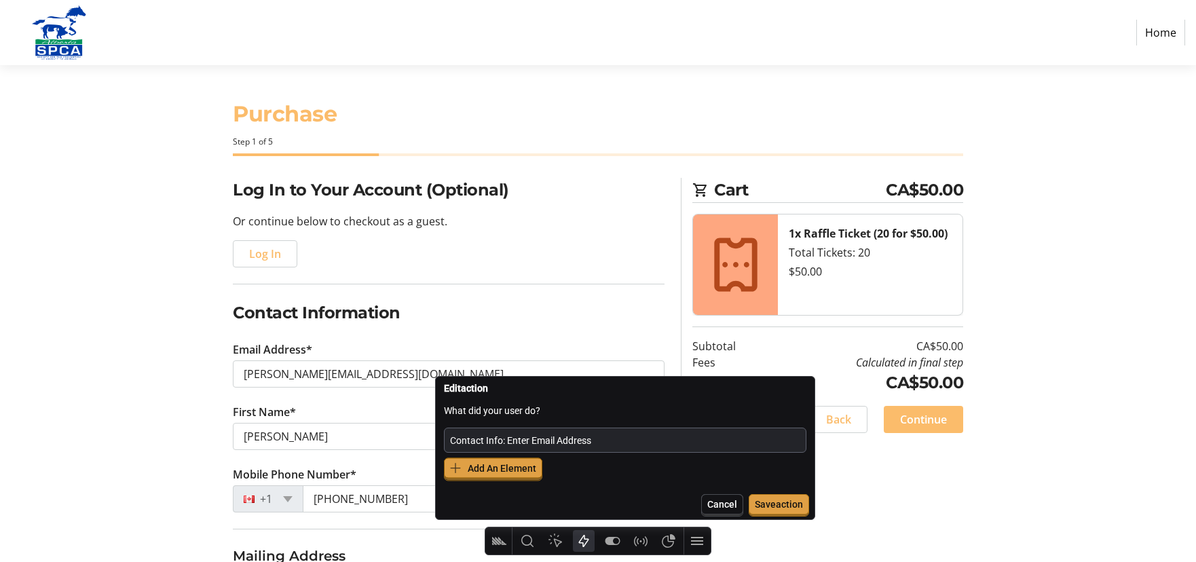
click at [531, 463] on span "Add An Element" at bounding box center [502, 468] width 69 height 11
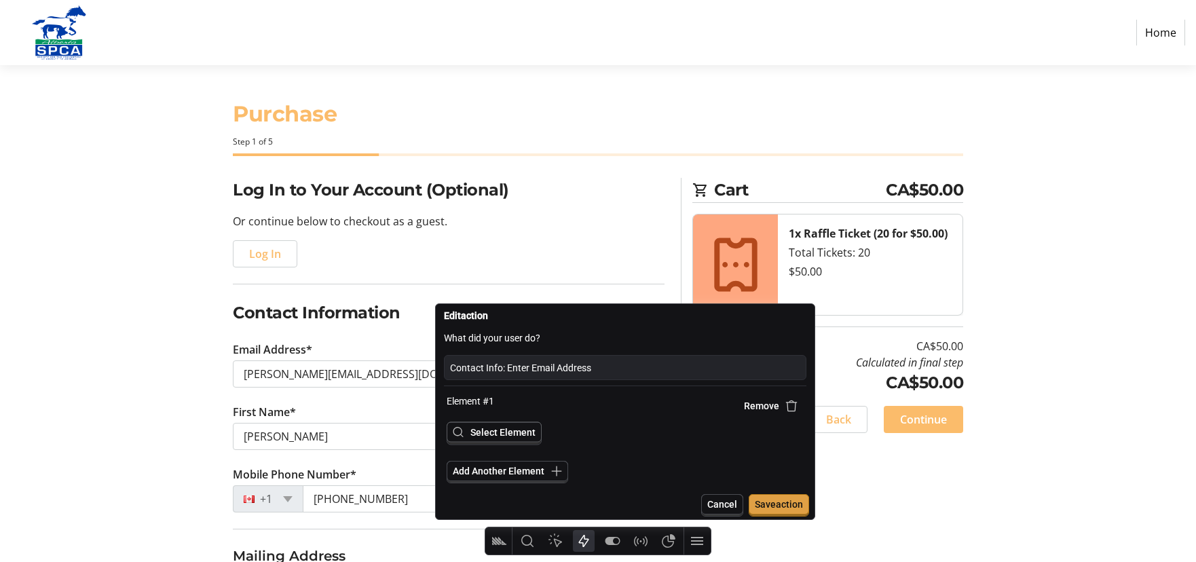
click at [505, 436] on span "Select Element" at bounding box center [502, 432] width 65 height 11
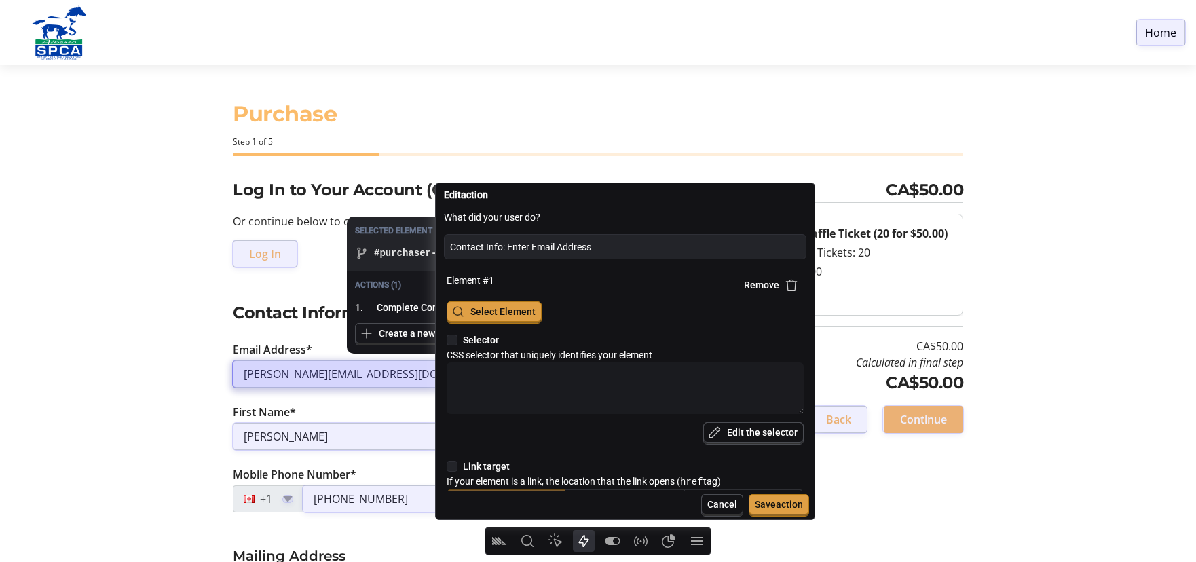
click at [359, 370] on div at bounding box center [449, 373] width 432 height 27
type textarea "x"
type textarea "#purchaser-email"
type input "[URL][DOMAIN_NAME]"
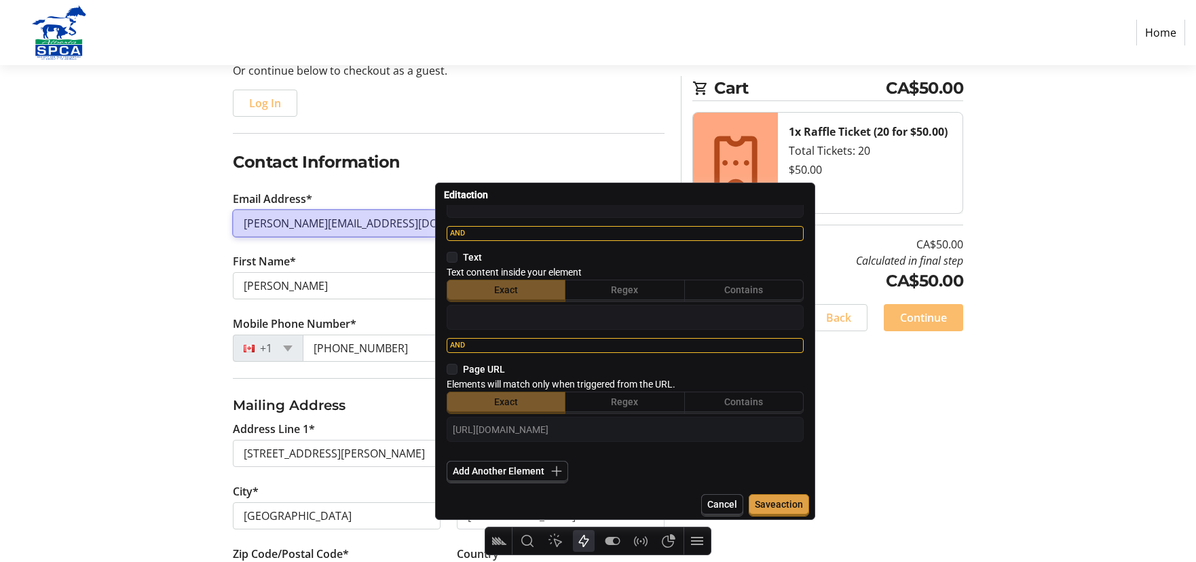
scroll to position [151, 0]
click at [789, 502] on span "Save action" at bounding box center [779, 504] width 48 height 11
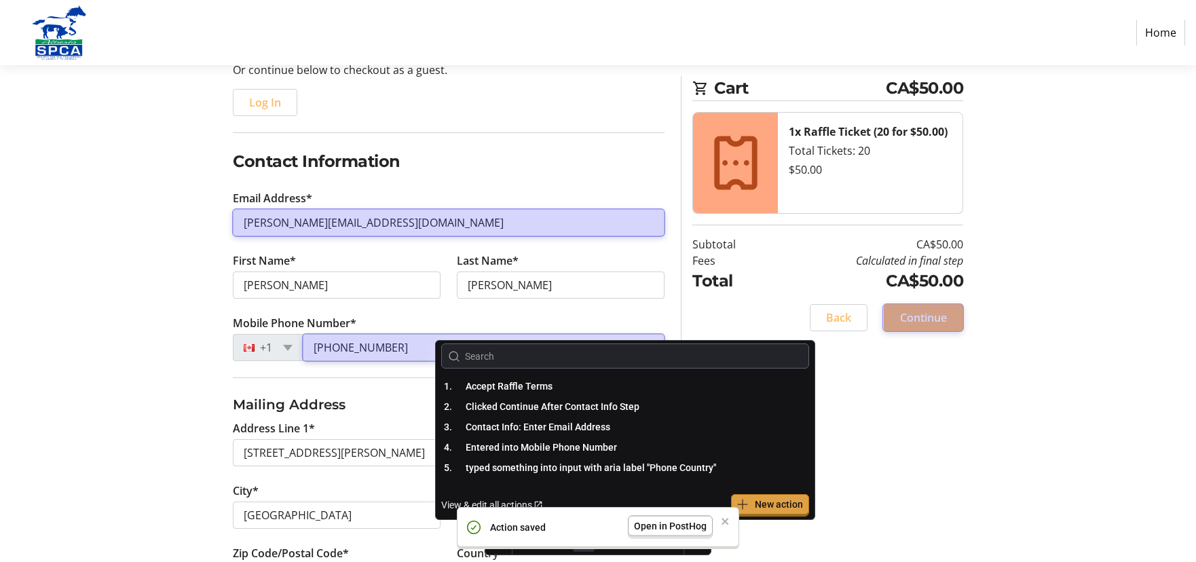
click at [675, 531] on span "Open in PostHog" at bounding box center [670, 527] width 85 height 22
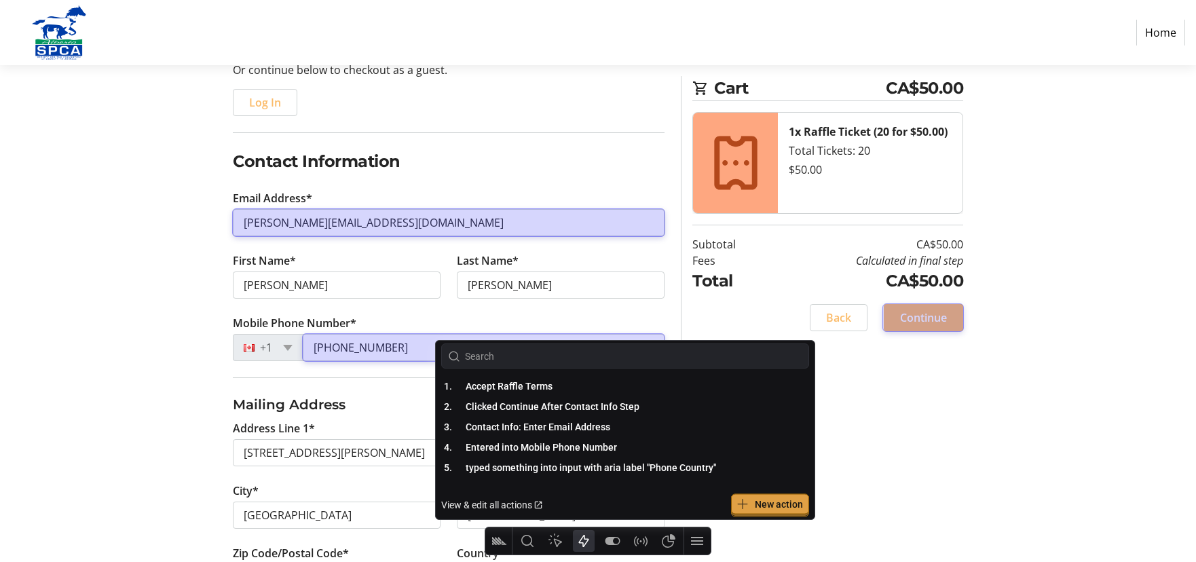
click at [768, 503] on span "New action" at bounding box center [779, 504] width 48 height 11
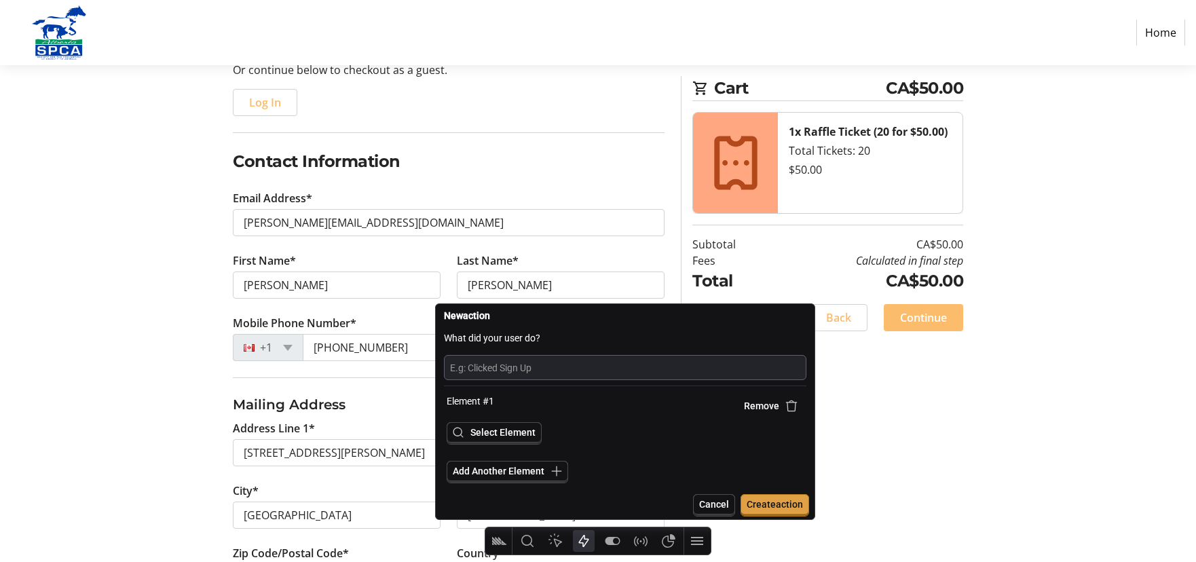
click at [533, 365] on input "text" at bounding box center [625, 367] width 350 height 18
type input "Contact Info: Enter Name"
click at [517, 433] on span "Select Element" at bounding box center [502, 432] width 65 height 11
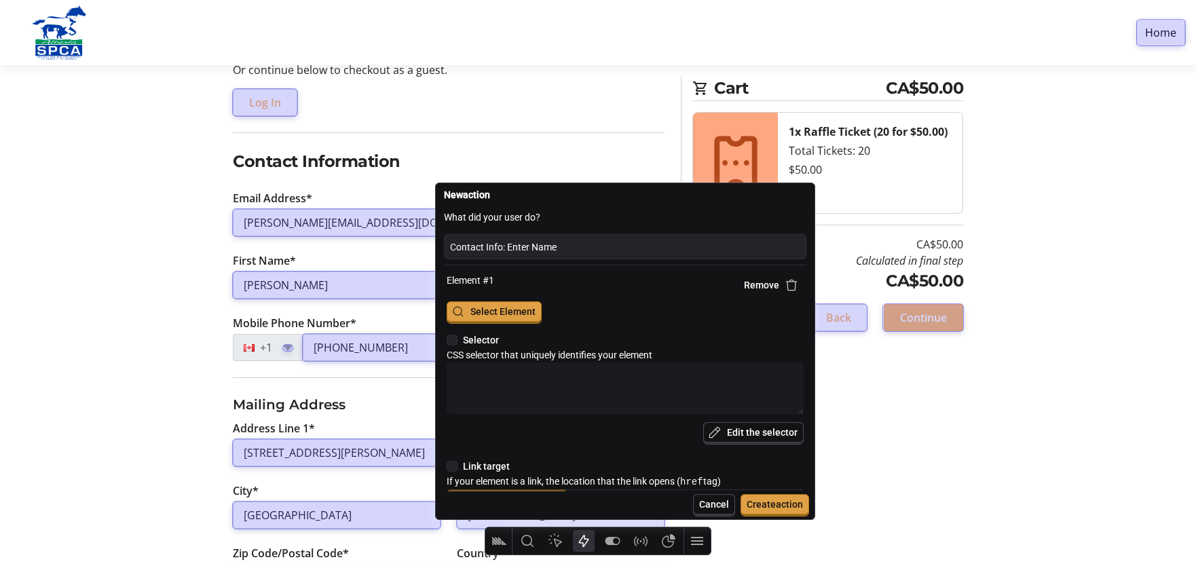
click at [512, 312] on span "Select Element" at bounding box center [502, 311] width 65 height 11
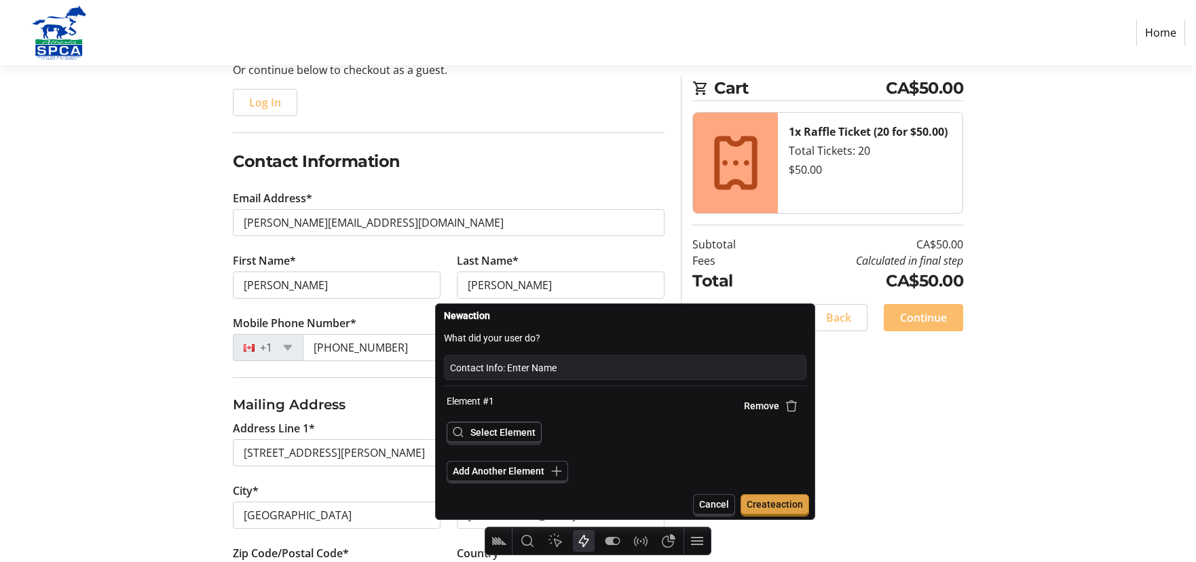
click at [488, 432] on span "Select Element" at bounding box center [502, 432] width 65 height 11
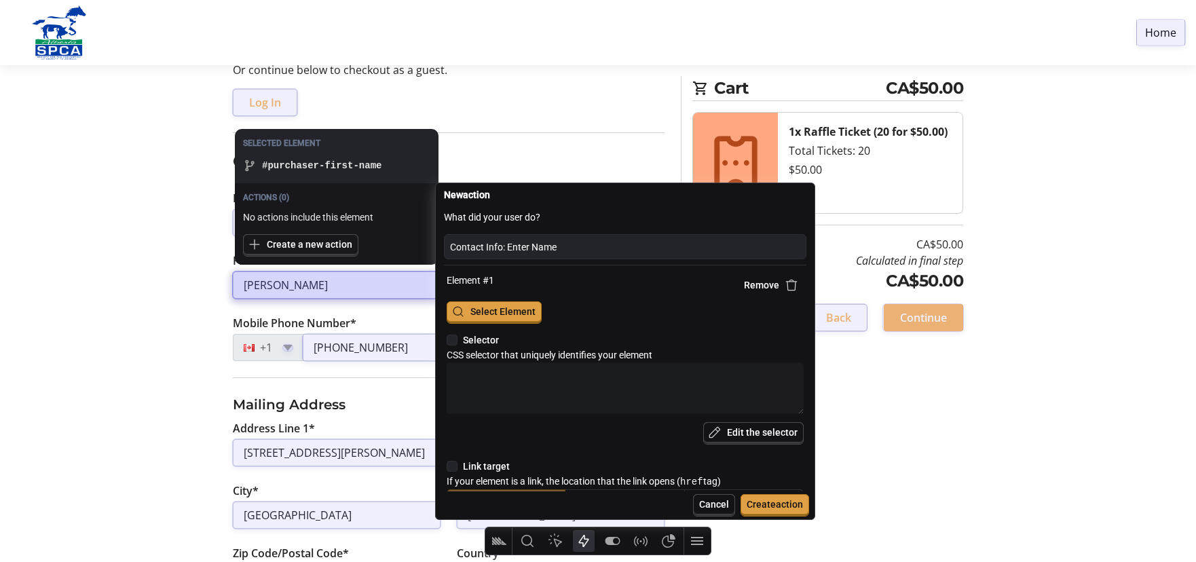
click at [359, 279] on div at bounding box center [337, 284] width 208 height 27
type textarea "x"
type textarea "#purchaser-first-name"
type input "[URL][DOMAIN_NAME]"
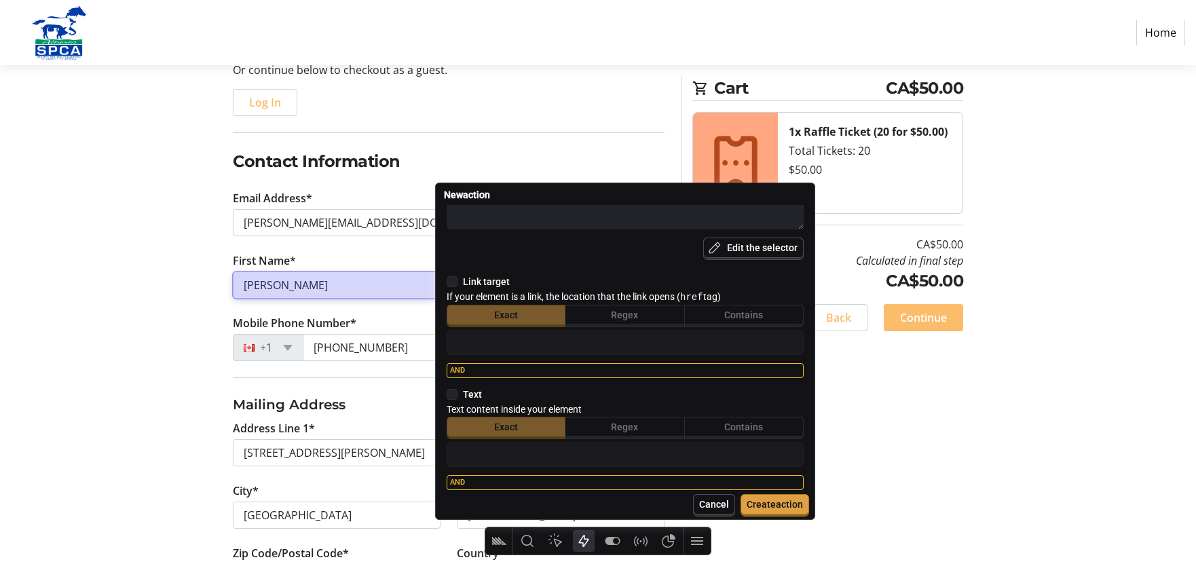
scroll to position [322, 0]
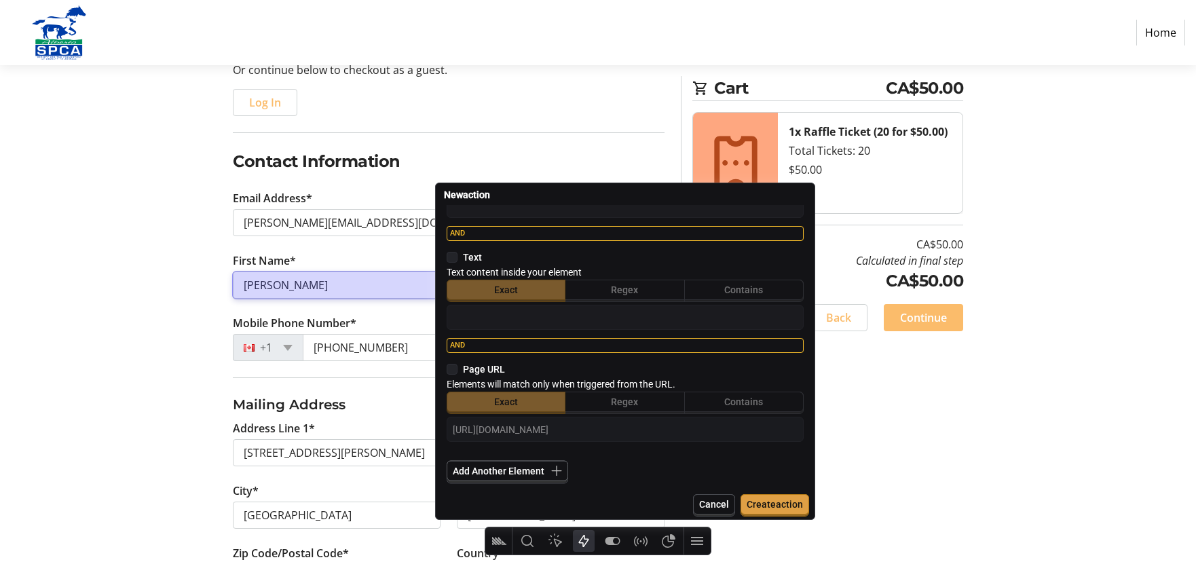
click at [561, 473] on icon "button" at bounding box center [557, 471] width 14 height 14
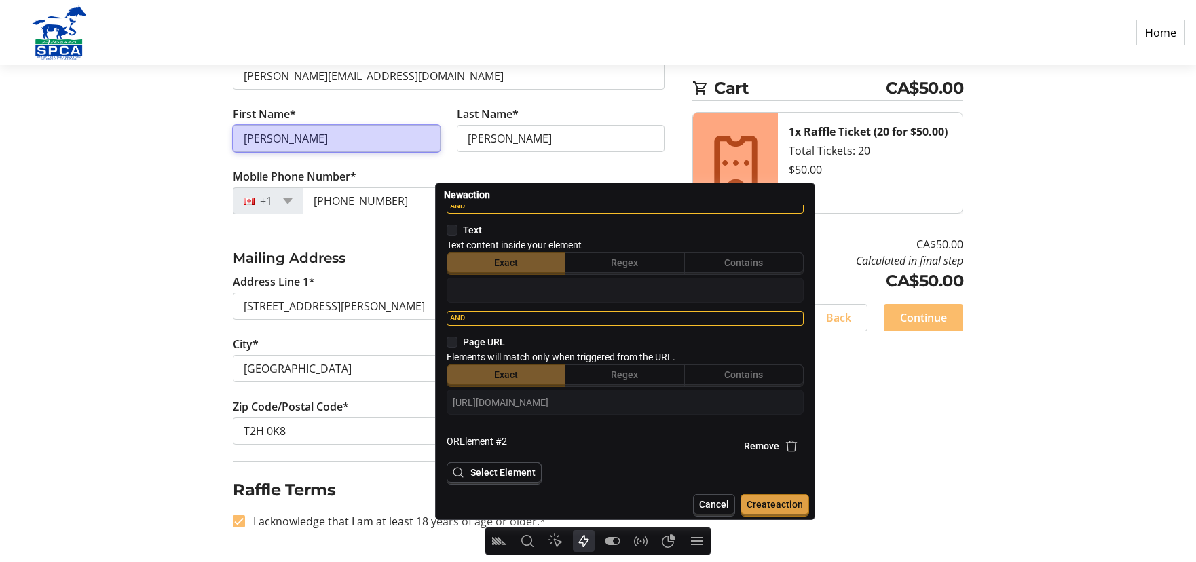
scroll to position [389, 0]
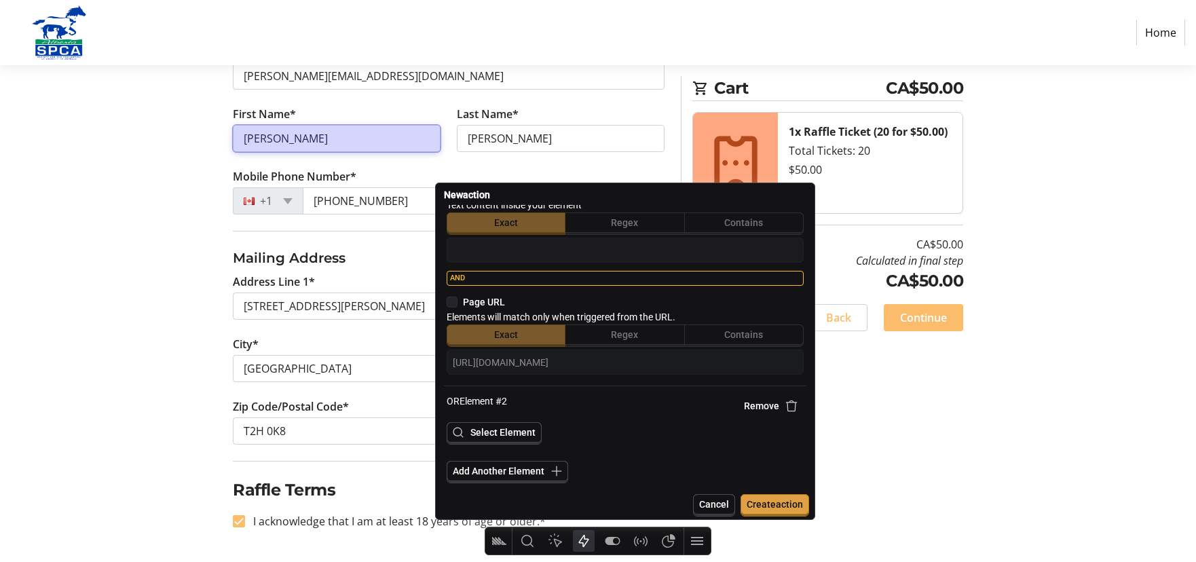
drag, startPoint x: 529, startPoint y: 433, endPoint x: 534, endPoint y: 305, distance: 128.4
click at [529, 433] on span "Select Element" at bounding box center [502, 432] width 65 height 11
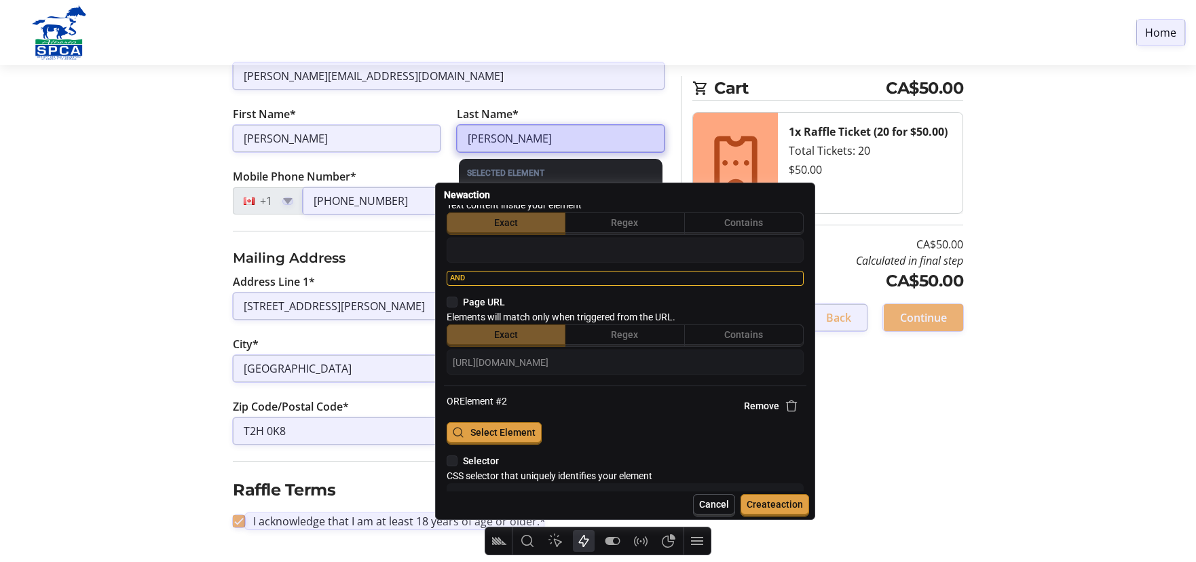
click at [603, 132] on div at bounding box center [561, 138] width 208 height 27
type textarea "x"
type textarea "#purchaser-last-name"
type input "[URL][DOMAIN_NAME]"
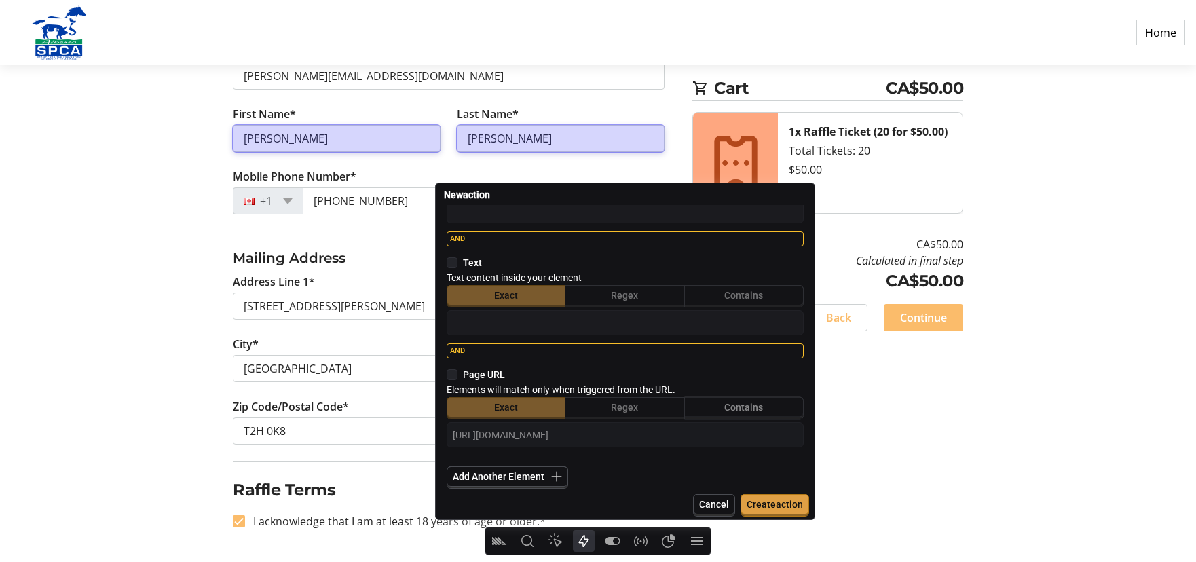
scroll to position [831, 0]
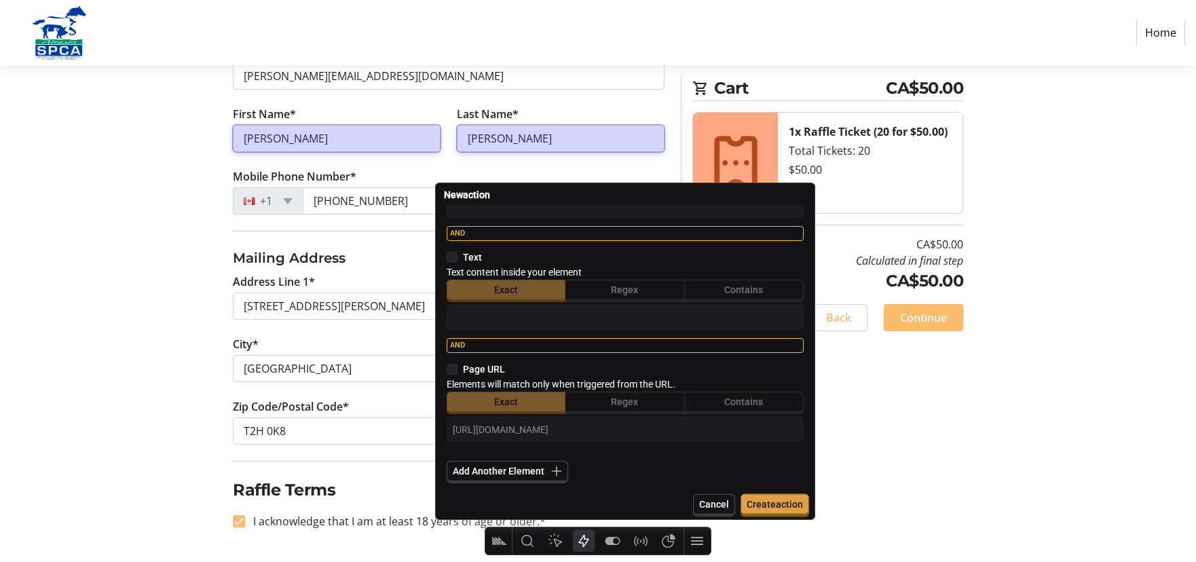
click at [755, 503] on span "Create action" at bounding box center [775, 504] width 56 height 11
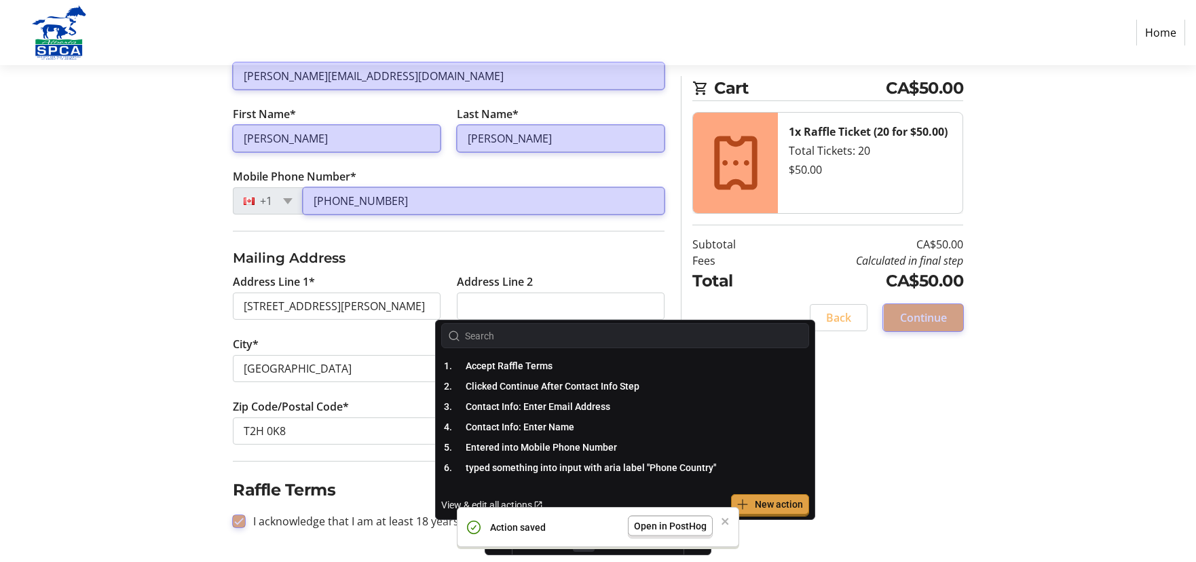
click at [674, 527] on span "Open in PostHog" at bounding box center [670, 526] width 73 height 11
